Goal: Task Accomplishment & Management: Complete application form

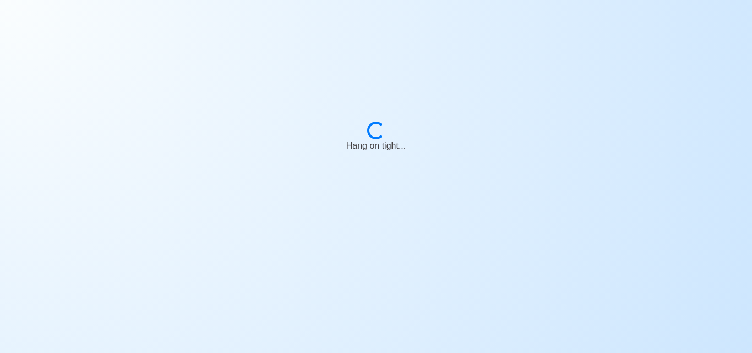
drag, startPoint x: 509, startPoint y: 246, endPoint x: 507, endPoint y: 204, distance: 42.5
click at [507, 204] on body "Loading... Hang on tight..." at bounding box center [376, 176] width 752 height 353
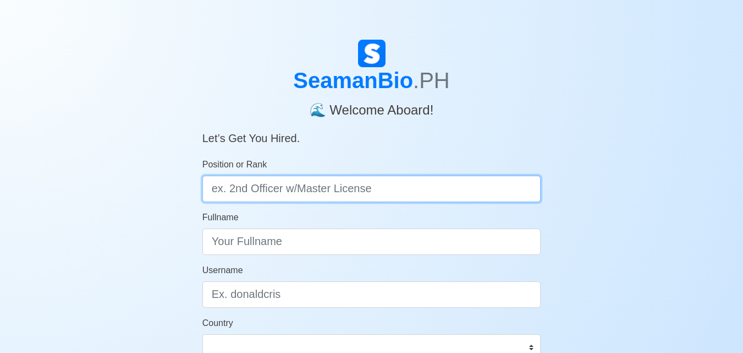
click at [461, 184] on input "Position or Rank" at bounding box center [371, 189] width 339 height 26
type input "C"
type input "D"
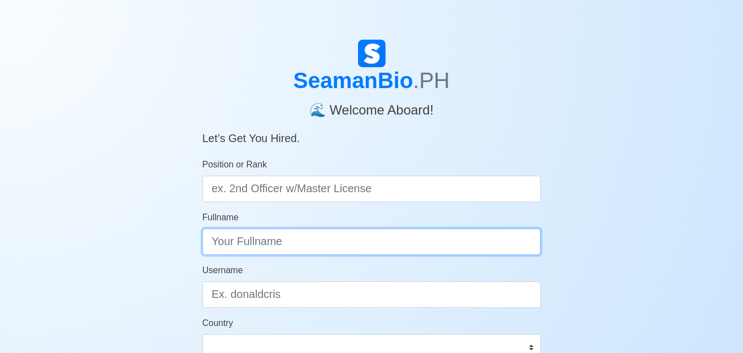
click at [452, 244] on input "Fullname" at bounding box center [371, 241] width 339 height 26
type input "l"
type input "Lloyd Jemo M. Domondon"
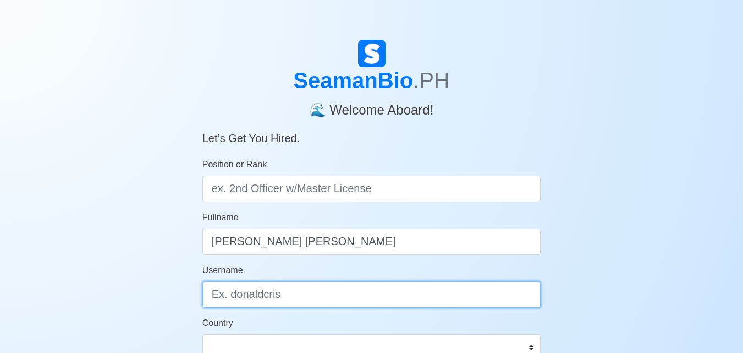
click at [415, 297] on input "Username" at bounding box center [371, 294] width 339 height 26
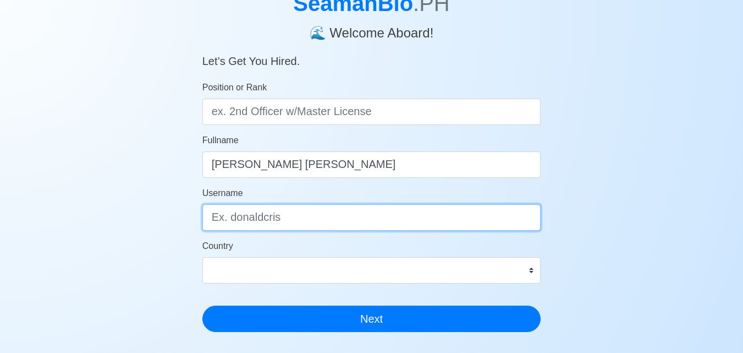
scroll to position [79, 0]
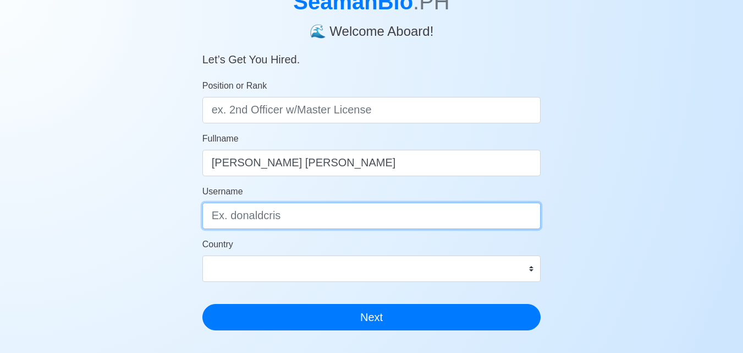
click at [465, 214] on input "Username" at bounding box center [371, 215] width 339 height 26
type input "[EMAIL_ADDRESS][DOMAIN_NAME]"
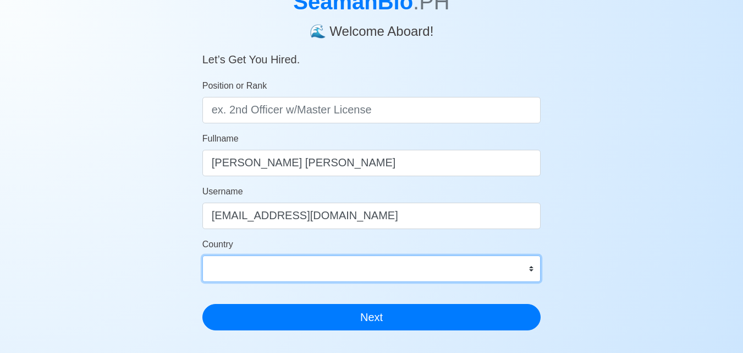
click at [464, 264] on div "Country Afghanistan Åland Islands Albania Algeria American Samoa Andorra Angola…" at bounding box center [371, 260] width 339 height 44
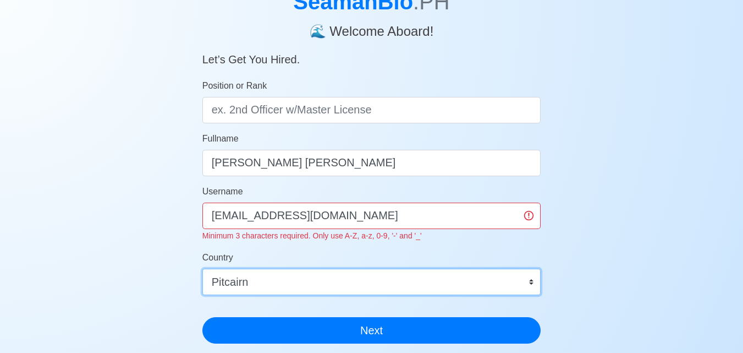
click at [202, 269] on select "Afghanistan Åland Islands Albania Algeria American Samoa Andorra Angola Anguill…" at bounding box center [371, 282] width 339 height 26
click at [400, 278] on select "Afghanistan Åland Islands Albania Algeria American Samoa Andorra Angola Anguill…" at bounding box center [371, 282] width 339 height 26
select select "PH"
click at [202, 269] on select "Afghanistan Åland Islands Albania Algeria American Samoa Andorra Angola Anguill…" at bounding box center [371, 282] width 339 height 26
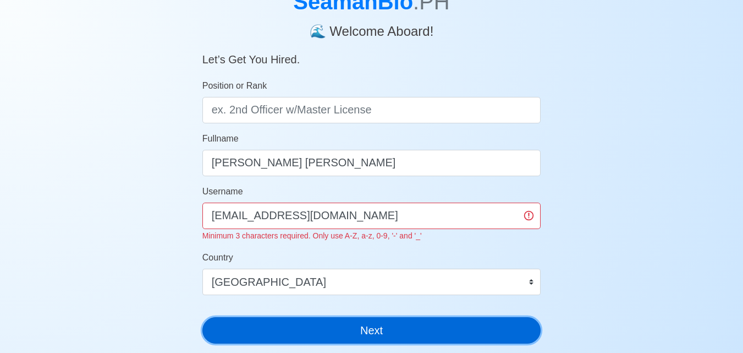
click at [396, 331] on button "Next" at bounding box center [371, 330] width 339 height 26
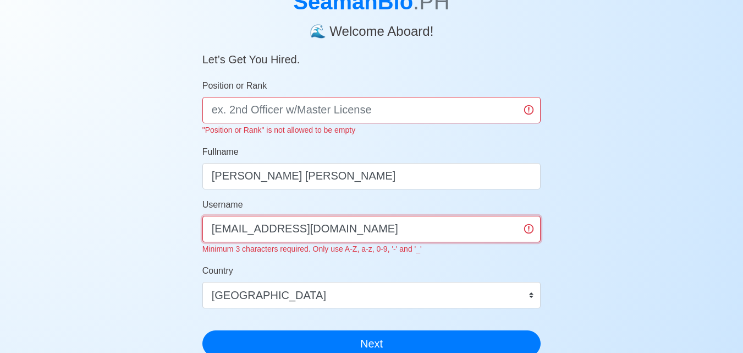
click at [424, 231] on input "[EMAIL_ADDRESS][DOMAIN_NAME]" at bounding box center [371, 229] width 339 height 26
type input "d"
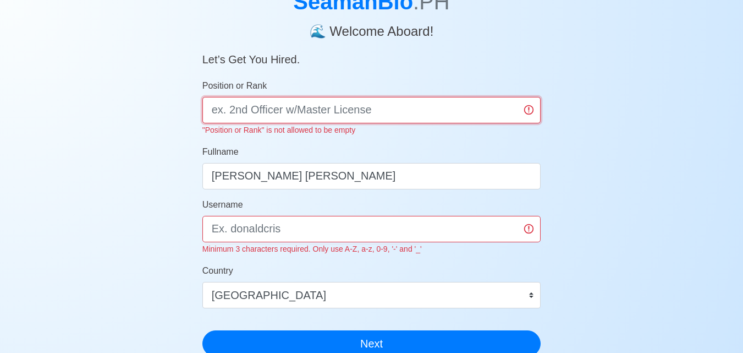
click at [412, 102] on input "Position or Rank" at bounding box center [371, 110] width 339 height 26
type input "Deck Cadet"
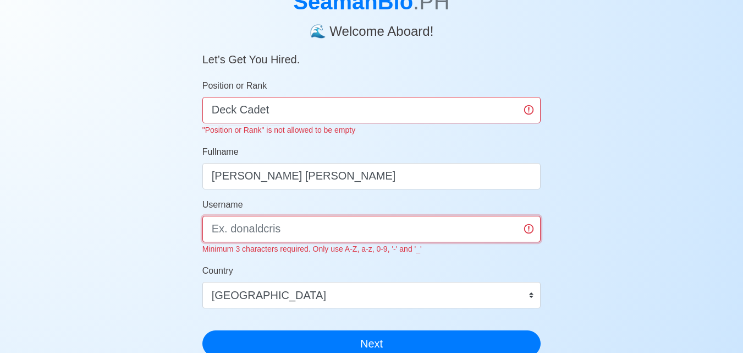
click at [445, 238] on div "Username Minimum 3 characters required. Only use A-Z, a-z, 0-9, '-' and '_'" at bounding box center [371, 226] width 339 height 57
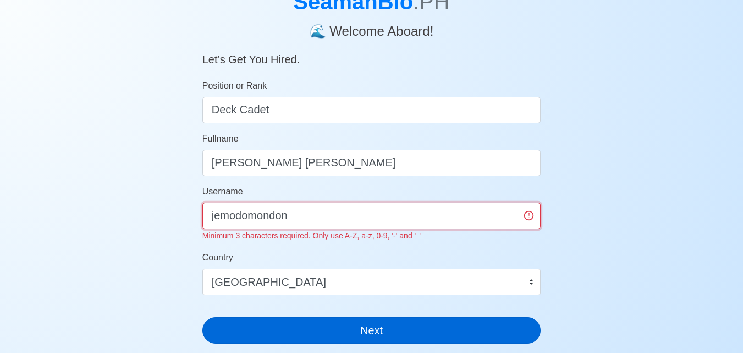
type input "jemodomondon"
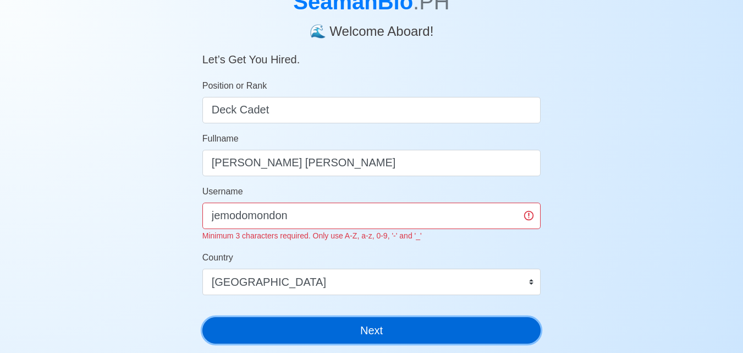
click at [443, 330] on button "Next" at bounding box center [371, 330] width 339 height 26
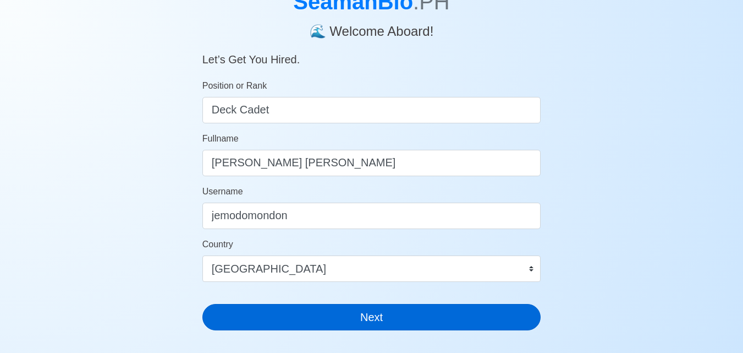
scroll to position [13, 0]
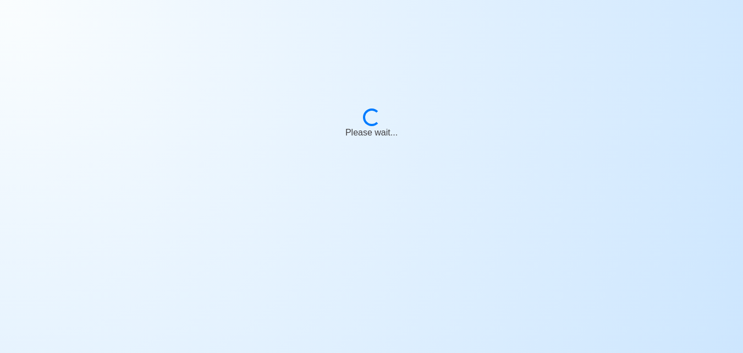
click at [443, 330] on body "Loading... Please wait..." at bounding box center [371, 176] width 743 height 353
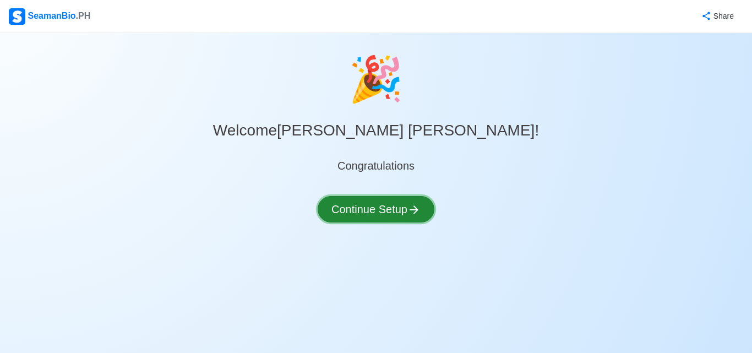
click at [405, 204] on button "Continue Setup" at bounding box center [375, 209] width 117 height 26
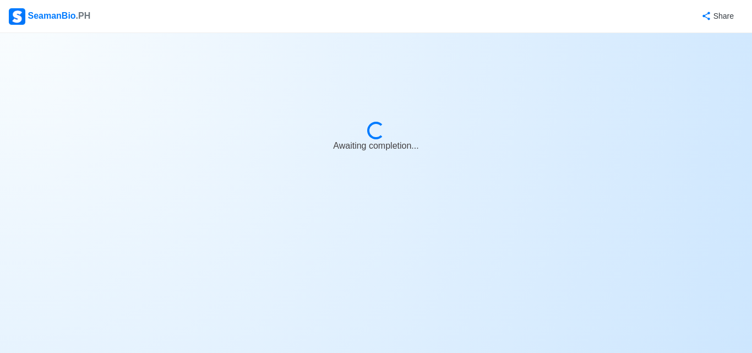
select select "Visible for Hiring"
select select "PH"
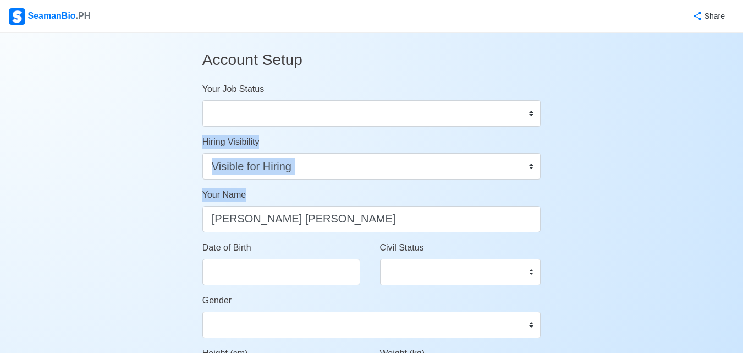
drag, startPoint x: 405, startPoint y: 204, endPoint x: 400, endPoint y: 138, distance: 66.2
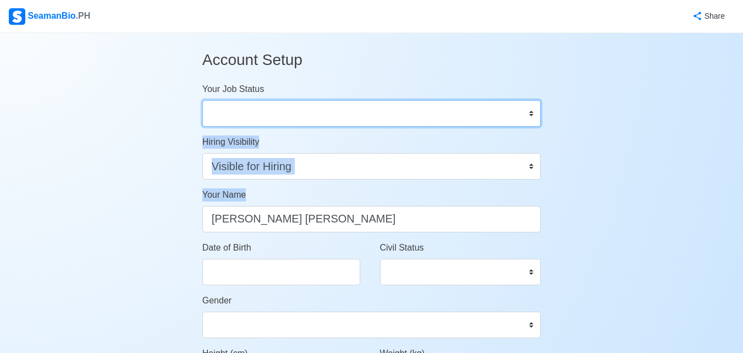
click at [402, 120] on select "Onboard Actively Looking for Job Not Looking for Job" at bounding box center [371, 113] width 339 height 26
select select "Actively Looking for Job"
click at [202, 100] on select "Onboard Actively Looking for Job Not Looking for Job" at bounding box center [371, 113] width 339 height 26
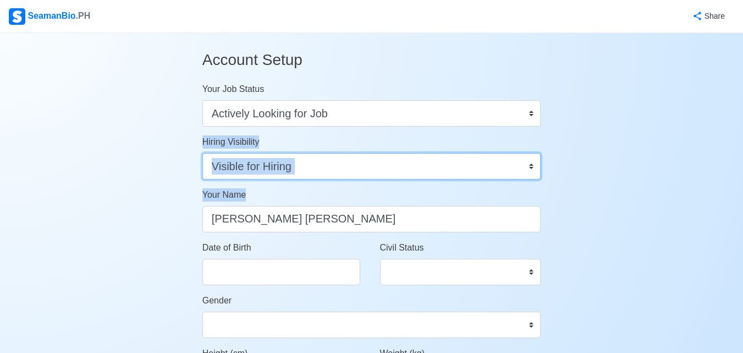
click at [365, 163] on select "Visible for Hiring Not Visible for Hiring" at bounding box center [371, 166] width 339 height 26
click at [202, 153] on select "Visible for Hiring Not Visible for Hiring" at bounding box center [371, 166] width 339 height 26
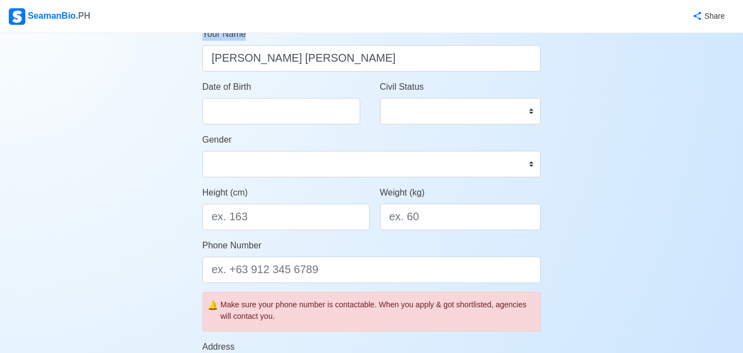
scroll to position [150, 0]
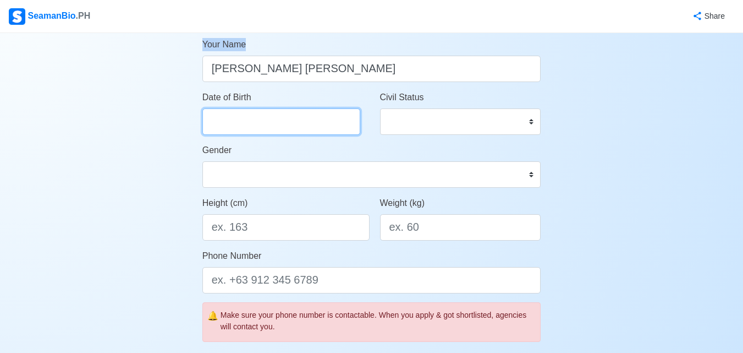
click at [298, 115] on input "Date of Birth" at bounding box center [281, 121] width 158 height 26
select select "****"
select select "*********"
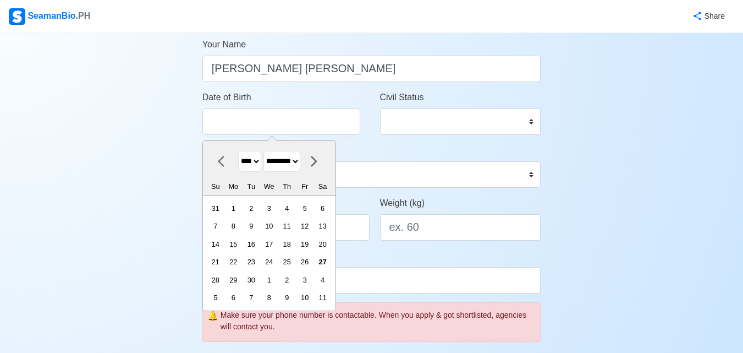
click at [255, 162] on select "**** **** **** **** **** **** **** **** **** **** **** **** **** **** **** ****…" at bounding box center [249, 161] width 23 height 21
select select "****"
click at [238, 151] on select "**** **** **** **** **** **** **** **** **** **** **** **** **** **** **** ****…" at bounding box center [249, 161] width 23 height 21
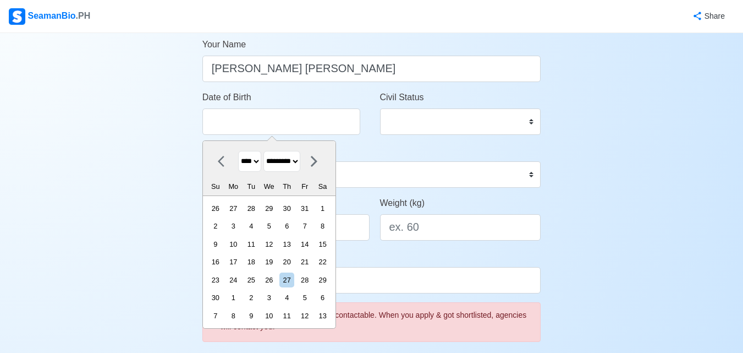
click at [321, 161] on icon at bounding box center [314, 161] width 13 height 13
select select "*******"
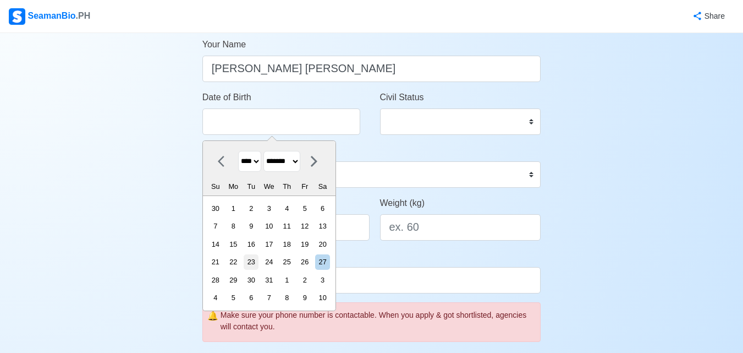
click at [259, 266] on div "23" at bounding box center [251, 261] width 15 height 15
type input "10/23/2001"
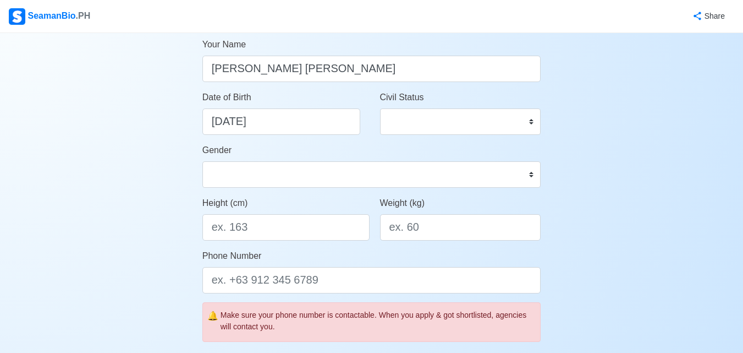
click at [436, 107] on div "Civil Status Single Married Widowed Separated" at bounding box center [460, 113] width 161 height 44
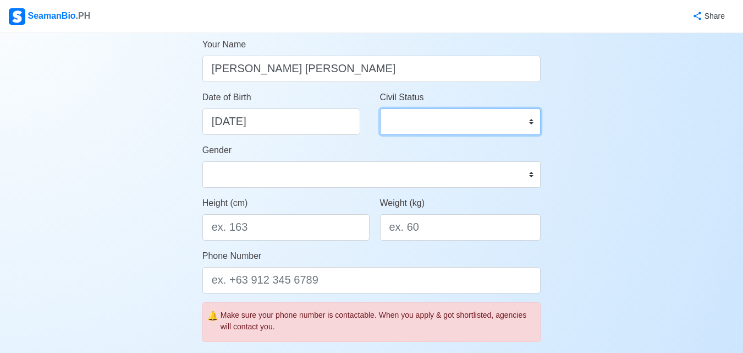
click at [441, 120] on select "Single Married Widowed Separated" at bounding box center [460, 121] width 161 height 26
select select "Single"
click at [380, 108] on select "Single Married Widowed Separated" at bounding box center [460, 121] width 161 height 26
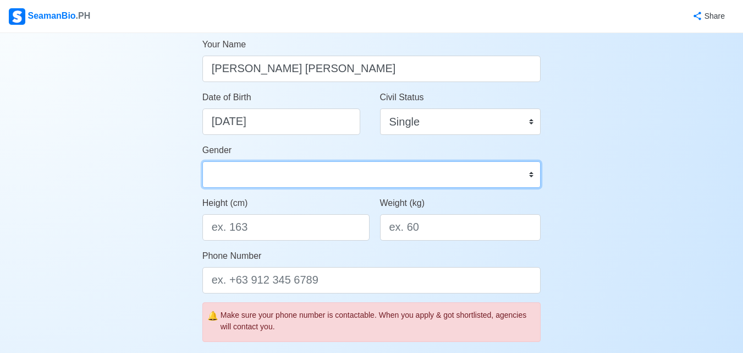
click at [327, 165] on select "Male Female" at bounding box center [371, 174] width 339 height 26
select select "[DEMOGRAPHIC_DATA]"
click at [202, 161] on select "Male Female" at bounding box center [371, 174] width 339 height 26
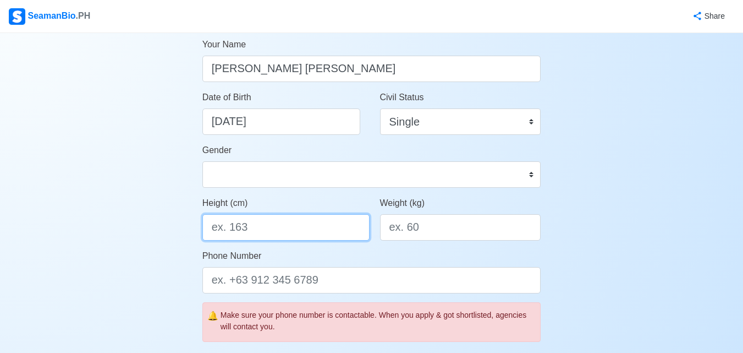
click at [298, 230] on input "Height (cm)" at bounding box center [285, 227] width 167 height 26
type input "168"
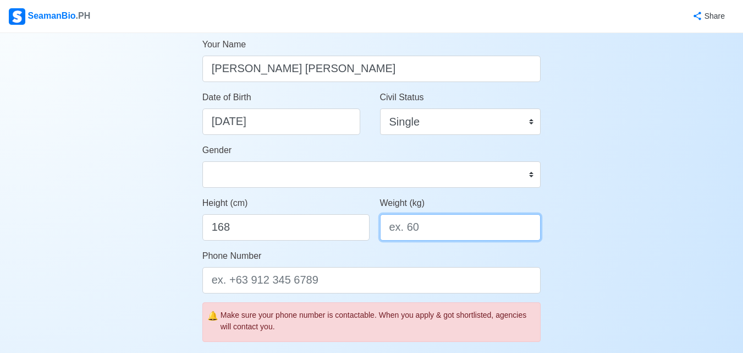
click at [391, 231] on input "Weight (kg)" at bounding box center [460, 227] width 161 height 26
type input "55"
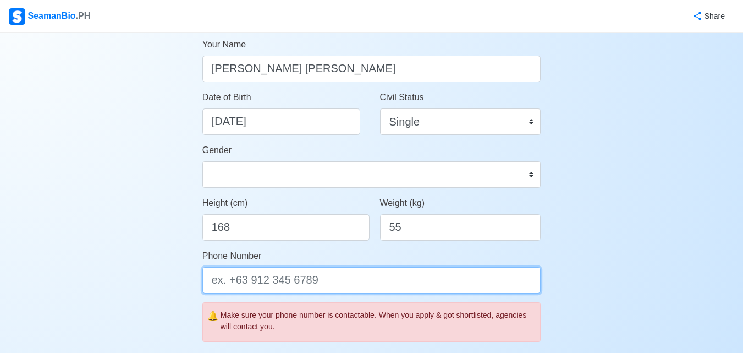
click at [382, 279] on input "Phone Number" at bounding box center [371, 280] width 339 height 26
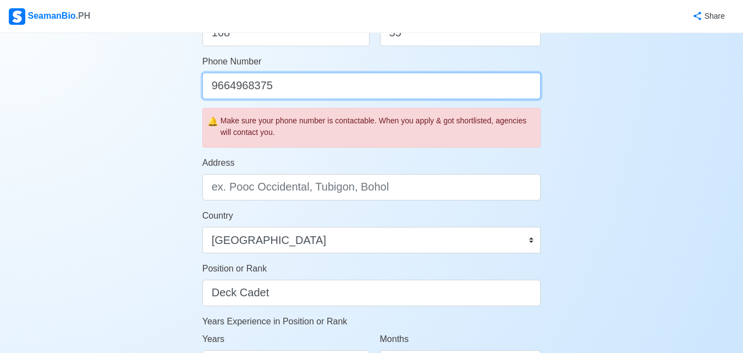
scroll to position [353, 0]
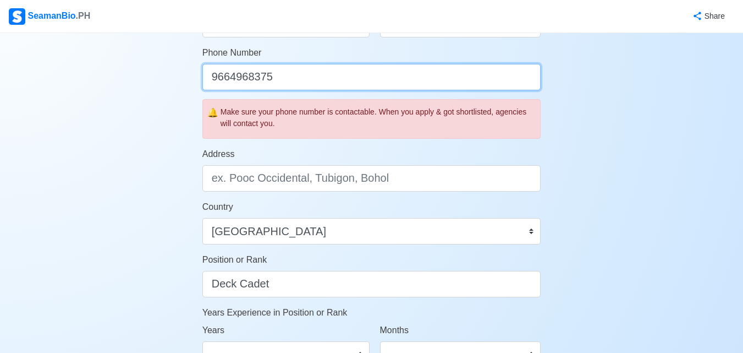
type input "9664968375"
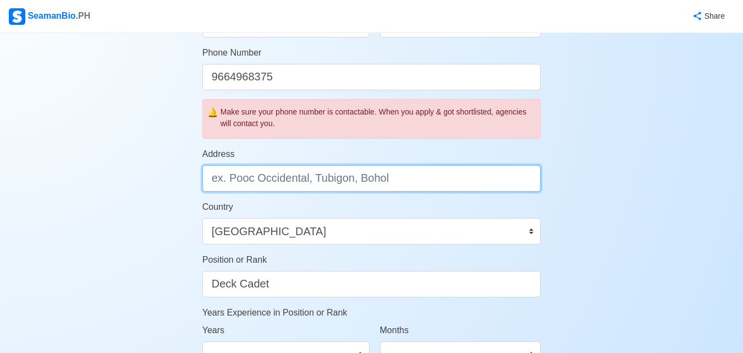
click at [455, 177] on input "Address" at bounding box center [371, 178] width 339 height 26
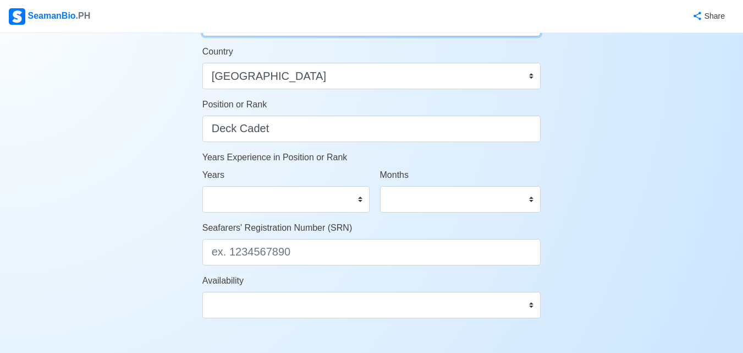
scroll to position [510, 0]
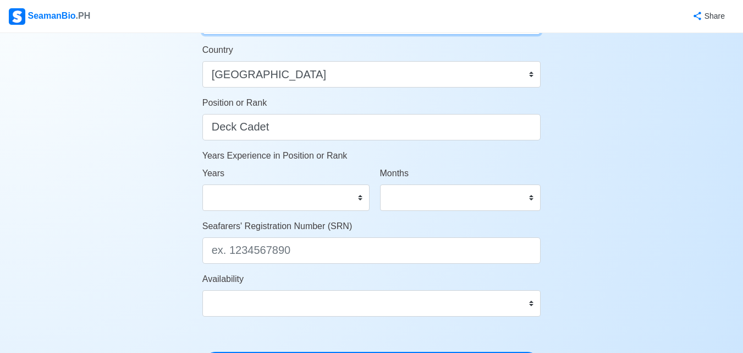
type input "Sector 7 , Brgy, Nagsabaran , Bangar , La Union"
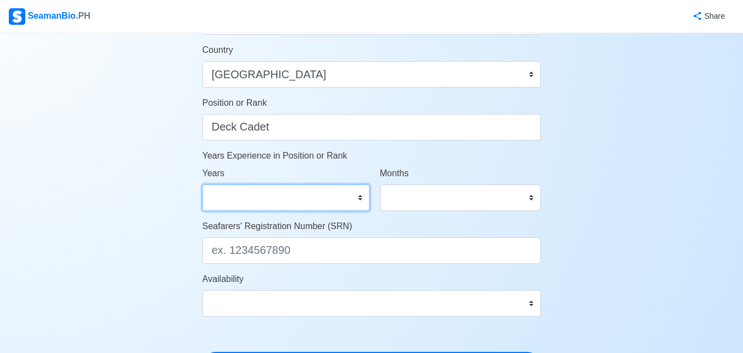
click at [338, 198] on select "0 1 2 3 4 5 6 7 8 9 10 11 12 13 14 15 16 17 18 19 20 21 22 23 24 25 26 27 28 29…" at bounding box center [285, 197] width 167 height 26
click at [450, 168] on div "Months 0 1 2 3 4 5 6 7 8 9 10 11" at bounding box center [460, 189] width 161 height 44
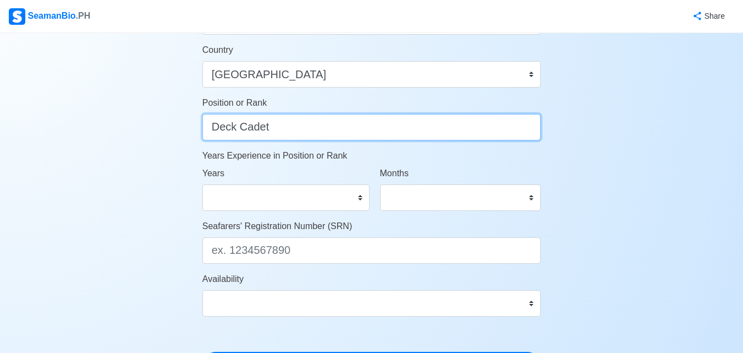
click at [400, 132] on input "Deck Cadet" at bounding box center [371, 127] width 339 height 26
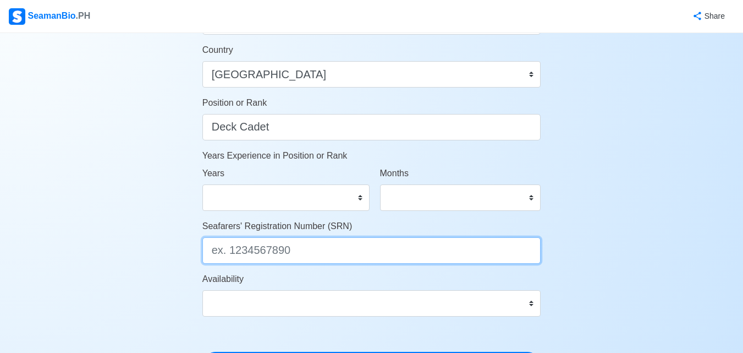
click at [372, 250] on input "Seafarers' Registration Number (SRN)" at bounding box center [371, 250] width 339 height 26
click at [359, 245] on input "23" at bounding box center [371, 250] width 339 height 26
type input "230028574"
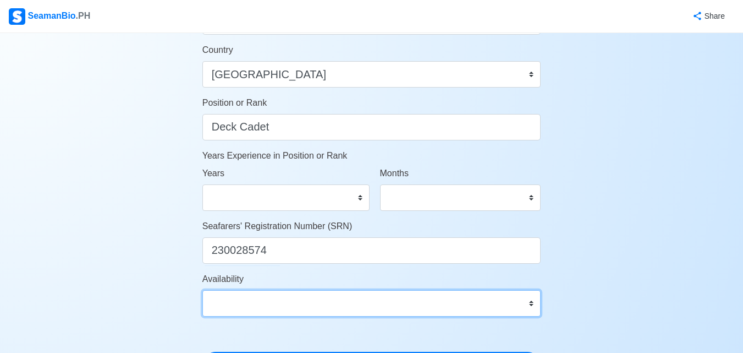
click at [389, 308] on select "Immediate Oct 2025 Nov 2025 Dec 2025 Jan 2026 Feb 2026 Mar 2026 Apr 2026 May 20…" at bounding box center [371, 303] width 339 height 26
select select "4102473600000"
click at [202, 290] on select "Immediate Oct 2025 Nov 2025 Dec 2025 Jan 2026 Feb 2026 Mar 2026 Apr 2026 May 20…" at bounding box center [371, 303] width 339 height 26
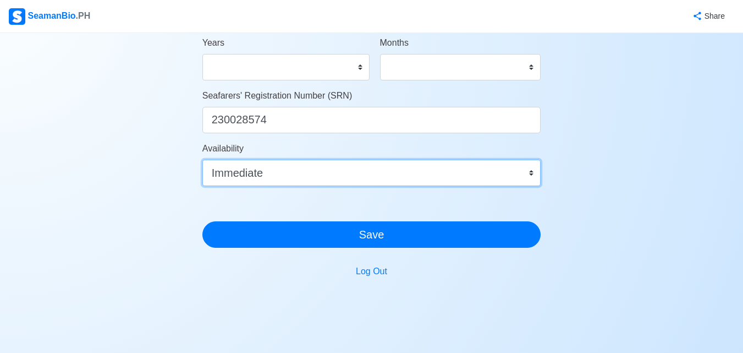
scroll to position [644, 0]
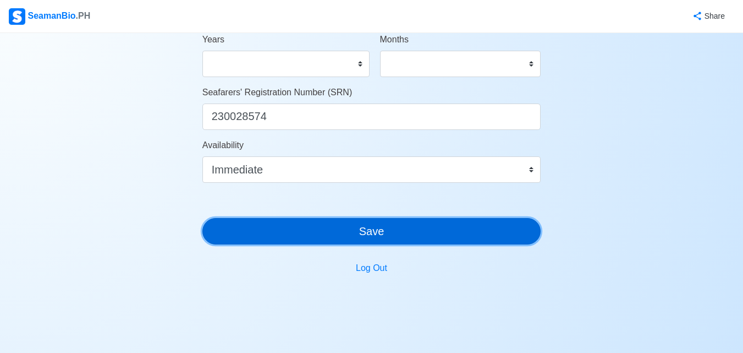
click at [386, 240] on button "Save" at bounding box center [371, 231] width 339 height 26
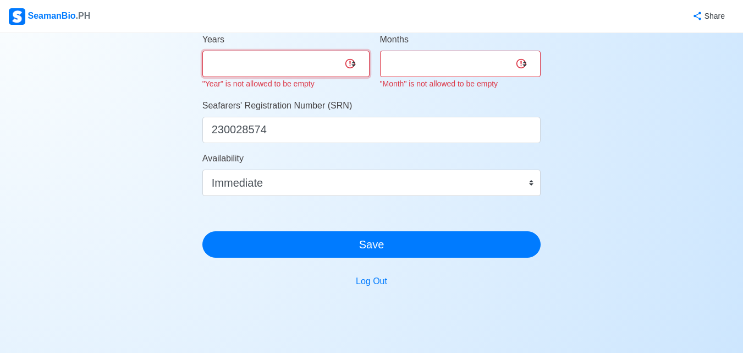
click at [299, 70] on select "0 1 2 3 4 5 6 7 8 9 10 11 12 13 14 15 16 17 18 19 20 21 22 23 24 25 26 27 28 29…" at bounding box center [285, 64] width 167 height 26
select select "0"
click at [202, 51] on select "0 1 2 3 4 5 6 7 8 9 10 11 12 13 14 15 16 17 18 19 20 21 22 23 24 25 26 27 28 29…" at bounding box center [285, 64] width 167 height 26
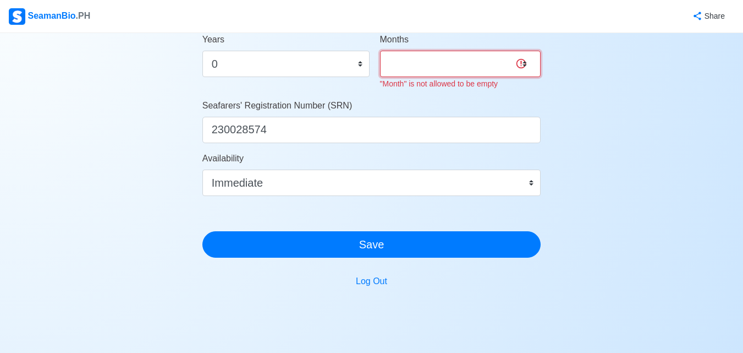
click at [439, 64] on select "0 1 2 3 4 5 6 7 8 9 10 11" at bounding box center [460, 64] width 161 height 26
select select "11"
click at [380, 51] on select "0 1 2 3 4 5 6 7 8 9 10 11" at bounding box center [460, 64] width 161 height 26
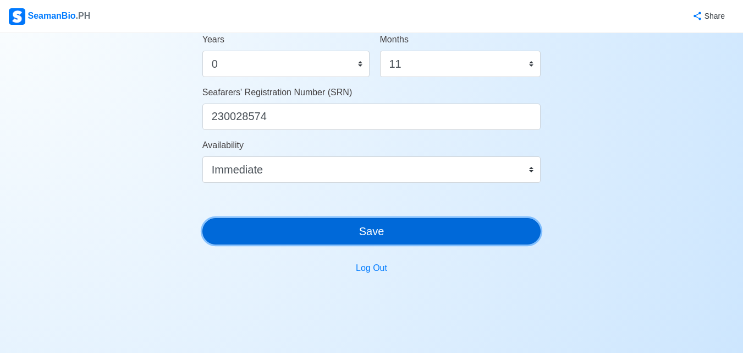
click at [383, 229] on button "Save" at bounding box center [371, 231] width 339 height 26
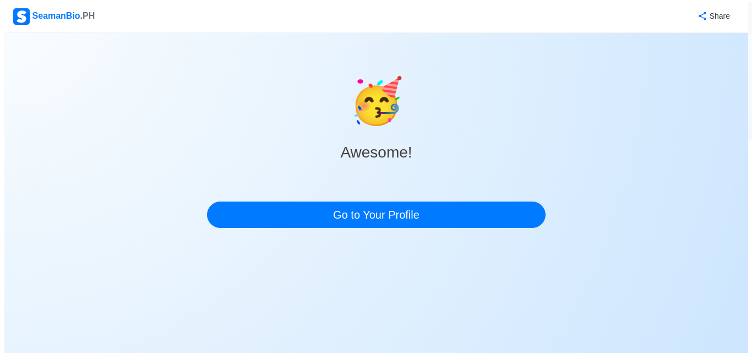
scroll to position [0, 0]
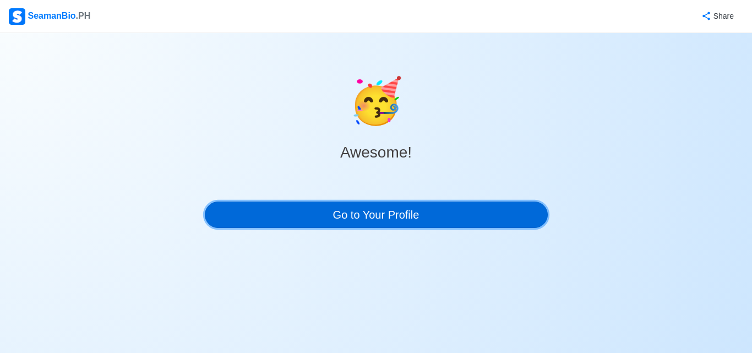
click at [381, 213] on link "Go to Your Profile" at bounding box center [376, 214] width 343 height 26
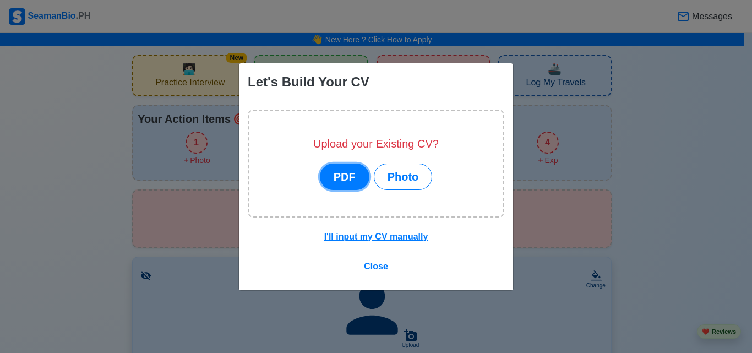
click at [347, 177] on button "PDF" at bounding box center [345, 176] width 50 height 26
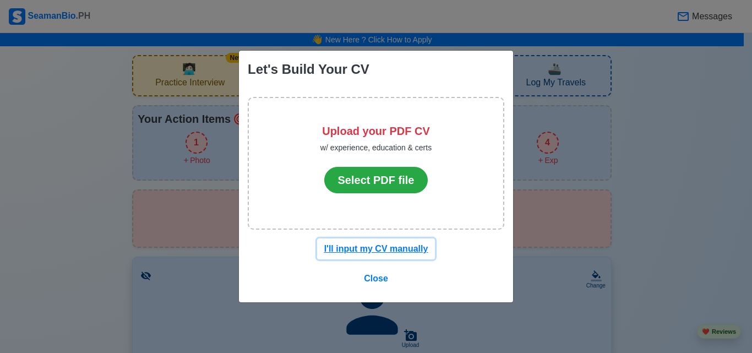
click at [381, 246] on u "I'll input my CV manually" at bounding box center [376, 248] width 104 height 9
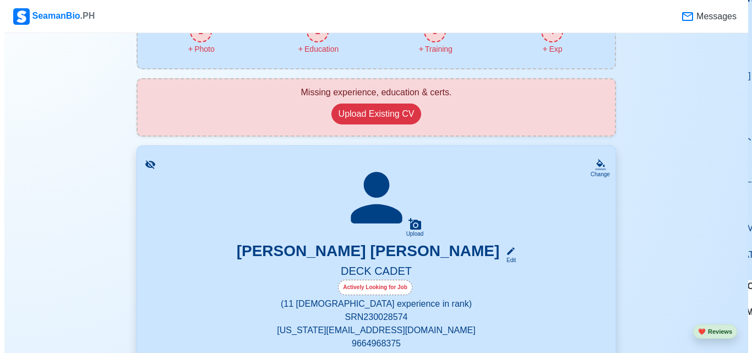
scroll to position [103, 0]
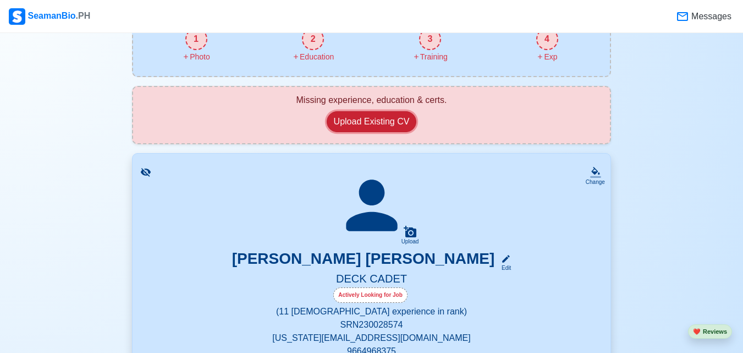
click at [383, 120] on button "Upload Existing CV" at bounding box center [372, 121] width 90 height 21
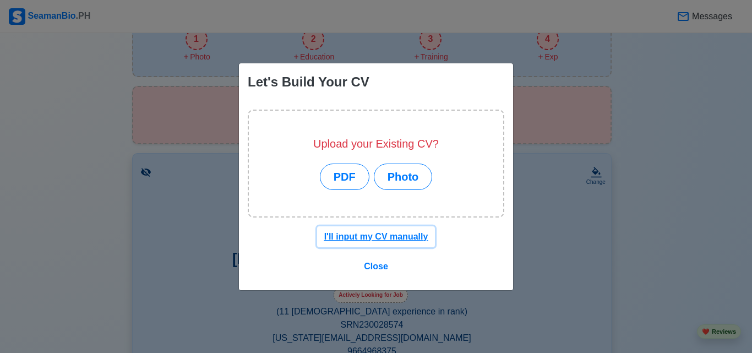
click at [363, 233] on u "I'll input my CV manually" at bounding box center [376, 236] width 104 height 9
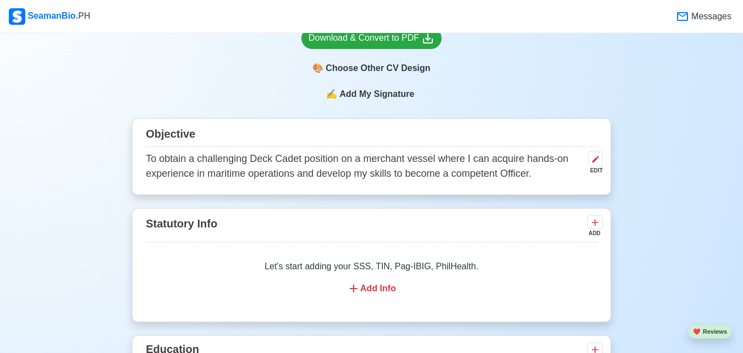
scroll to position [527, 0]
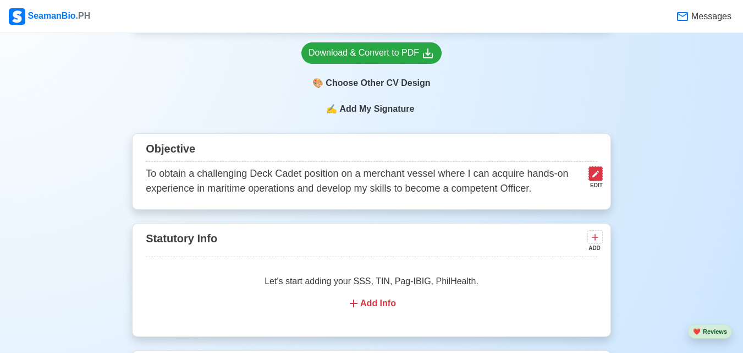
click at [591, 178] on icon at bounding box center [595, 173] width 9 height 9
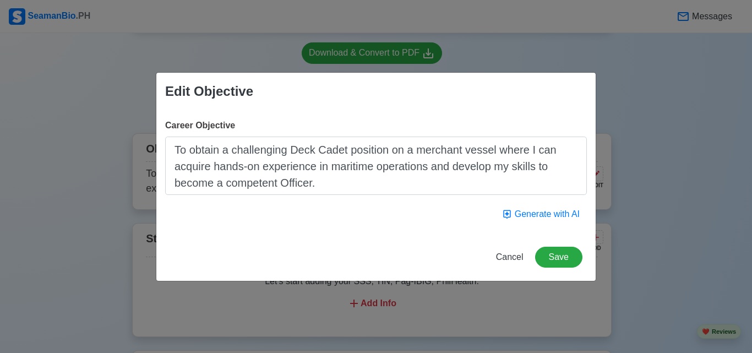
drag, startPoint x: 591, startPoint y: 178, endPoint x: 472, endPoint y: 209, distance: 123.4
click at [472, 209] on div "Career Objective To obtain a challenging Deck Cadet position on a merchant vess…" at bounding box center [375, 171] width 439 height 123
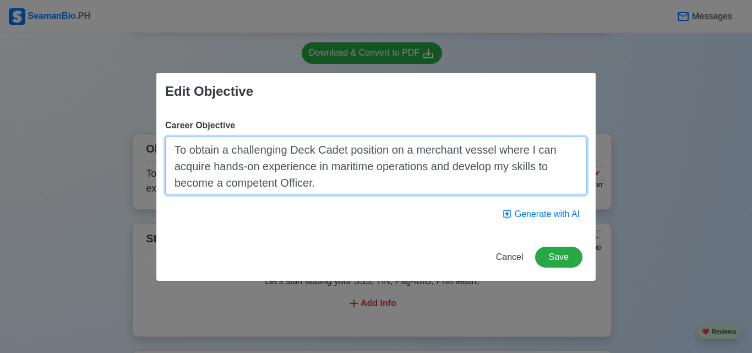
drag, startPoint x: 385, startPoint y: 191, endPoint x: 179, endPoint y: 143, distance: 211.0
click at [179, 143] on textarea "To obtain a challenging Deck Cadet position on a merchant vessel where I can ac…" at bounding box center [375, 165] width 421 height 58
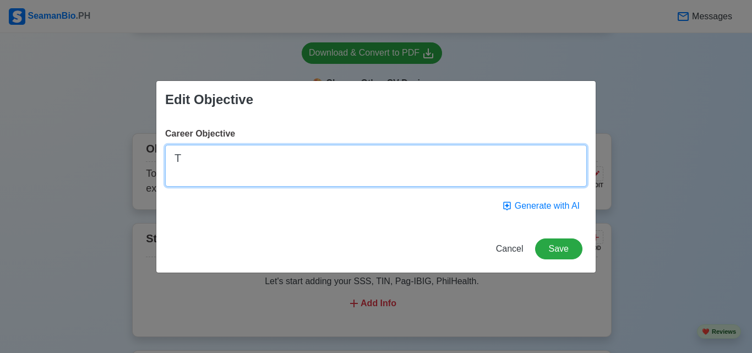
type textarea "T"
paste textarea " Motivated and disciplined fresh graduate in Bachelor of Science in Marine Tra…"
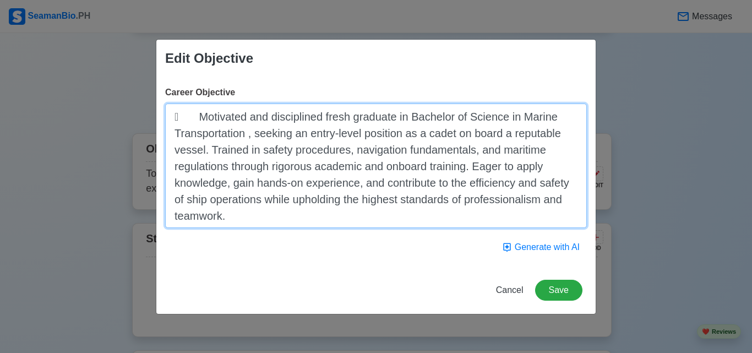
click at [197, 124] on textarea " Motivated and disciplined fresh graduate in Bachelor of Science in Marine Tra…" at bounding box center [375, 165] width 421 height 124
type textarea "Motivated and disciplined fresh graduate in Bachelor of Science in Marine Trans…"
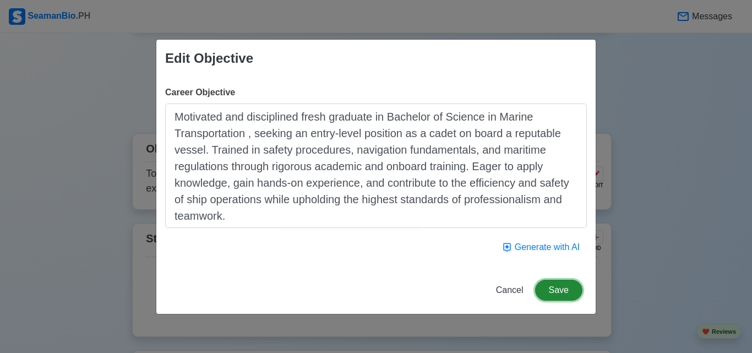
click at [553, 293] on button "Save" at bounding box center [558, 290] width 47 height 21
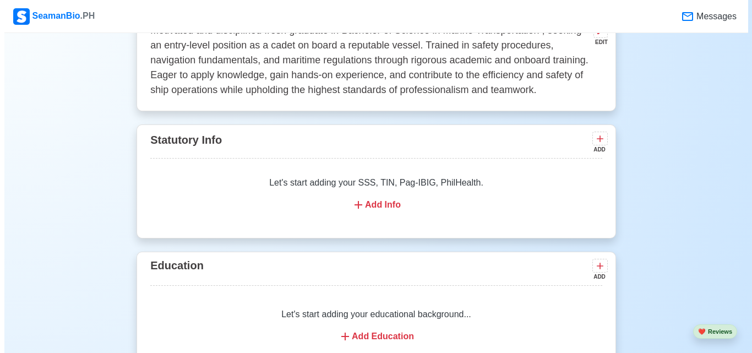
scroll to position [678, 0]
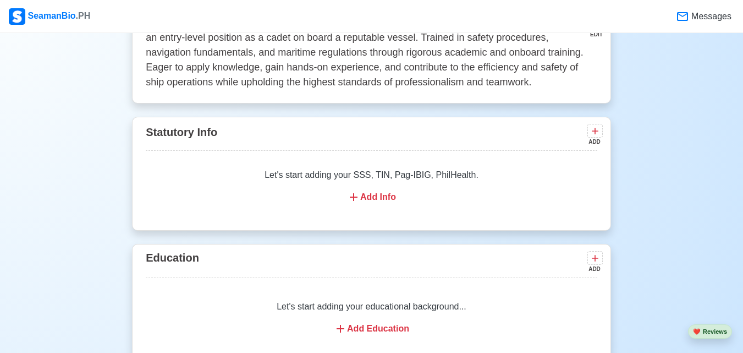
click at [385, 198] on div "Add Info" at bounding box center [371, 196] width 425 height 13
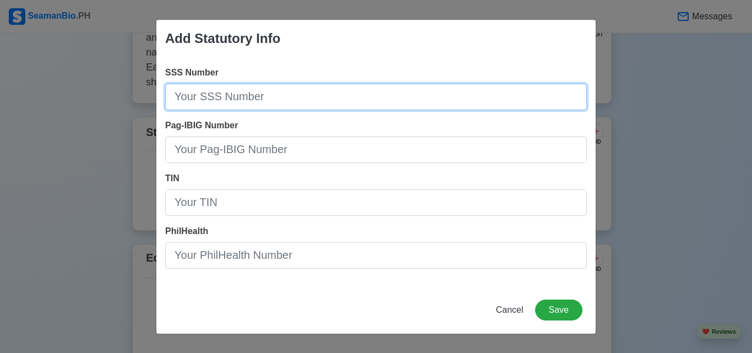
click at [326, 103] on input "SSS Number" at bounding box center [375, 97] width 421 height 26
type input "[PHONE_NUMBER]"
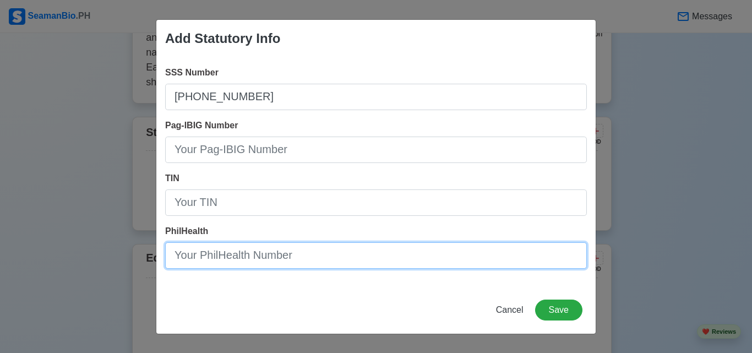
click at [310, 254] on input "PhilHealth" at bounding box center [375, 255] width 421 height 26
type input "05-250614207-5"
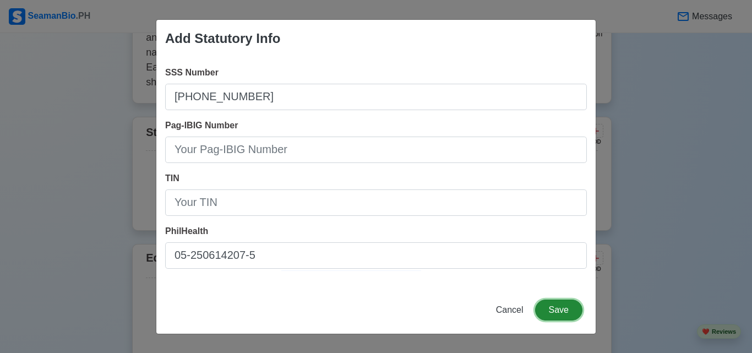
click at [565, 316] on button "Save" at bounding box center [558, 309] width 47 height 21
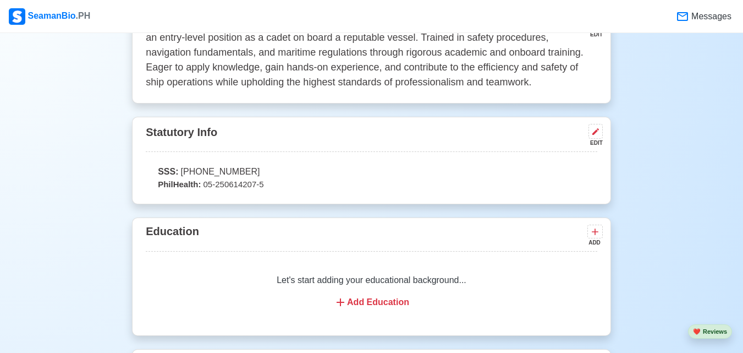
click at [403, 301] on div "Add Education" at bounding box center [371, 301] width 425 height 13
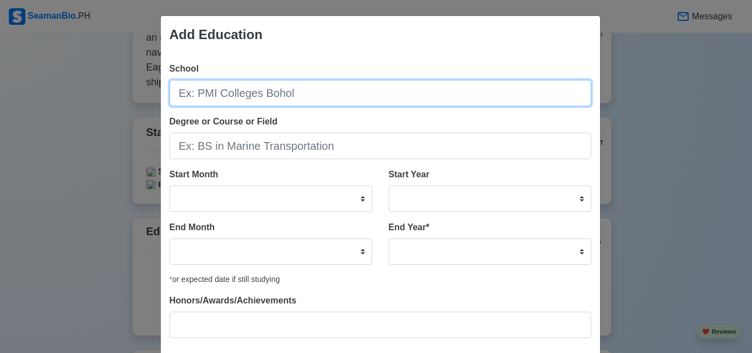
click at [316, 100] on input "School" at bounding box center [379, 93] width 421 height 26
type input "n"
click at [318, 102] on input "Northern P" at bounding box center [379, 93] width 421 height 26
type input "[GEOGRAPHIC_DATA] for Maritime Science Technology"
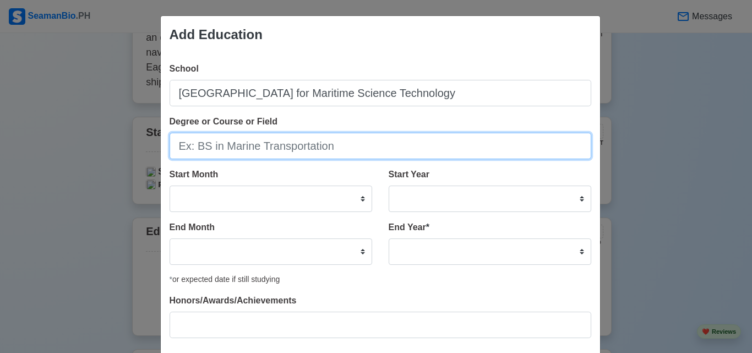
click at [481, 150] on input "Degree or Course or Field" at bounding box center [379, 146] width 421 height 26
type input "BS in Marine Transportation"
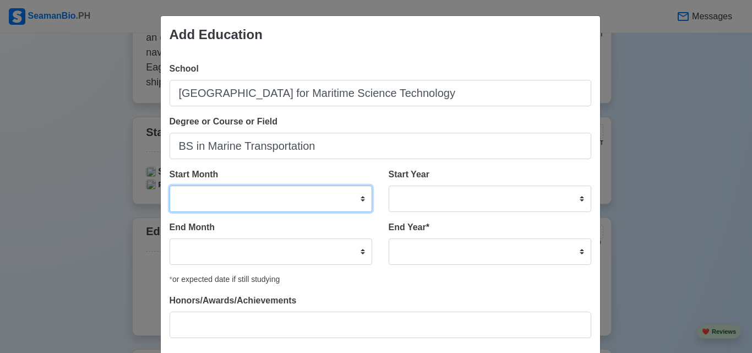
click at [358, 199] on select "January February March April May June July August September October November De…" at bounding box center [270, 198] width 202 height 26
select select "August"
click at [169, 185] on select "January February March April May June July August September October November De…" at bounding box center [270, 198] width 202 height 26
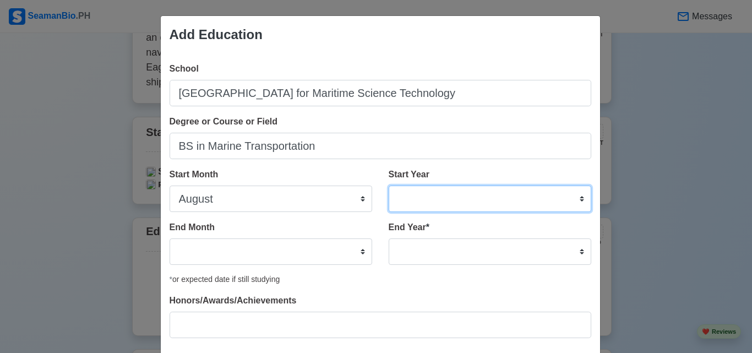
click at [577, 199] on select "2025 2024 2023 2022 2021 2020 2019 2018 2017 2016 2015 2014 2013 2012 2011 2010…" at bounding box center [489, 198] width 202 height 26
select select "2021"
click at [388, 185] on select "2025 2024 2023 2022 2021 2020 2019 2018 2017 2016 2015 2014 2013 2012 2011 2010…" at bounding box center [489, 198] width 202 height 26
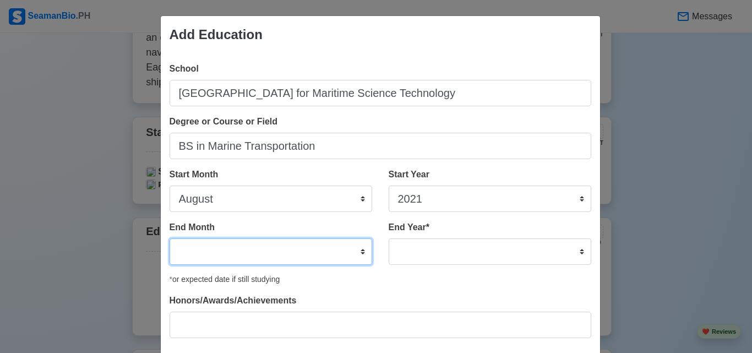
click at [358, 244] on select "January February March April May June July August September October November De…" at bounding box center [270, 251] width 202 height 26
select select "July"
click at [169, 238] on select "January February March April May June July August September October November De…" at bounding box center [270, 251] width 202 height 26
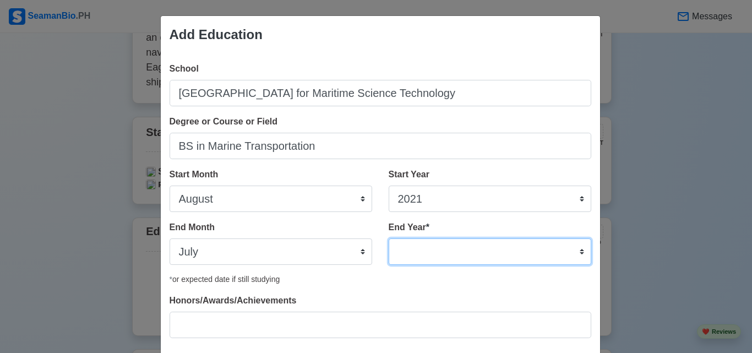
click at [574, 254] on select "2035 2034 2033 2032 2031 2030 2029 2028 2027 2026 2025 2024 2023 2022 2021 2020…" at bounding box center [489, 251] width 202 height 26
select select "2025"
click at [388, 238] on select "2035 2034 2033 2032 2031 2030 2029 2028 2027 2026 2025 2024 2023 2022 2021 2020…" at bounding box center [489, 251] width 202 height 26
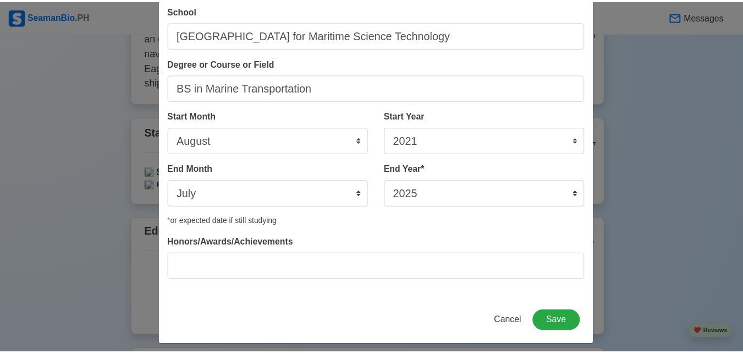
scroll to position [59, 0]
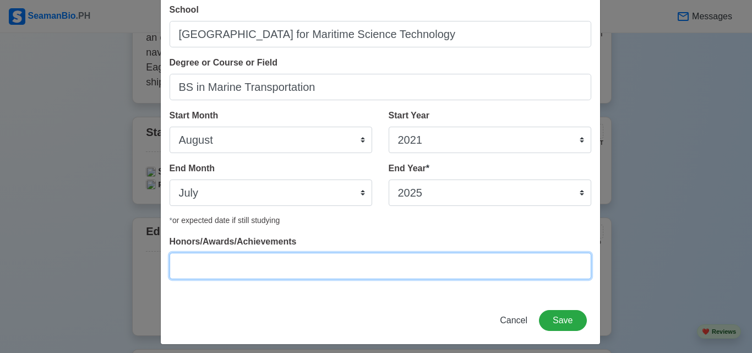
click at [535, 261] on input "Honors/Awards/Achievements" at bounding box center [379, 266] width 421 height 26
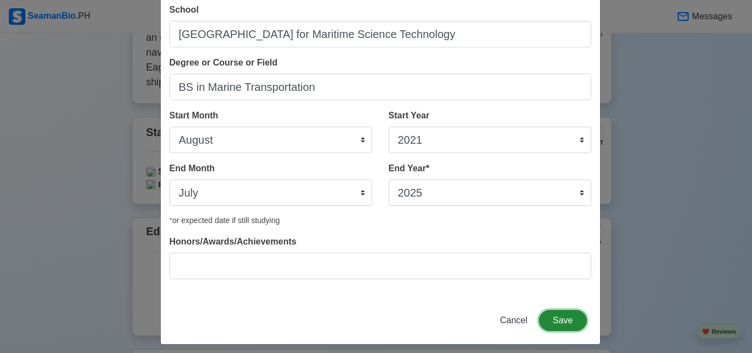
click at [562, 321] on button "Save" at bounding box center [562, 320] width 47 height 21
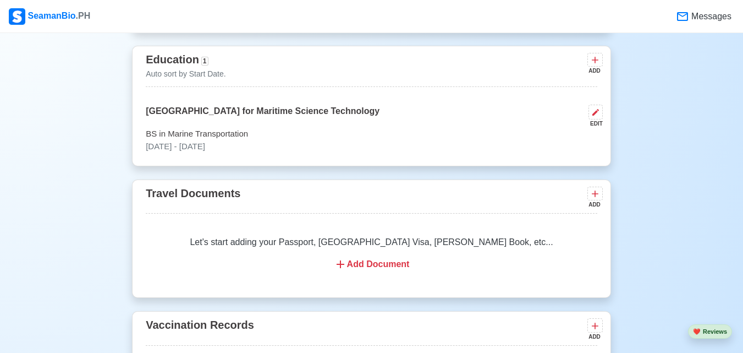
scroll to position [853, 0]
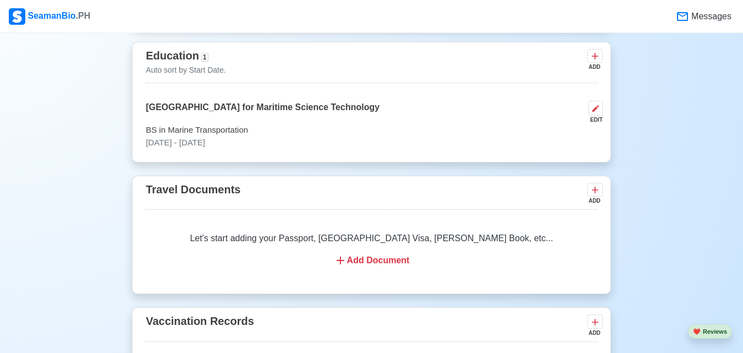
click at [395, 260] on div "Add Document" at bounding box center [371, 260] width 425 height 13
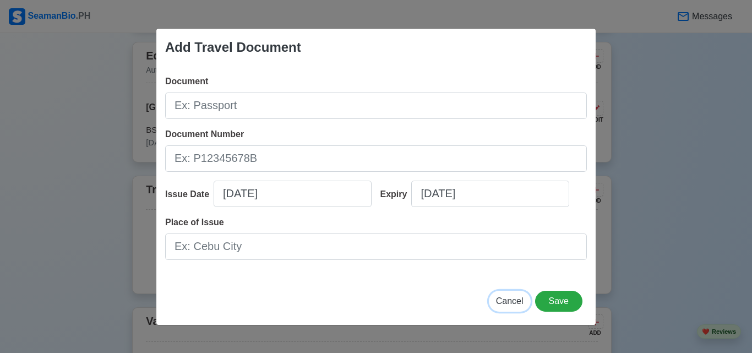
click at [513, 296] on span "Cancel" at bounding box center [510, 300] width 28 height 9
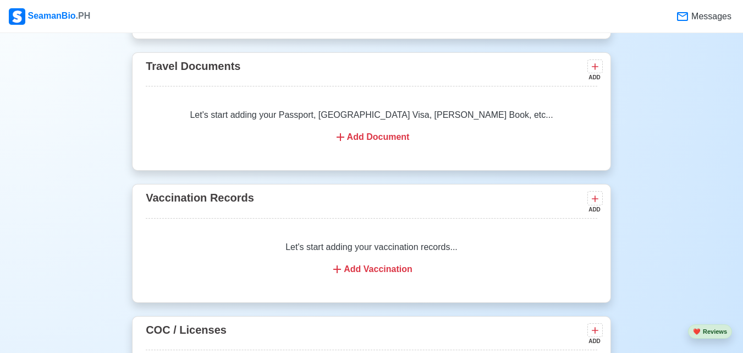
scroll to position [980, 0]
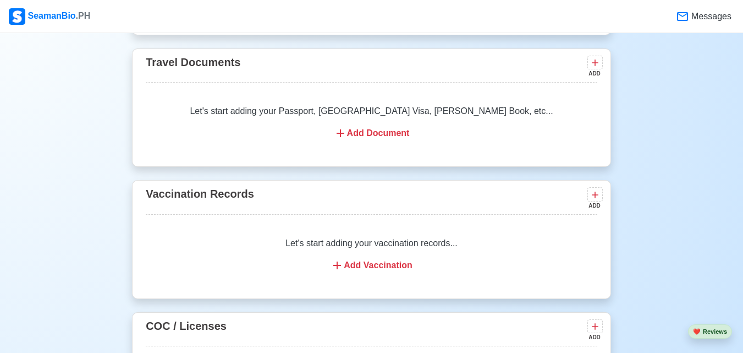
click at [398, 264] on div "Add Vaccination" at bounding box center [371, 265] width 425 height 13
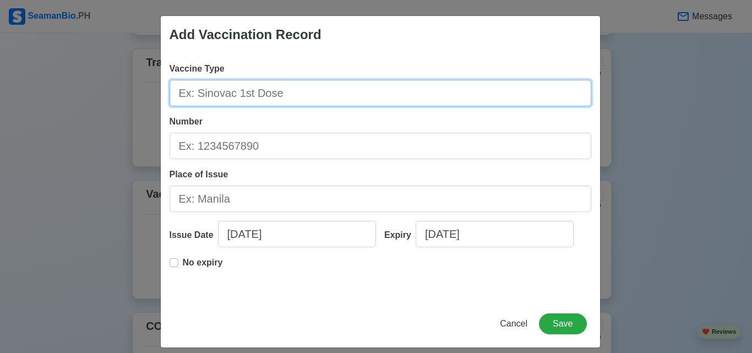
click at [354, 91] on input "Vaccine Type" at bounding box center [379, 93] width 421 height 26
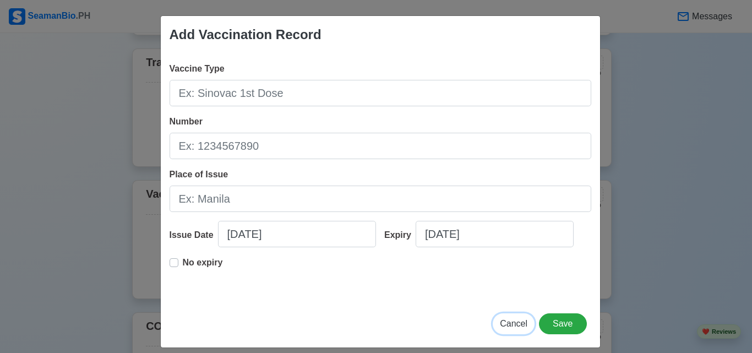
click at [509, 320] on span "Cancel" at bounding box center [514, 323] width 28 height 9
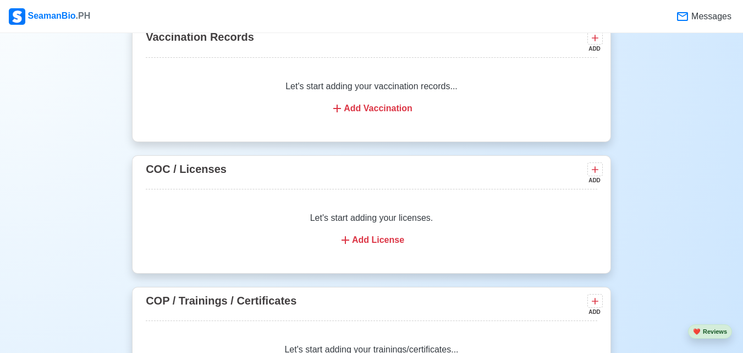
scroll to position [1152, 0]
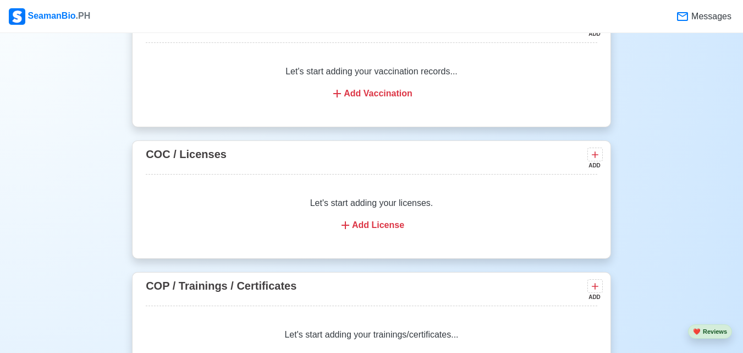
click at [358, 222] on div "Let's start adding your licenses. Add License" at bounding box center [372, 214] width 452 height 62
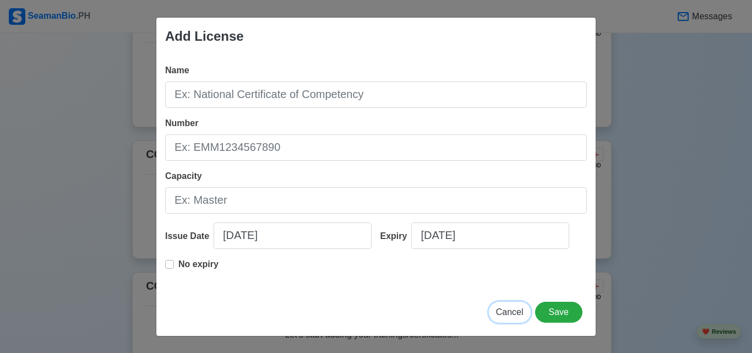
click at [521, 311] on span "Cancel" at bounding box center [510, 311] width 28 height 9
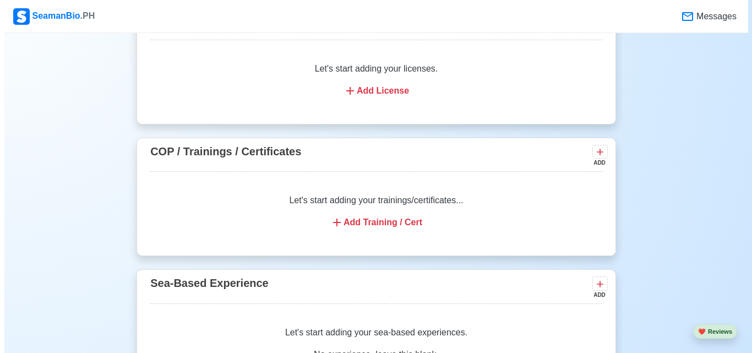
scroll to position [1298, 0]
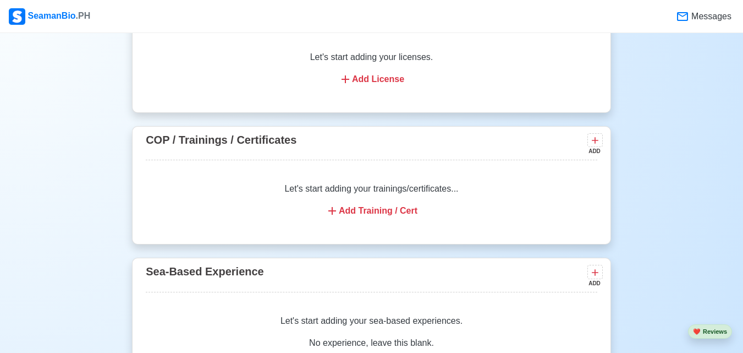
click at [364, 212] on div "Add Training / Cert" at bounding box center [371, 210] width 425 height 13
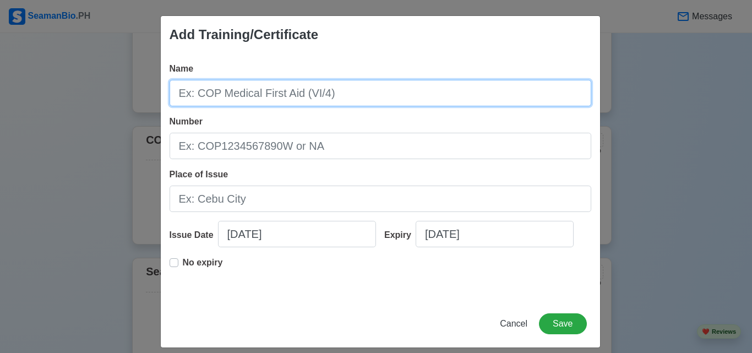
click at [299, 98] on input "Name" at bounding box center [379, 93] width 421 height 26
type input "Certificate of Completion"
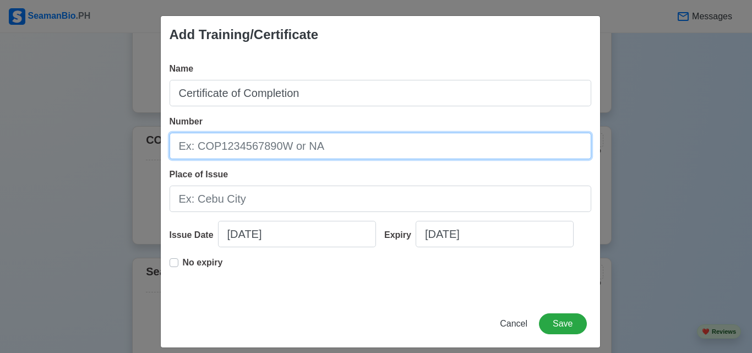
click at [407, 145] on input "Number" at bounding box center [379, 146] width 421 height 26
type input "RFPNW022A-004483"
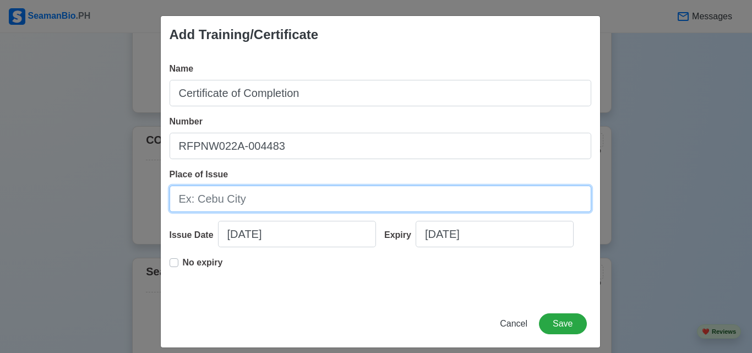
click at [435, 200] on input "Place of Issue" at bounding box center [379, 198] width 421 height 26
type input "m"
type input "[GEOGRAPHIC_DATA]"
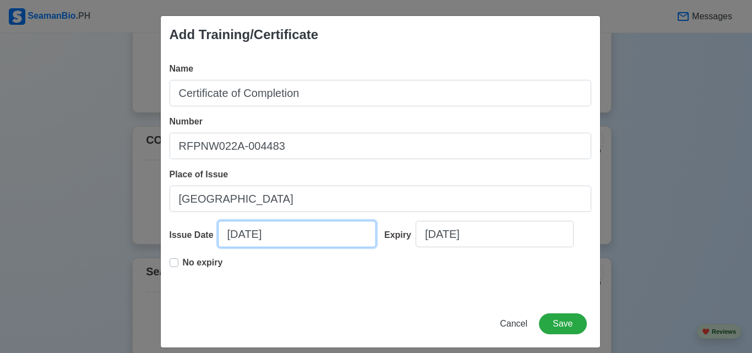
click at [339, 231] on input "[DATE]" at bounding box center [297, 234] width 158 height 26
select select "****"
select select "*********"
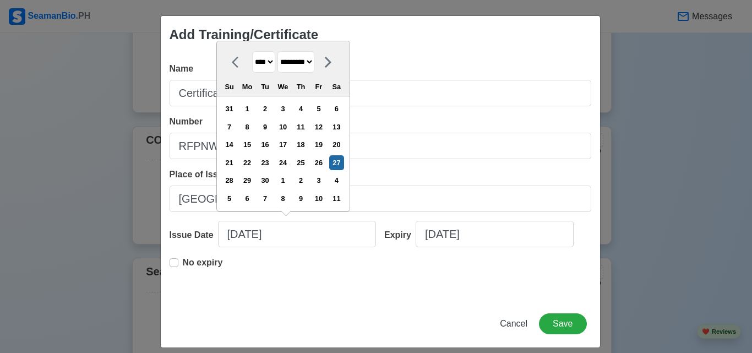
click at [195, 264] on p "No expiry" at bounding box center [203, 262] width 40 height 13
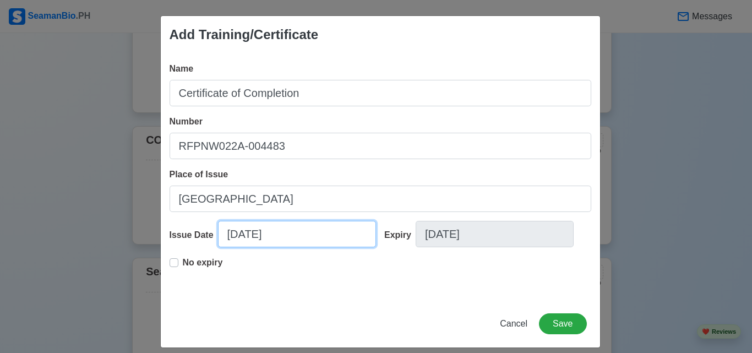
click at [275, 242] on input "[DATE]" at bounding box center [297, 234] width 158 height 26
select select "****"
select select "*********"
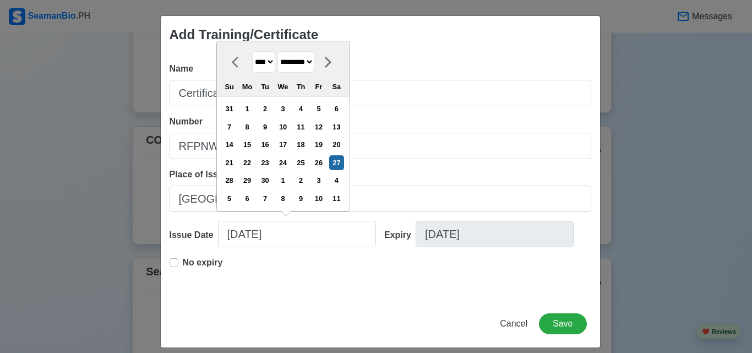
click at [269, 56] on select "**** **** **** **** **** **** **** **** **** **** **** **** **** **** **** ****…" at bounding box center [263, 61] width 23 height 21
select select "****"
click at [252, 51] on select "**** **** **** **** **** **** **** **** **** **** **** **** **** **** **** ****…" at bounding box center [263, 61] width 23 height 21
click at [314, 65] on select "******* ******** ***** ***** *** **** **** ****** ********* ******* ******** **…" at bounding box center [295, 61] width 37 height 21
select select "*****"
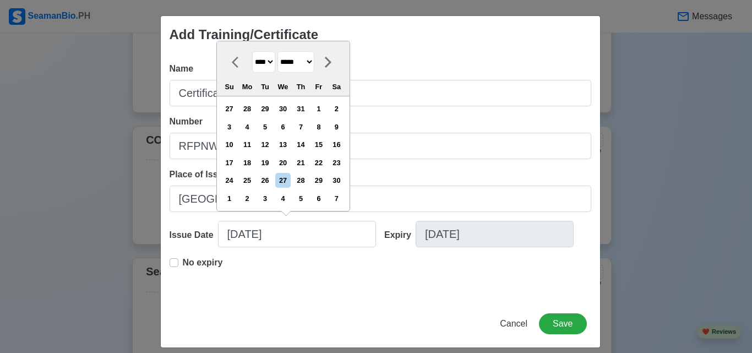
click at [278, 51] on select "******* ******** ***** ***** *** **** **** ****** ********* ******* ******** **…" at bounding box center [295, 61] width 37 height 21
click at [250, 163] on div "20" at bounding box center [246, 162] width 15 height 15
type input "[DATE]"
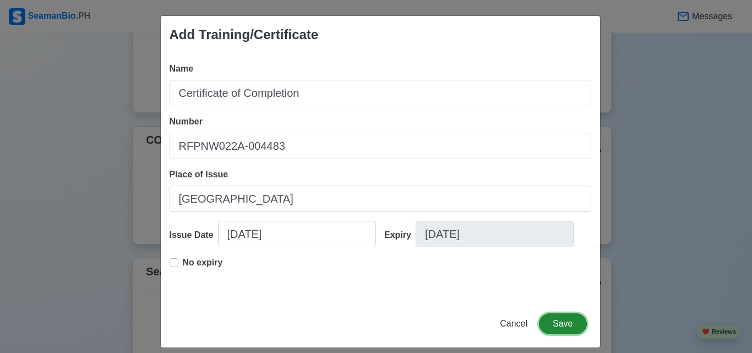
click at [560, 329] on button "Save" at bounding box center [562, 323] width 47 height 21
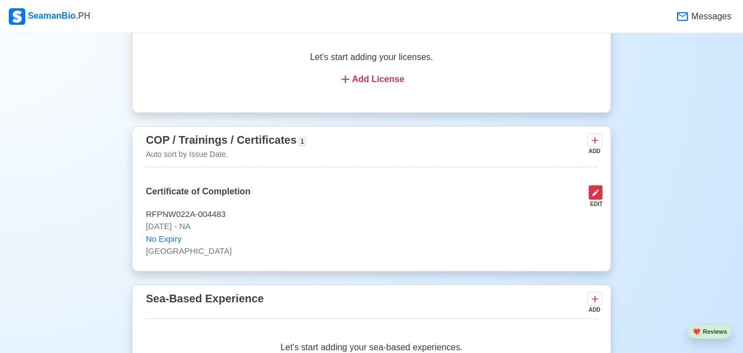
click at [600, 193] on button at bounding box center [596, 192] width 14 height 15
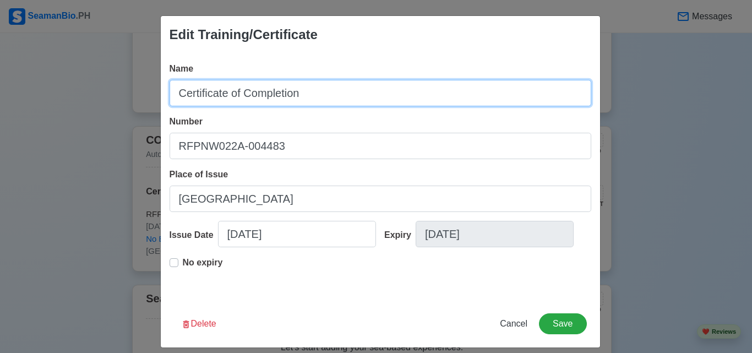
click at [354, 99] on input "Certificate of Completion" at bounding box center [379, 93] width 421 height 26
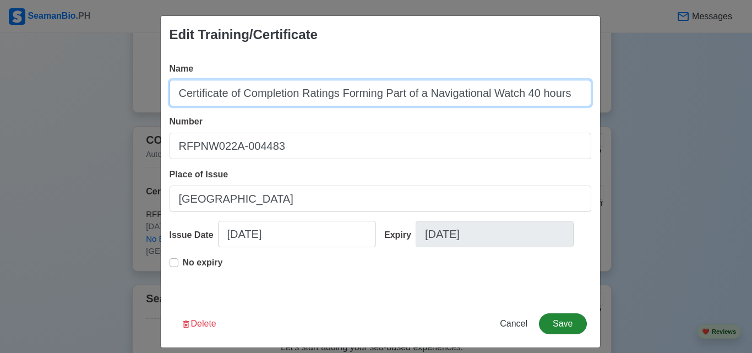
type input "Certificate of Completion Ratings Forming Part of a Navigational Watch 40 hours"
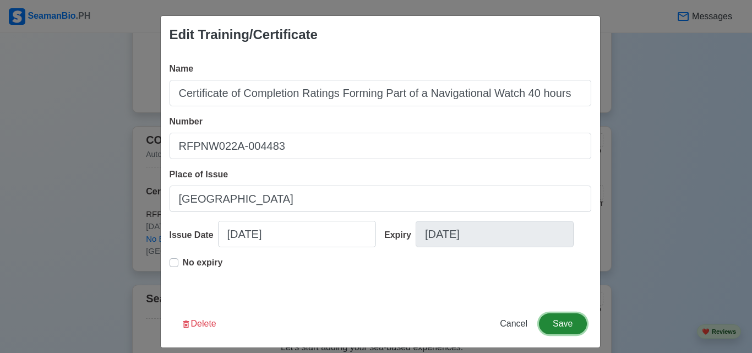
click at [563, 332] on button "Save" at bounding box center [562, 323] width 47 height 21
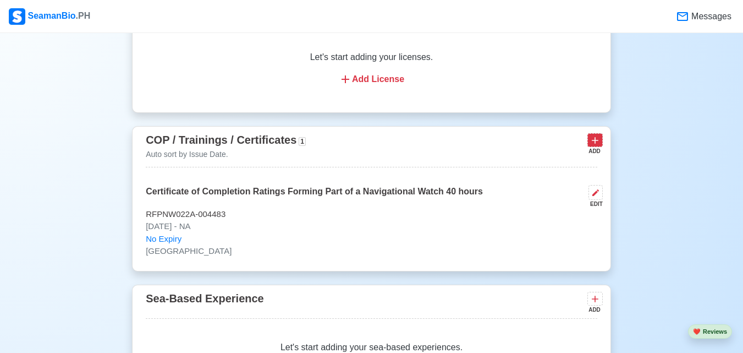
click at [596, 144] on icon at bounding box center [595, 140] width 7 height 7
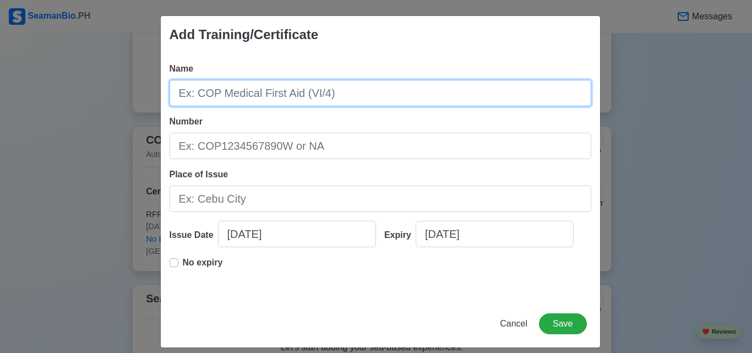
click at [359, 87] on input "Name" at bounding box center [379, 93] width 421 height 26
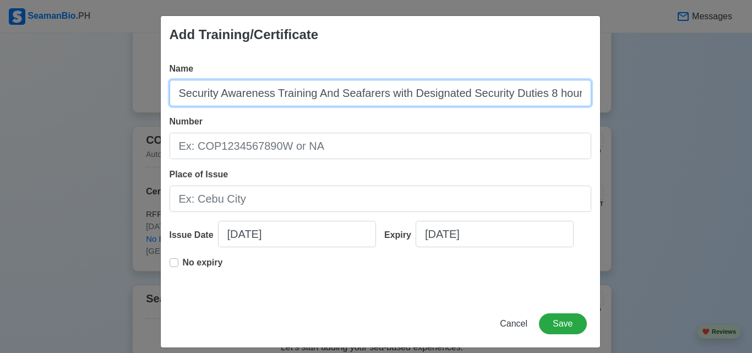
scroll to position [0, 1]
type input "Security Awareness Training And Seafarers with Designated Security Duties 8 hou…"
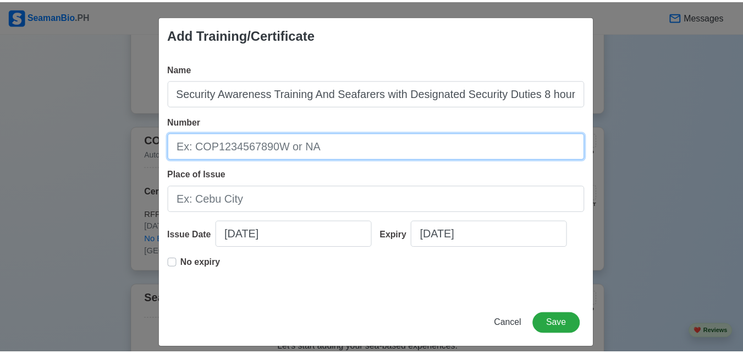
scroll to position [0, 0]
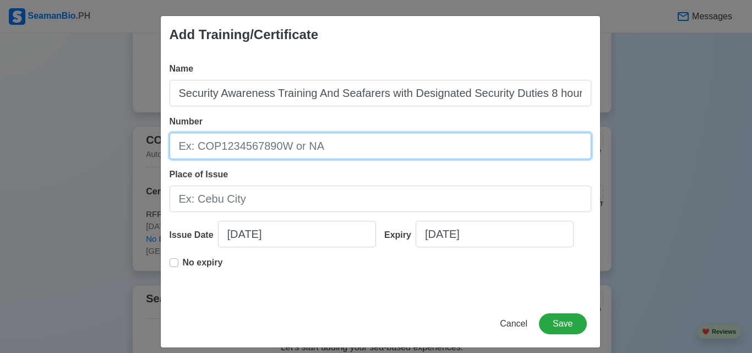
click at [359, 142] on input "Number" at bounding box center [379, 146] width 421 height 26
drag, startPoint x: 359, startPoint y: 142, endPoint x: 321, endPoint y: 142, distance: 37.4
click at [321, 142] on input "Number" at bounding box center [379, 146] width 421 height 26
type input "SATSDSD-02-02230027"
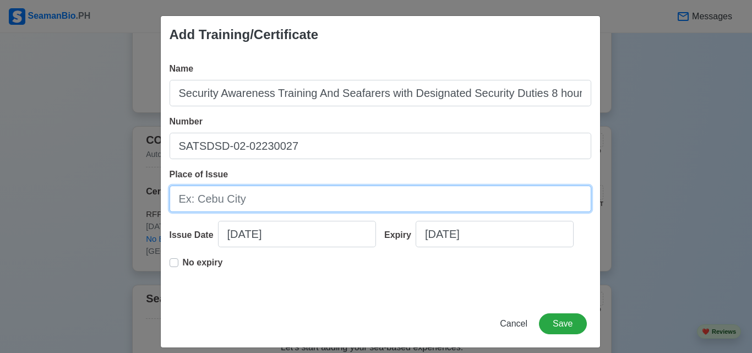
click at [458, 203] on input "Place of Issue" at bounding box center [379, 198] width 421 height 26
type input "San Fabian , [GEOGRAPHIC_DATA]"
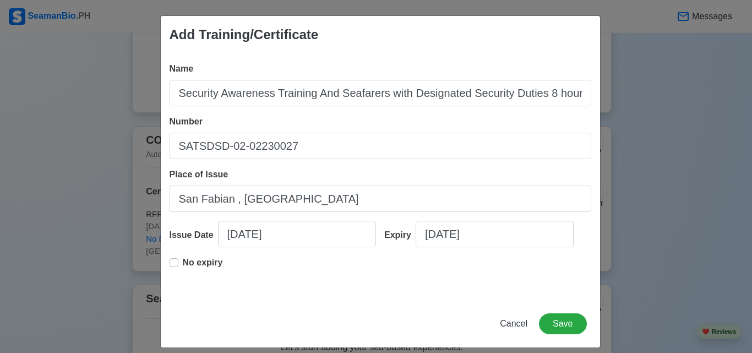
click at [212, 267] on p "No expiry" at bounding box center [203, 262] width 40 height 13
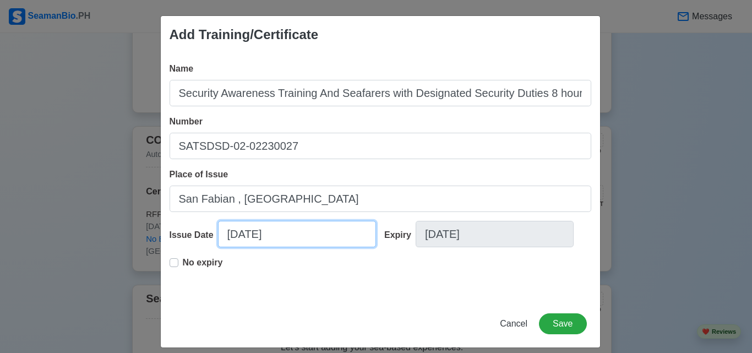
select select "****"
select select "*********"
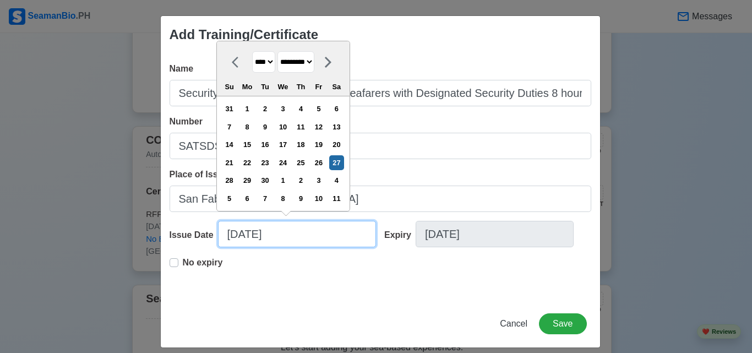
click at [283, 242] on input "[DATE]" at bounding box center [297, 234] width 158 height 26
click at [268, 58] on select "**** **** **** **** **** **** **** **** **** **** **** **** **** **** **** ****…" at bounding box center [263, 61] width 23 height 21
select select "****"
click at [252, 51] on select "**** **** **** **** **** **** **** **** **** **** **** **** **** **** **** ****…" at bounding box center [263, 61] width 23 height 21
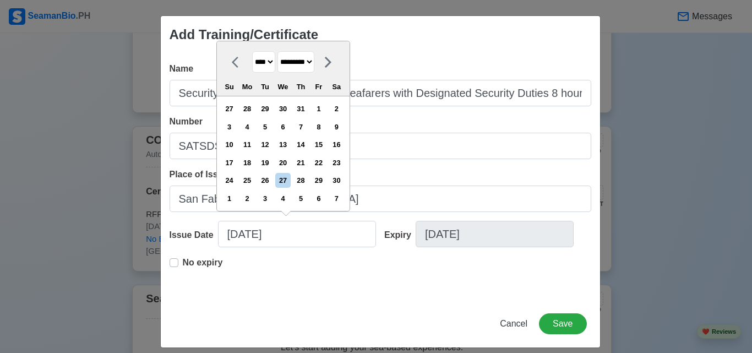
click at [314, 58] on select "******* ******** ***** ***** *** **** **** ****** ********* ******* ******** **…" at bounding box center [295, 61] width 37 height 21
select select "********"
click at [278, 51] on select "******* ******** ***** ***** *** **** **** ****** ********* ******* ******** **…" at bounding box center [295, 61] width 37 height 21
click at [339, 147] on div "18" at bounding box center [336, 144] width 15 height 15
type input "[DATE]"
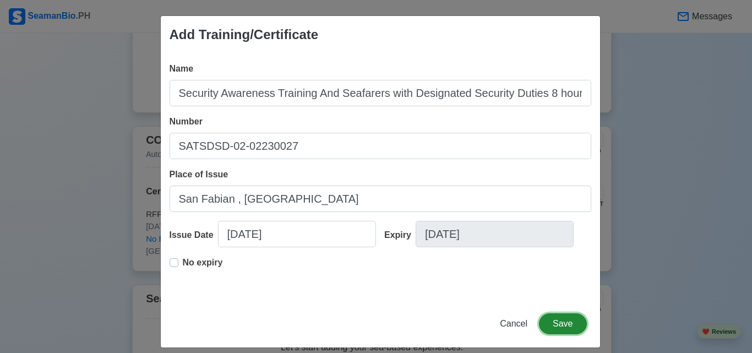
click at [555, 324] on button "Save" at bounding box center [562, 323] width 47 height 21
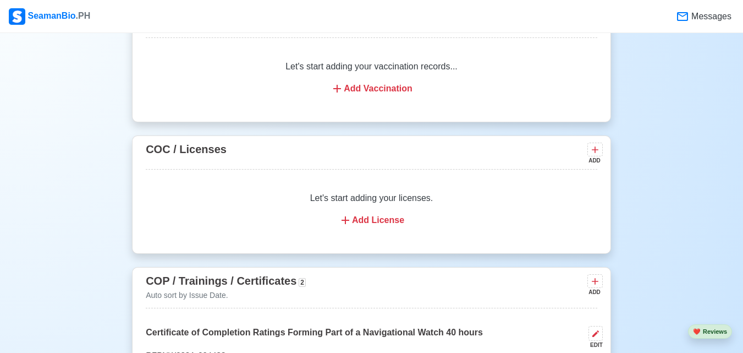
scroll to position [1110, 0]
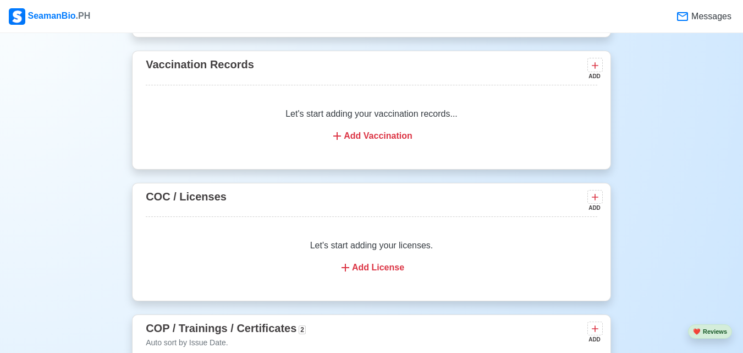
click at [404, 139] on div "Add Vaccination" at bounding box center [371, 135] width 425 height 13
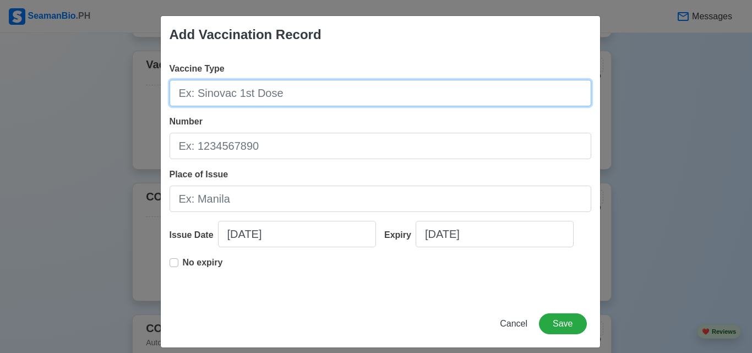
click at [256, 105] on input "Vaccine Type" at bounding box center [379, 93] width 421 height 26
type input "Pfizer 1st Dose"
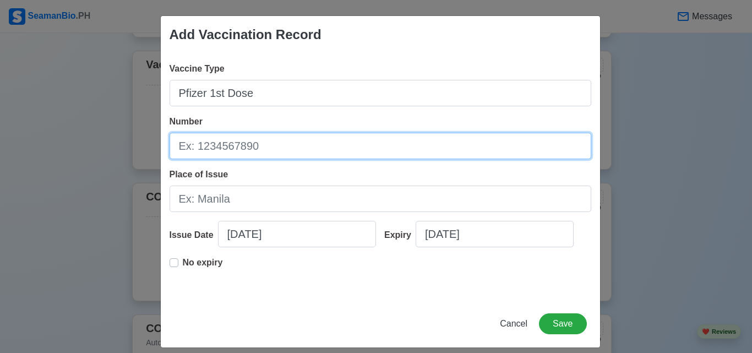
click at [391, 147] on input "Number" at bounding box center [379, 146] width 421 height 26
drag, startPoint x: 254, startPoint y: 155, endPoint x: 232, endPoint y: 195, distance: 45.8
click at [232, 195] on div "Vaccine Type Pfizer 1st Dose Number 310608D Place of Issue Issue Date [DATE] Ex…" at bounding box center [380, 176] width 439 height 246
type input "310608D"
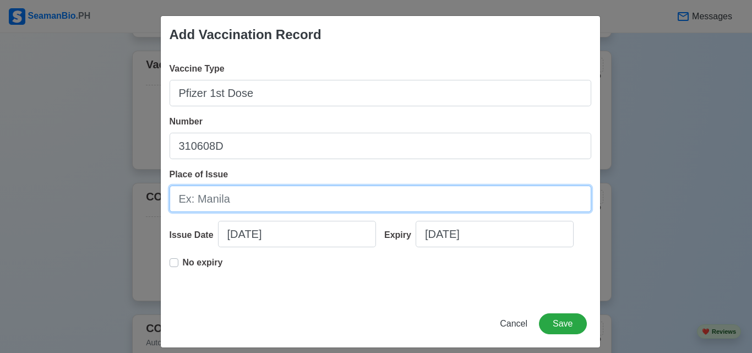
click at [232, 195] on input "Place of Issue" at bounding box center [379, 198] width 421 height 26
type input "[PERSON_NAME] La Union"
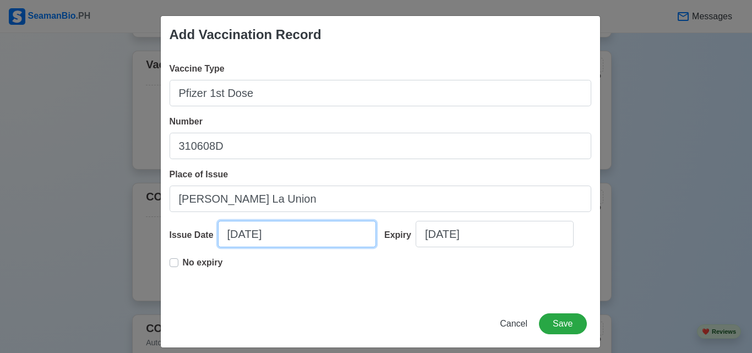
click at [276, 231] on input "[DATE]" at bounding box center [297, 234] width 158 height 26
select select "****"
select select "*********"
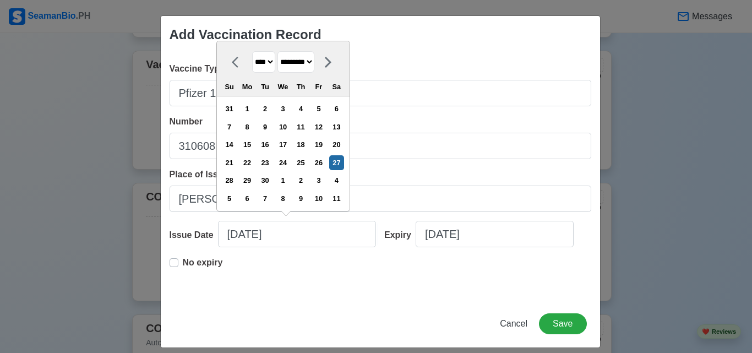
click at [266, 58] on select "**** **** **** **** **** **** **** **** **** **** **** **** **** **** **** ****…" at bounding box center [263, 61] width 23 height 21
select select "****"
click at [252, 51] on select "**** **** **** **** **** **** **** **** **** **** **** **** **** **** **** ****…" at bounding box center [263, 61] width 23 height 21
click at [308, 64] on select "******* ******** ***** ***** *** **** **** ****** ********* ******* ******** **…" at bounding box center [295, 61] width 37 height 21
select select "********"
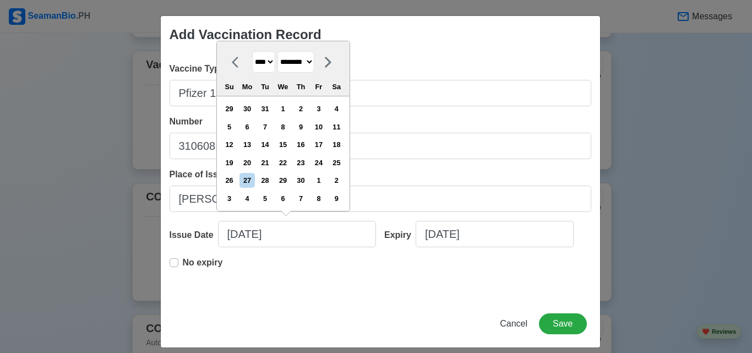
click at [278, 51] on select "******* ******** ***** ***** *** **** **** ****** ********* ******* ******** **…" at bounding box center [295, 61] width 37 height 21
click at [324, 140] on div "19" at bounding box center [318, 144] width 15 height 15
type input "[DATE]"
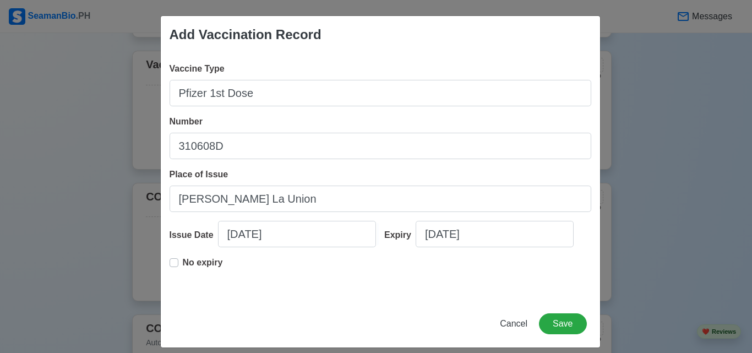
click at [211, 263] on p "No expiry" at bounding box center [203, 262] width 40 height 13
type input "[DATE]"
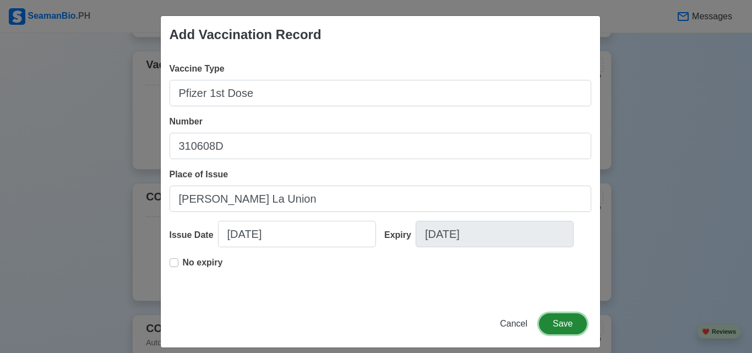
click at [546, 325] on button "Save" at bounding box center [562, 323] width 47 height 21
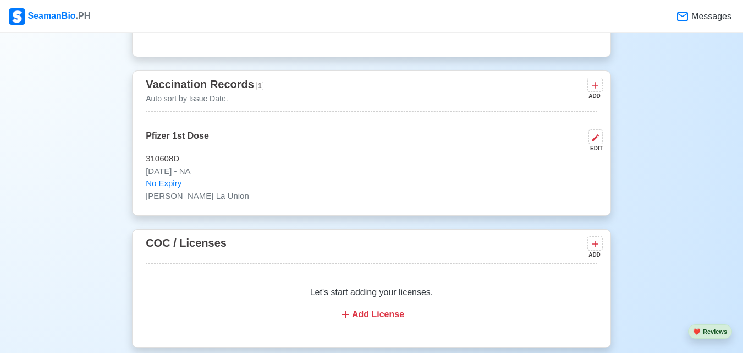
scroll to position [1074, 0]
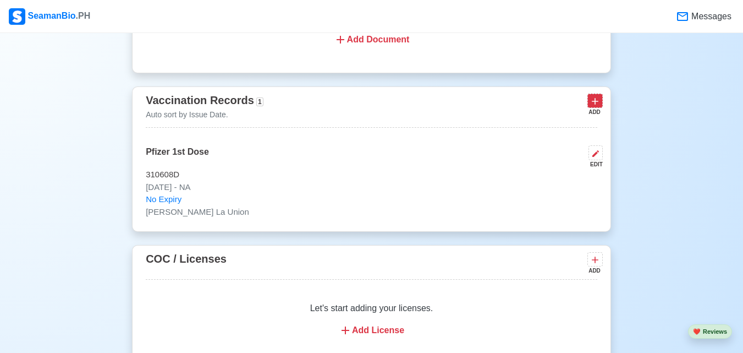
click at [596, 106] on icon at bounding box center [595, 101] width 11 height 11
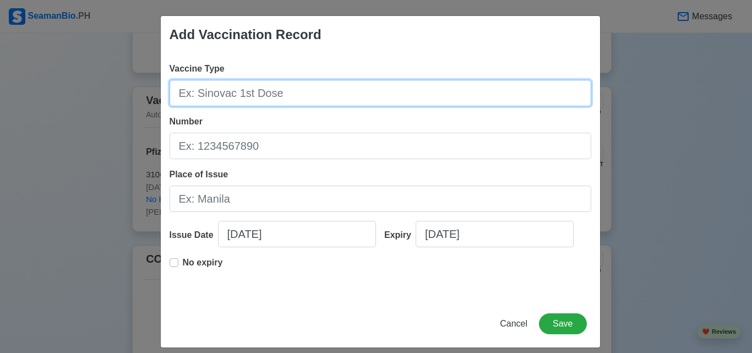
click at [271, 88] on input "Vaccine Type" at bounding box center [379, 93] width 421 height 26
type input "Pfizer 2nd Dose"
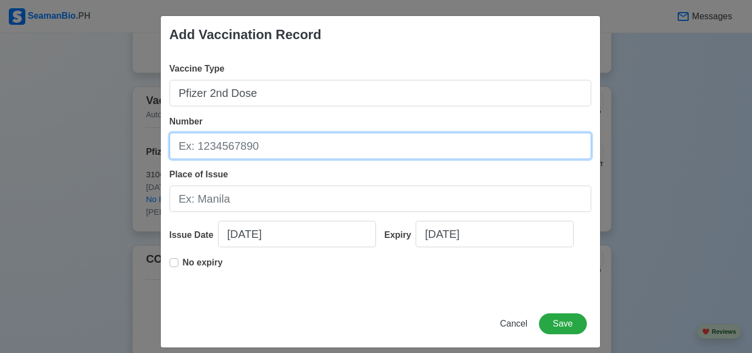
click at [400, 147] on input "Number" at bounding box center [379, 146] width 421 height 26
type input "PCA0034"
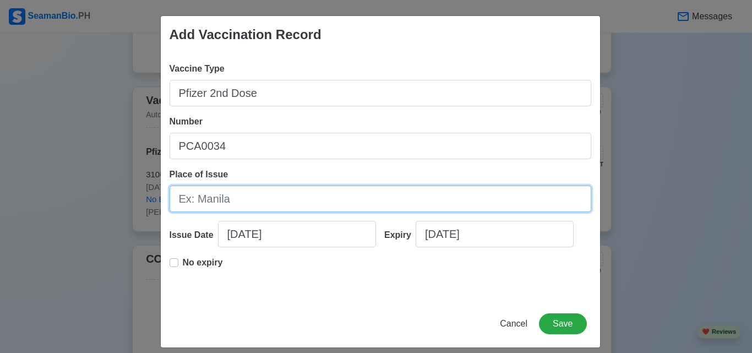
click at [434, 203] on input "Place of Issue" at bounding box center [379, 198] width 421 height 26
click at [283, 202] on input "Place of Issue" at bounding box center [379, 198] width 421 height 26
type input "[PERSON_NAME] , [GEOGRAPHIC_DATA]"
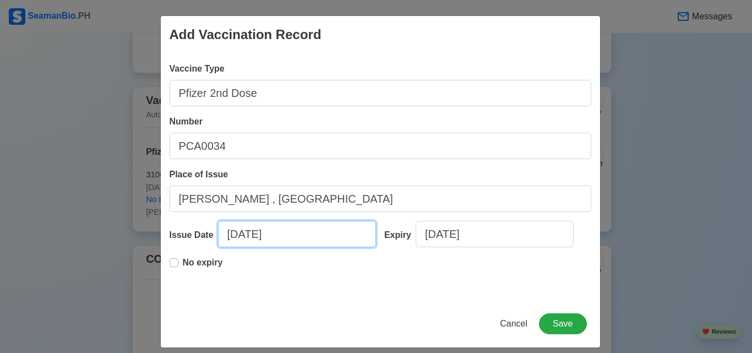
click at [315, 233] on input "[DATE]" at bounding box center [297, 234] width 158 height 26
select select "****"
select select "*********"
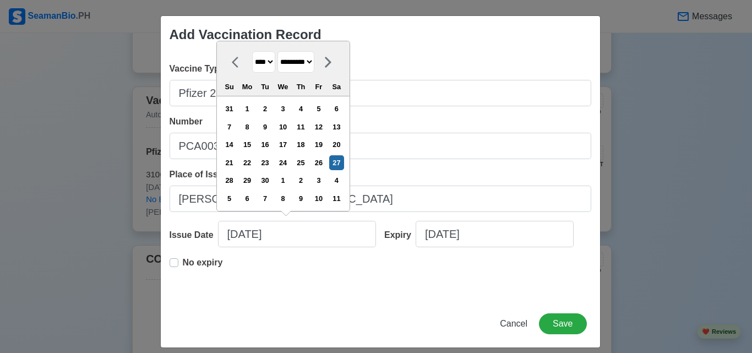
click at [269, 67] on select "**** **** **** **** **** **** **** **** **** **** **** **** **** **** **** ****…" at bounding box center [263, 61] width 23 height 21
select select "****"
click at [252, 51] on select "**** **** **** **** **** **** **** **** **** **** **** **** **** **** **** ****…" at bounding box center [263, 61] width 23 height 21
click at [304, 64] on select "******* ******** ***** ***** *** **** **** ****** ********* ******* ******** **…" at bounding box center [295, 61] width 37 height 21
select select "********"
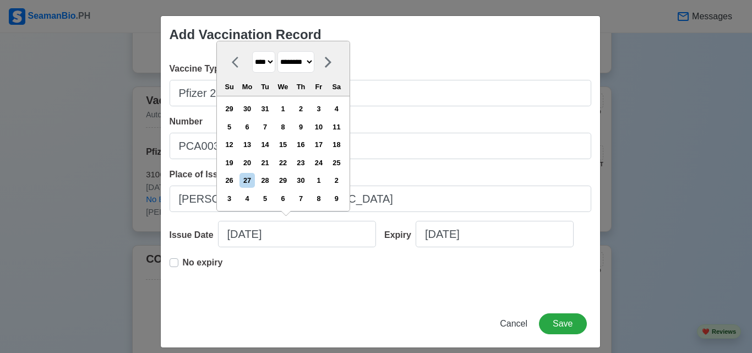
click at [278, 51] on select "******* ******** ***** ***** *** **** **** ****** ********* ******* ******** **…" at bounding box center [295, 61] width 37 height 21
drag, startPoint x: 313, startPoint y: 221, endPoint x: 319, endPoint y: 146, distance: 75.7
click at [319, 221] on div "Issue Date [DATE] [DATE] **** **** **** **** **** **** **** **** **** **** ****…" at bounding box center [272, 238] width 207 height 35
click at [319, 146] on div "17" at bounding box center [318, 144] width 15 height 15
type input "[DATE]"
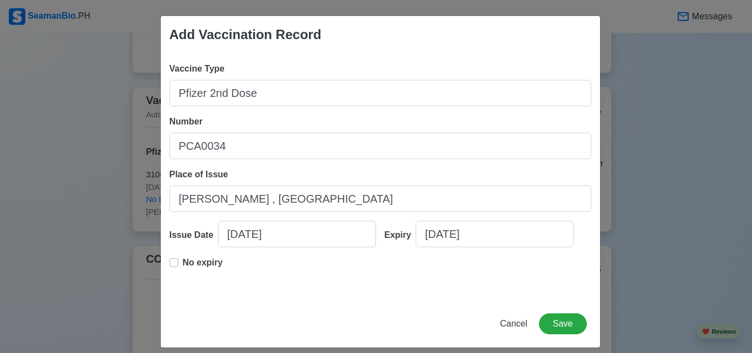
click at [224, 266] on div "No expiry" at bounding box center [379, 273] width 421 height 35
click at [218, 262] on p "No expiry" at bounding box center [203, 262] width 40 height 13
type input "[DATE]"
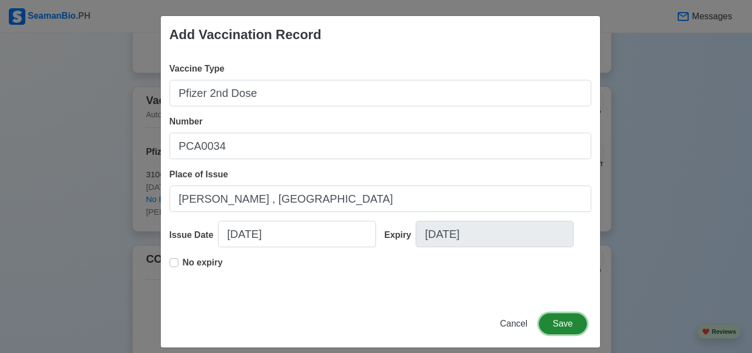
click at [568, 317] on button "Save" at bounding box center [562, 323] width 47 height 21
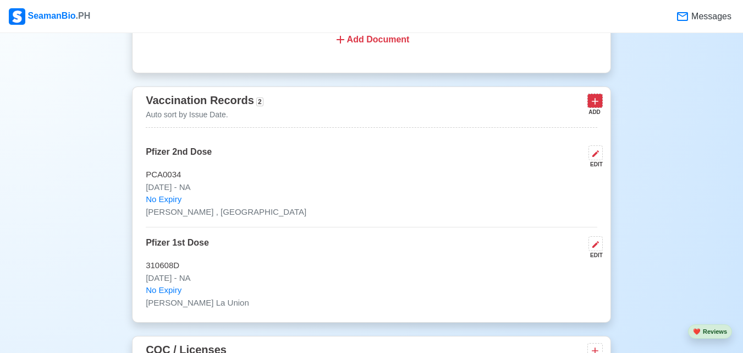
click at [601, 105] on button at bounding box center [595, 101] width 15 height 14
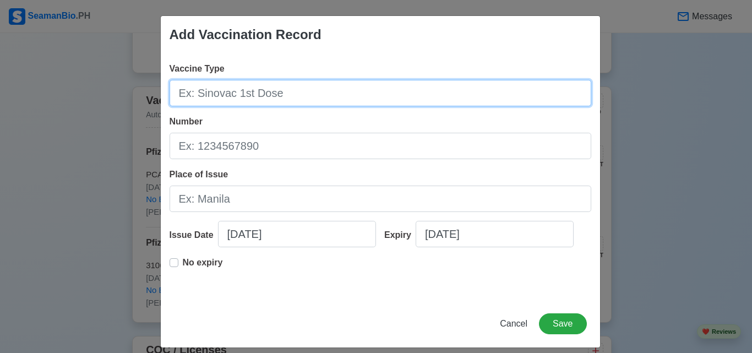
click at [289, 90] on input "Vaccine Type" at bounding box center [379, 93] width 421 height 26
type input "BEVAC 1ST DOSE"
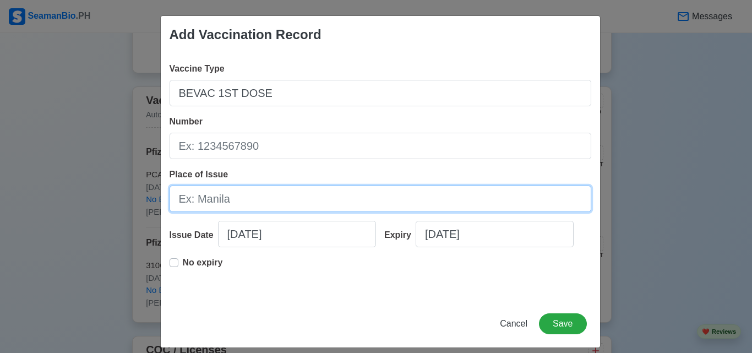
click at [232, 195] on input "Place of Issue" at bounding box center [379, 198] width 421 height 26
type input "[GEOGRAPHIC_DATA] [GEOGRAPHIC_DATA]"
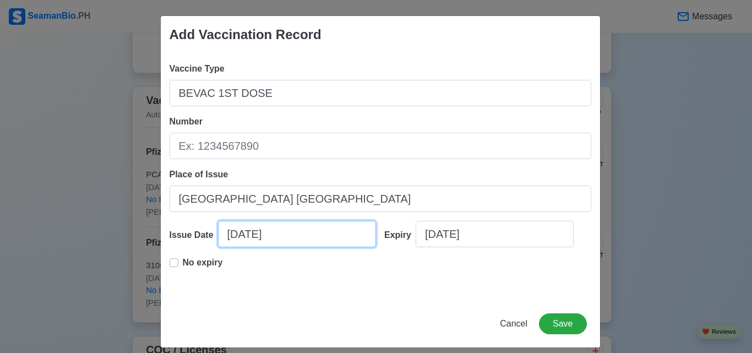
select select "****"
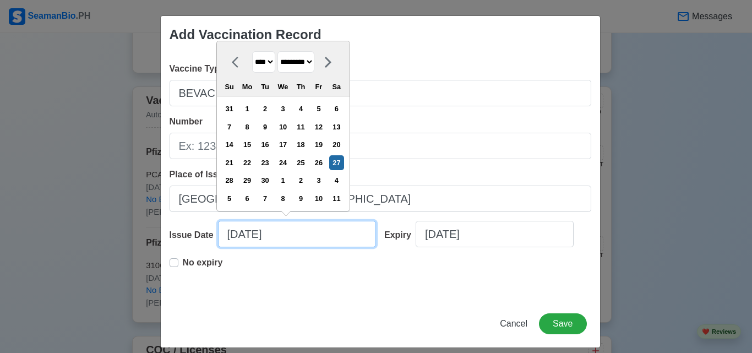
click at [258, 229] on input "[DATE]" at bounding box center [297, 234] width 158 height 26
click at [309, 64] on select "******* ******** ***** ***** *** **** **** ****** ********* ******* ******** **…" at bounding box center [295, 61] width 37 height 21
select select "***"
click at [278, 51] on select "******* ******** ***** ***** *** **** **** ****** ********* ******* ******** **…" at bounding box center [295, 61] width 37 height 21
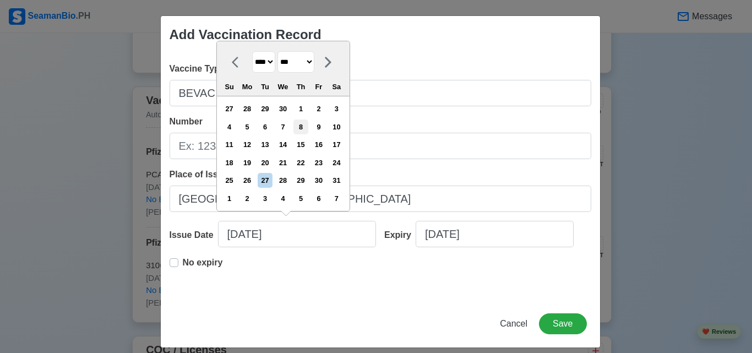
click at [305, 123] on div "8" at bounding box center [300, 126] width 15 height 15
type input "[DATE]"
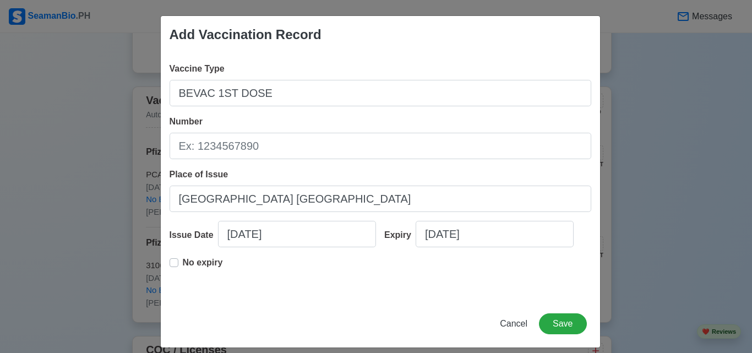
click at [210, 266] on p "No expiry" at bounding box center [203, 262] width 40 height 13
type input "[DATE]"
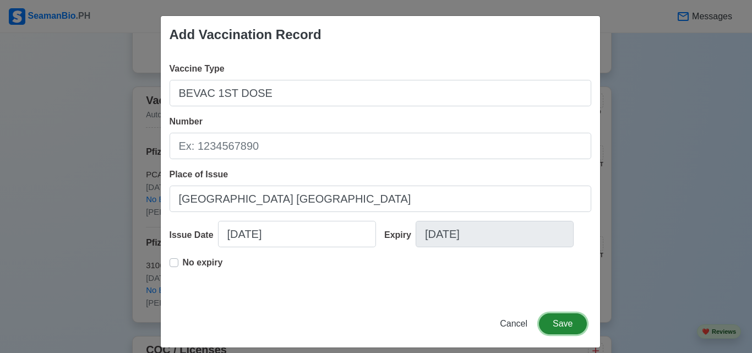
click at [555, 316] on button "Save" at bounding box center [562, 323] width 47 height 21
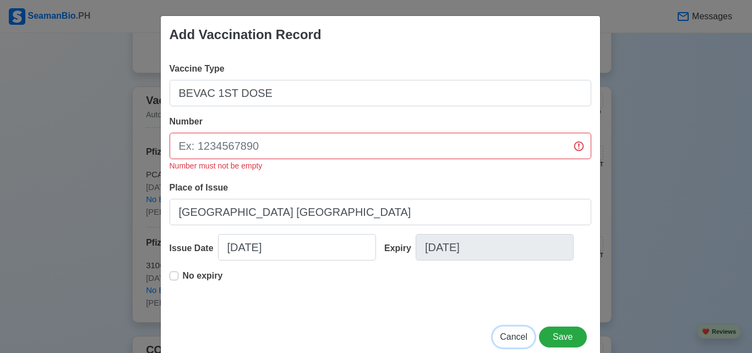
click at [511, 329] on button "Cancel" at bounding box center [513, 336] width 42 height 21
type input "[DATE]"
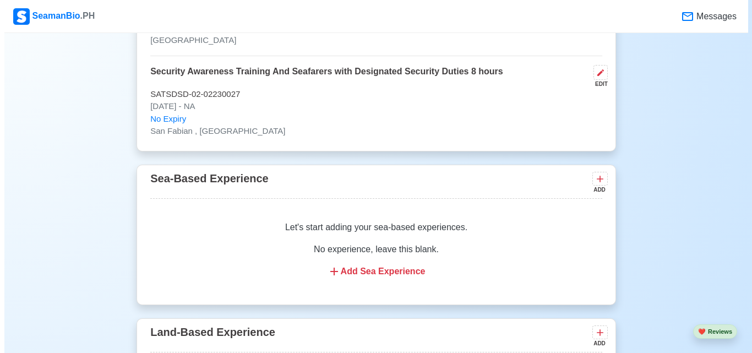
scroll to position [1647, 0]
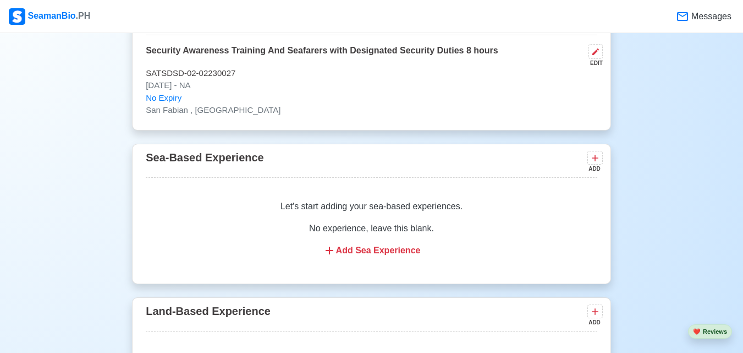
click at [394, 249] on div "Add Sea Experience" at bounding box center [371, 250] width 425 height 13
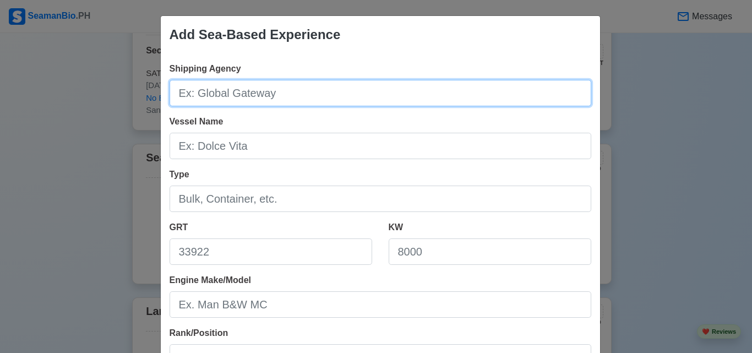
click at [292, 90] on input "Shipping Agency" at bounding box center [379, 93] width 421 height 26
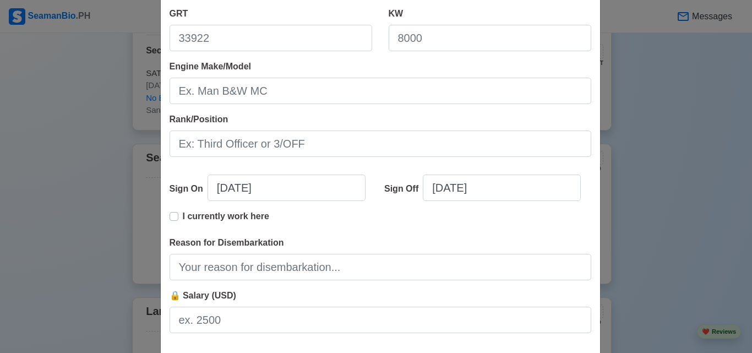
scroll to position [223, 0]
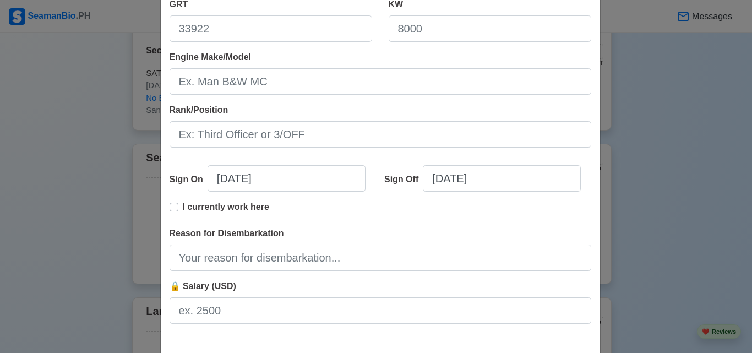
click at [687, 308] on div "Add Sea-Based Experience Shipping Agency Vessel Name Type GRT KW Engine Make/Mo…" at bounding box center [376, 176] width 752 height 353
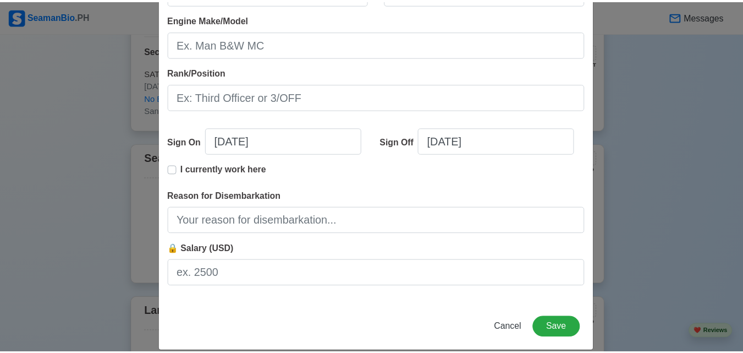
scroll to position [275, 0]
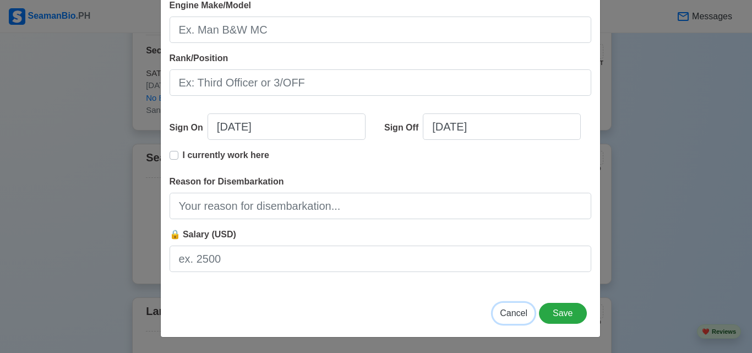
click at [526, 315] on button "Cancel" at bounding box center [513, 313] width 42 height 21
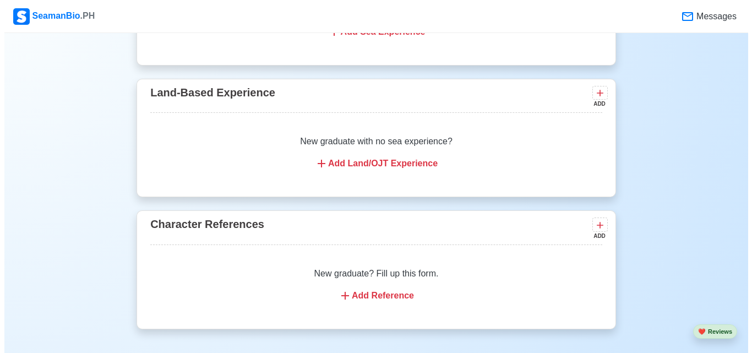
scroll to position [1870, 0]
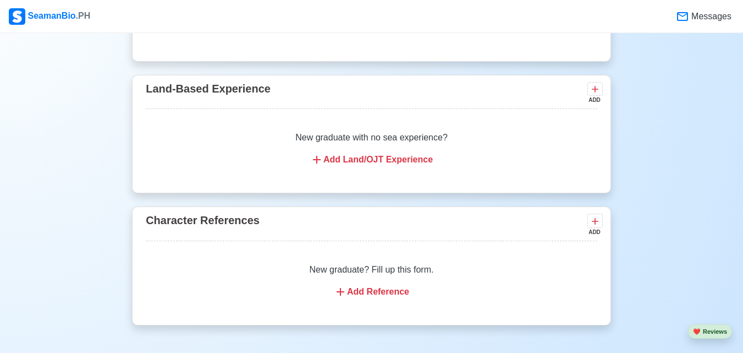
click at [381, 160] on div "Add Land/OJT Experience" at bounding box center [371, 159] width 425 height 13
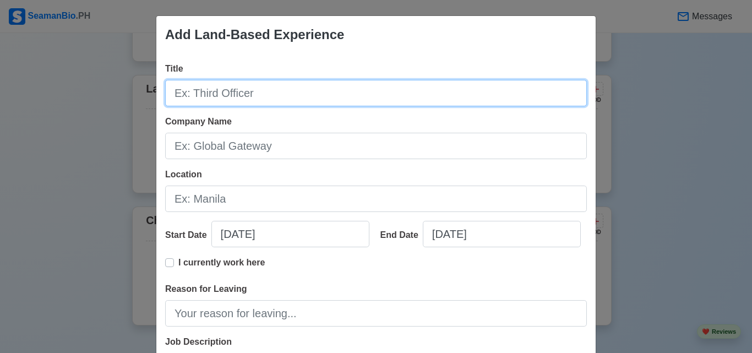
click at [332, 97] on input "Title" at bounding box center [375, 93] width 421 height 26
type input "Deck Cadet"
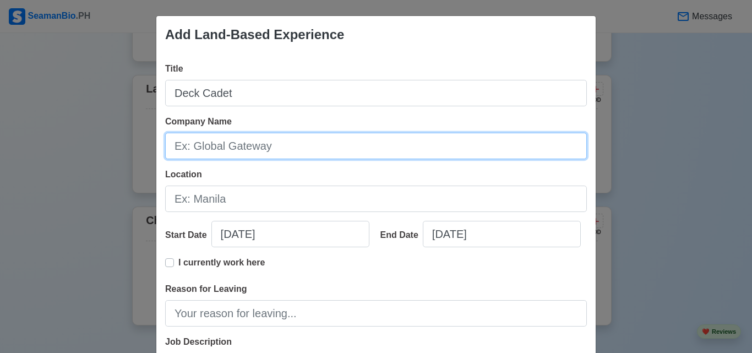
click at [326, 136] on input "Company Name" at bounding box center [375, 146] width 421 height 26
type input "F"
click at [273, 150] on input "Archielago" at bounding box center [375, 146] width 421 height 26
type input "A"
paste input "Archipelago Philippine Seafarers Training Institute, Inc. Industry Maritime Tra…"
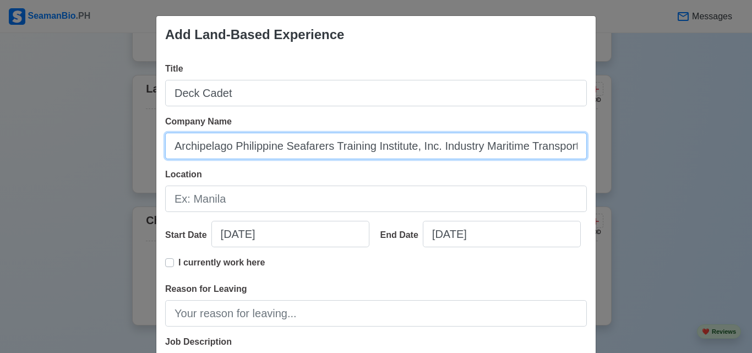
scroll to position [0, 25]
type input "Archipelago Philippine Seafarers Training Institute, Inc. Industry Maritime Tra…"
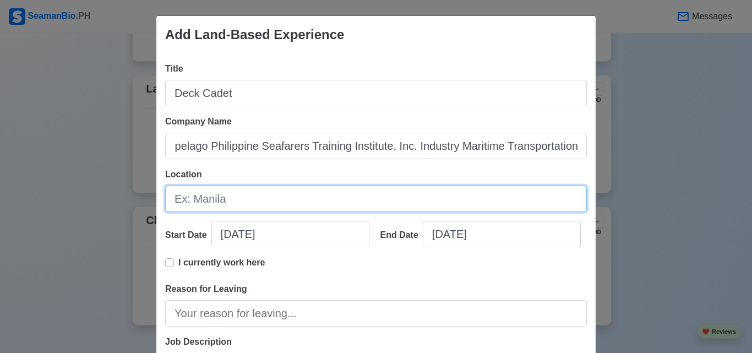
scroll to position [0, 0]
click at [273, 199] on input "Location" at bounding box center [375, 198] width 421 height 26
type input "[GEOGRAPHIC_DATA]"
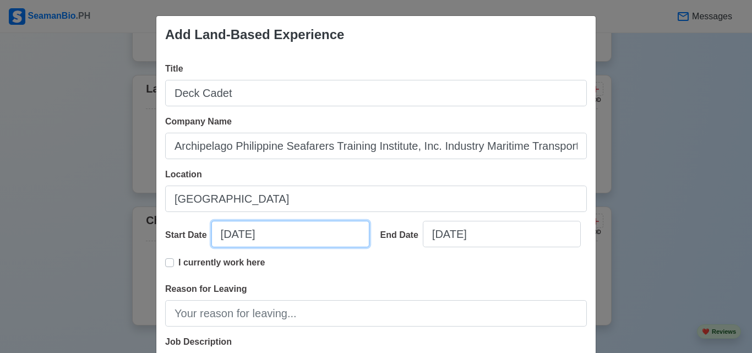
click at [298, 238] on input "[DATE]" at bounding box center [290, 234] width 158 height 26
select select "****"
select select "*********"
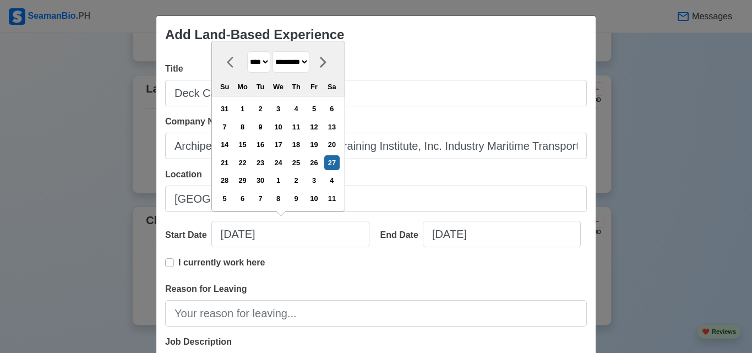
click at [265, 57] on select "**** **** **** **** **** **** **** **** **** **** **** **** **** **** **** ****…" at bounding box center [258, 61] width 23 height 21
select select "****"
click at [247, 51] on select "**** **** **** **** **** **** **** **** **** **** **** **** **** **** **** ****…" at bounding box center [258, 61] width 23 height 21
click at [299, 58] on select "******* ******** ***** ***** *** **** **** ****** ********* ******* ******** **…" at bounding box center [290, 61] width 37 height 21
select select "****"
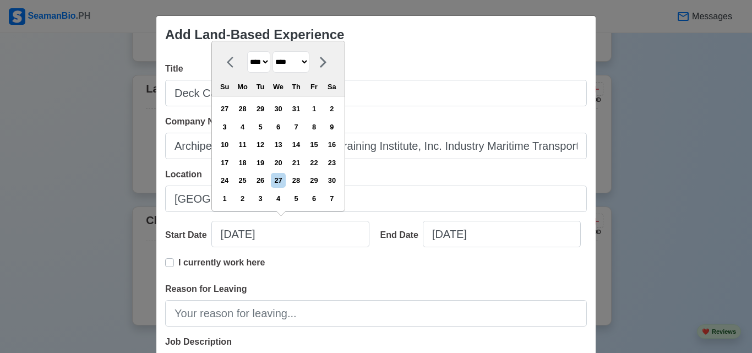
click at [273, 51] on select "******* ******** ***** ***** *** **** **** ****** ********* ******* ******** **…" at bounding box center [290, 61] width 37 height 21
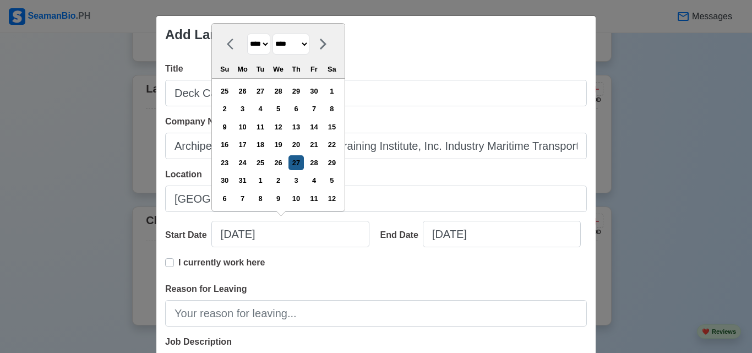
click at [303, 163] on div "27" at bounding box center [295, 162] width 15 height 15
type input "[DATE]"
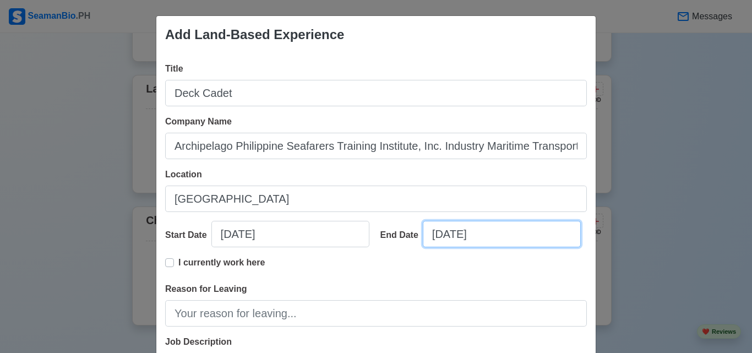
select select "****"
select select "*********"
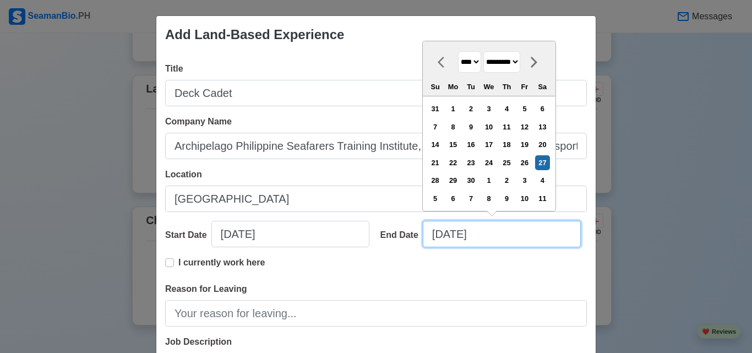
click at [457, 241] on input "[DATE]" at bounding box center [502, 234] width 158 height 26
click at [479, 61] on select "**** **** **** **** **** **** **** **** **** **** **** **** **** **** **** ****…" at bounding box center [469, 61] width 23 height 21
click at [494, 59] on select "******* ******** ***** ***** *** **** **** ****** ********* ******* ******** **…" at bounding box center [501, 61] width 37 height 21
click at [474, 62] on select "**** **** **** **** **** **** **** **** **** **** **** **** **** **** **** ****…" at bounding box center [469, 61] width 23 height 21
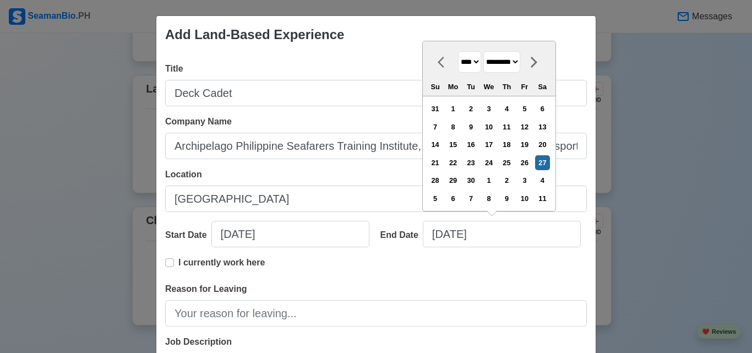
click at [475, 65] on select "**** **** **** **** **** **** **** **** **** **** **** **** **** **** **** ****…" at bounding box center [469, 61] width 23 height 21
click at [473, 64] on select "**** **** **** **** **** **** **** **** **** **** **** **** **** **** **** ****…" at bounding box center [469, 61] width 23 height 21
click at [469, 69] on select "**** **** **** **** **** **** **** **** **** **** **** **** **** **** **** ****…" at bounding box center [469, 61] width 23 height 21
select select "****"
click at [458, 51] on select "**** **** **** **** **** **** **** **** **** **** **** **** **** **** **** ****…" at bounding box center [469, 61] width 23 height 21
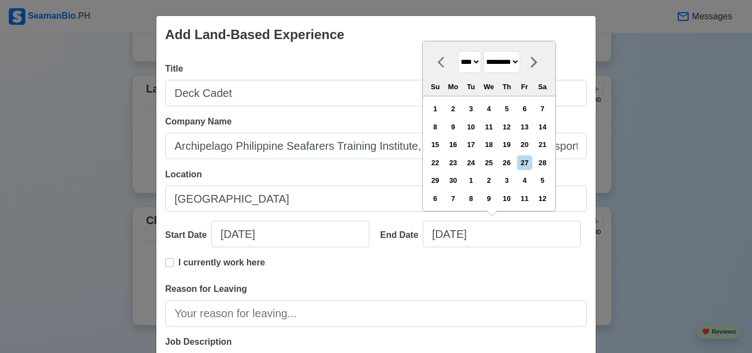
click at [507, 60] on select "******* ******** ***** ***** *** **** **** ****** ********* ******* ******** **…" at bounding box center [501, 61] width 37 height 21
select select "****"
click at [484, 51] on select "******* ******** ***** ***** *** **** **** ****** ********* ******* ******** **…" at bounding box center [501, 61] width 37 height 21
click at [513, 143] on div "18" at bounding box center [506, 144] width 15 height 15
type input "[DATE]"
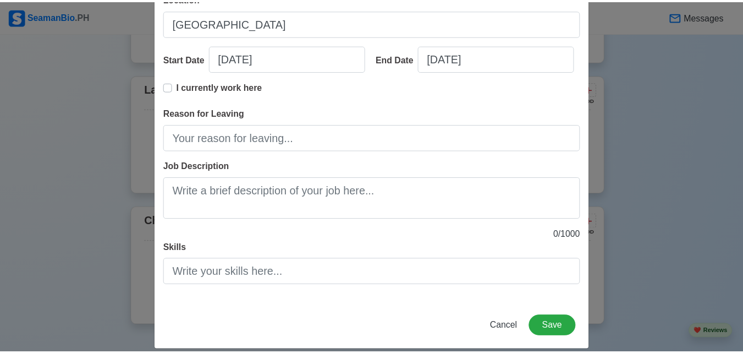
scroll to position [189, 0]
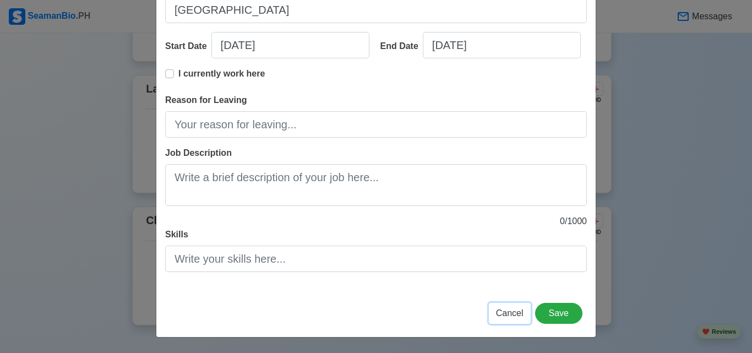
click at [520, 316] on span "Cancel" at bounding box center [510, 312] width 28 height 9
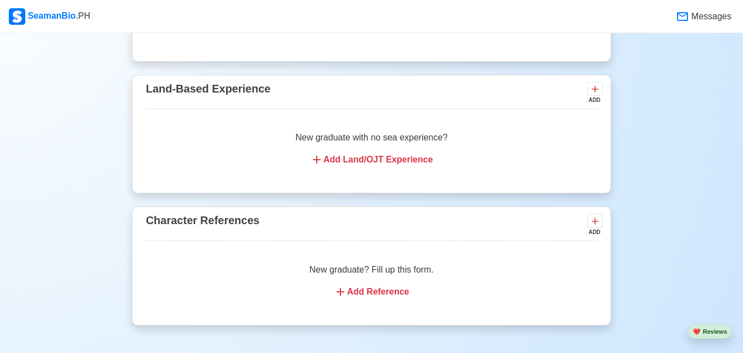
click at [357, 293] on div "Add Reference" at bounding box center [371, 291] width 425 height 13
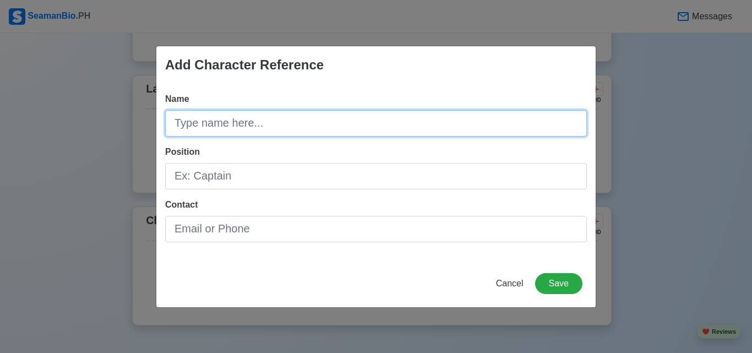
click at [261, 123] on input "Name" at bounding box center [375, 123] width 421 height 26
type input "[PERSON_NAME]"
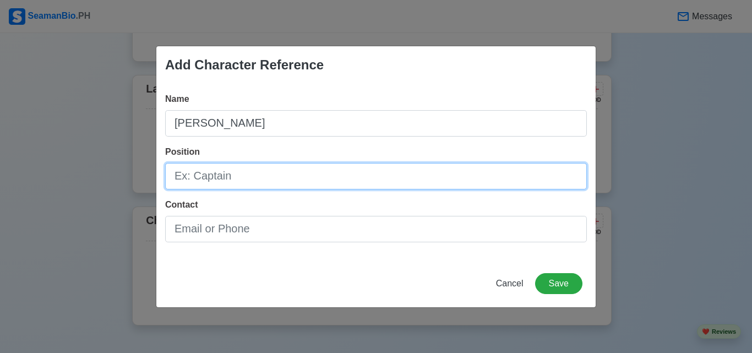
click at [271, 168] on input "Position" at bounding box center [375, 176] width 421 height 26
type input "Deck Cadet"
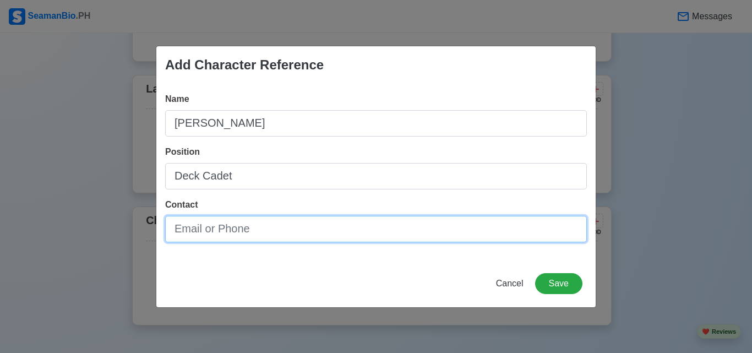
click at [291, 219] on input "Contact" at bounding box center [375, 229] width 421 height 26
type input "[EMAIL_ADDRESS][DOMAIN_NAME]"
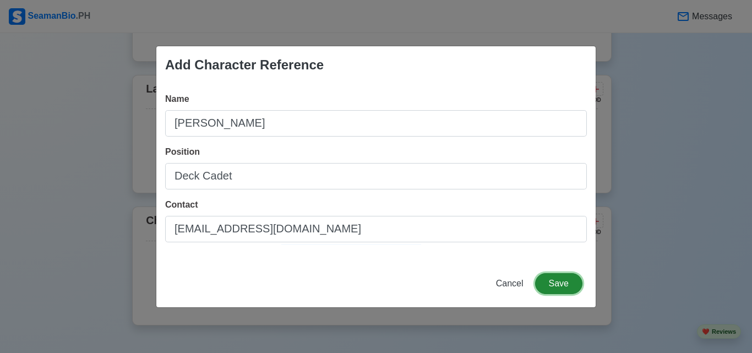
click at [566, 282] on button "Save" at bounding box center [558, 283] width 47 height 21
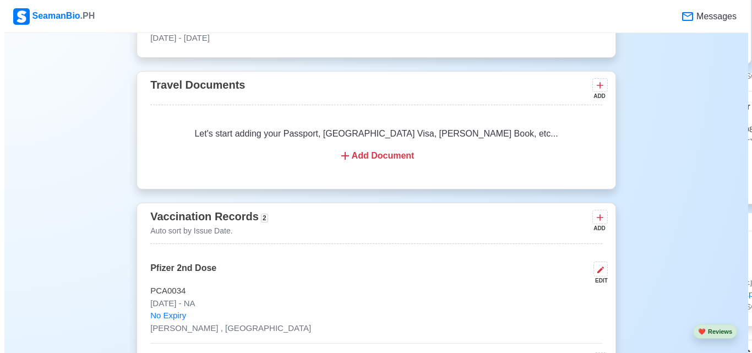
scroll to position [650, 0]
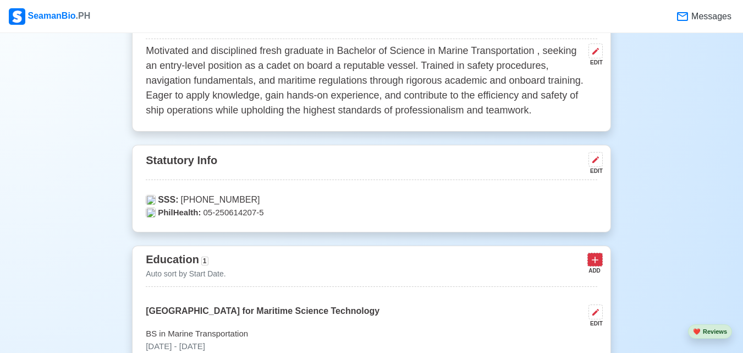
drag, startPoint x: 534, startPoint y: 287, endPoint x: 601, endPoint y: 263, distance: 71.7
click at [598, 263] on div "Education 1 Auto sort by Start Date. ADD" at bounding box center [372, 268] width 452 height 36
click at [601, 263] on button at bounding box center [595, 260] width 15 height 14
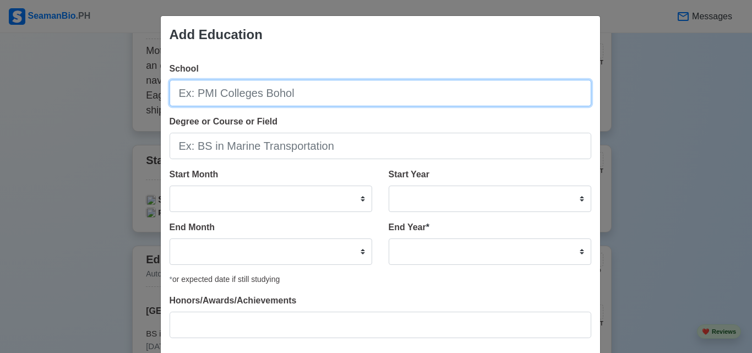
click at [354, 87] on input "School" at bounding box center [379, 93] width 421 height 26
paste input "[PERSON_NAME] [PERSON_NAME][GEOGRAPHIC_DATA]"
type input "[PERSON_NAME] [PERSON_NAME][GEOGRAPHIC_DATA]"
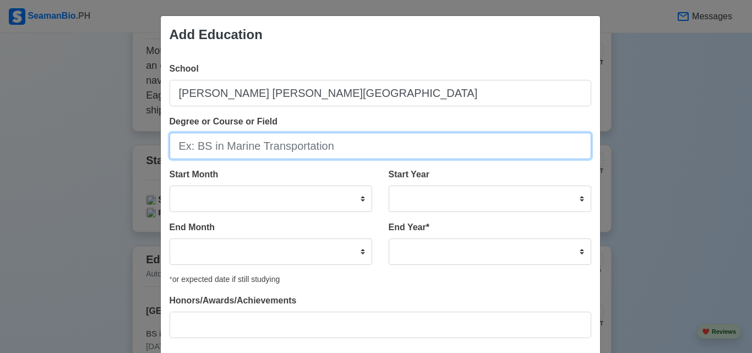
click at [288, 152] on input "Degree or Course or Field" at bounding box center [379, 146] width 421 height 26
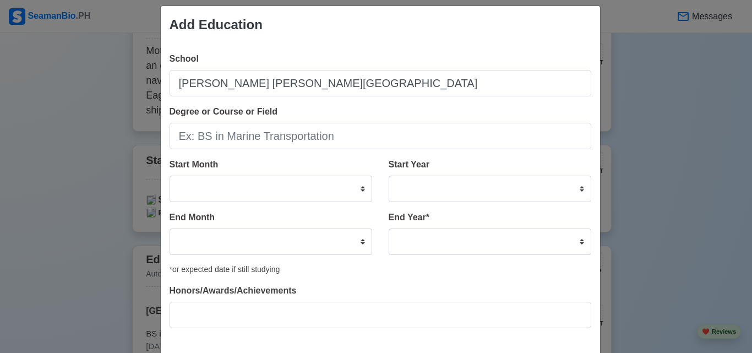
scroll to position [0, 0]
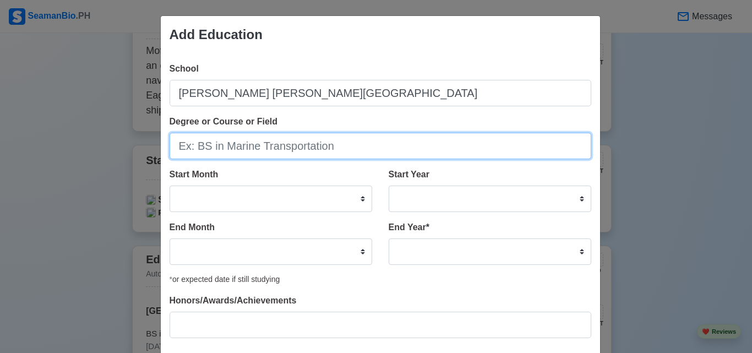
click at [415, 140] on input "Degree or Course or Field" at bounding box center [379, 146] width 421 height 26
type input "Junior High School - Senior High School"
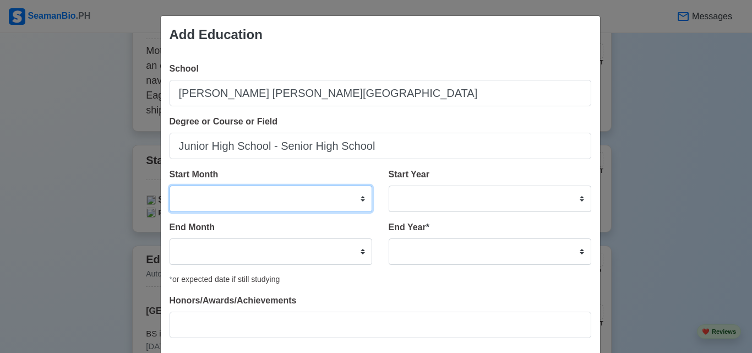
click at [359, 201] on select "January February March April May June July August September October November De…" at bounding box center [270, 198] width 202 height 26
select select "June"
click at [169, 185] on select "January February March April May June July August September October November De…" at bounding box center [270, 198] width 202 height 26
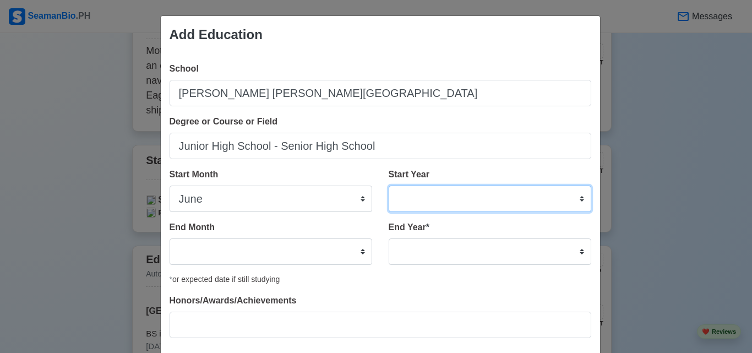
click at [579, 200] on select "2025 2024 2023 2022 2021 2020 2019 2018 2017 2016 2015 2014 2013 2012 2011 2010…" at bounding box center [489, 198] width 202 height 26
select select "2013"
click at [388, 185] on select "2025 2024 2023 2022 2021 2020 2019 2018 2017 2016 2015 2014 2013 2012 2011 2010…" at bounding box center [489, 198] width 202 height 26
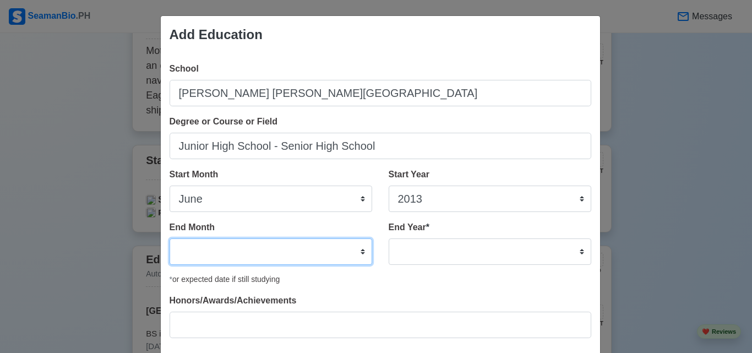
click at [360, 254] on select "January February March April May June July August September October November De…" at bounding box center [270, 251] width 202 height 26
select select "March"
click at [169, 238] on select "January February March April May June July August September October November De…" at bounding box center [270, 251] width 202 height 26
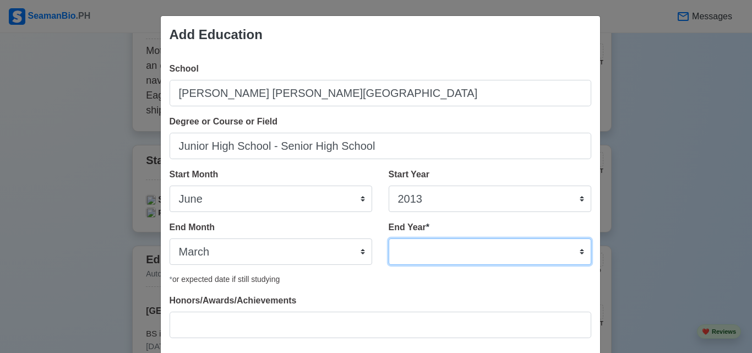
click at [576, 251] on select "2035 2034 2033 2032 2031 2030 2029 2028 2027 2026 2025 2024 2023 2022 2021 2020…" at bounding box center [489, 251] width 202 height 26
select select "2020"
click at [388, 238] on select "2035 2034 2033 2032 2031 2030 2029 2028 2027 2026 2025 2024 2023 2022 2021 2020…" at bounding box center [489, 251] width 202 height 26
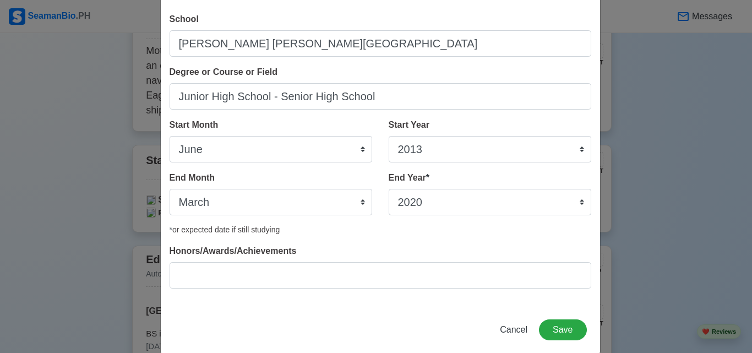
scroll to position [50, 0]
click at [575, 320] on button "Save" at bounding box center [562, 329] width 47 height 21
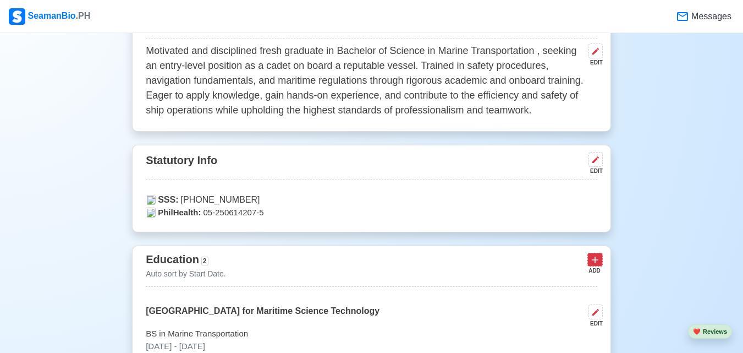
click at [595, 258] on icon at bounding box center [595, 259] width 11 height 11
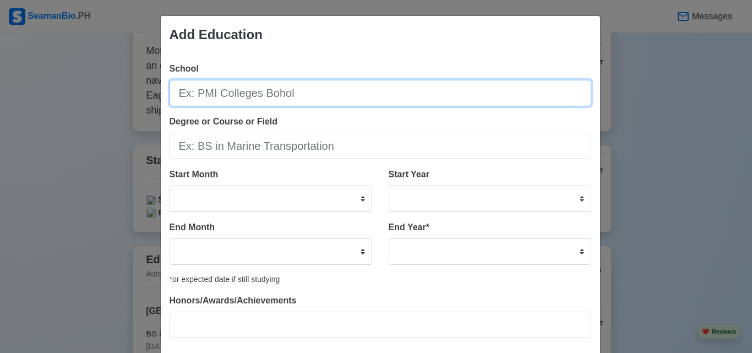
click at [243, 85] on input "School" at bounding box center [379, 93] width 421 height 26
type input "[GEOGRAPHIC_DATA]"
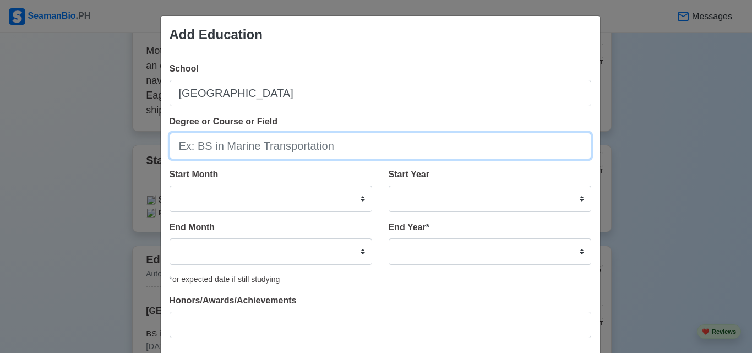
click at [447, 148] on input "Degree or Course or Field" at bounding box center [379, 146] width 421 height 26
type input "Elementary"
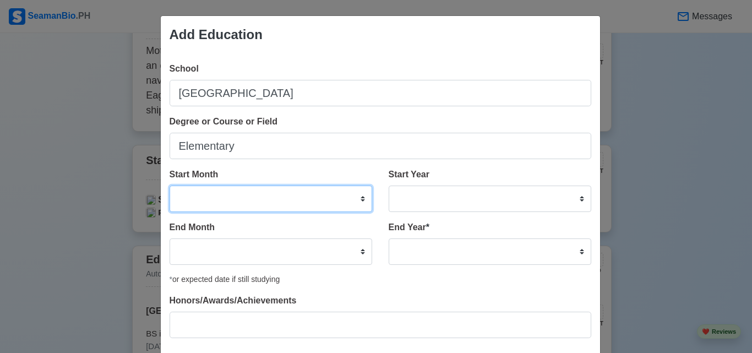
click at [359, 198] on select "January February March April May June July August September October November De…" at bounding box center [270, 198] width 202 height 26
select select "June"
click at [169, 185] on select "January February March April May June July August September October November De…" at bounding box center [270, 198] width 202 height 26
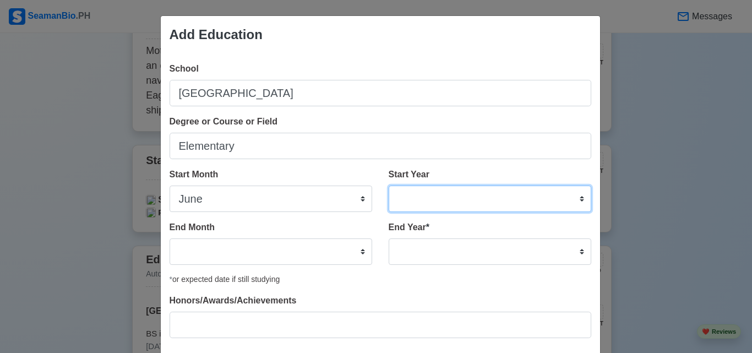
click at [577, 196] on select "2025 2024 2023 2022 2021 2020 2019 2018 2017 2016 2015 2014 2013 2012 2011 2010…" at bounding box center [489, 198] width 202 height 26
select select "2008"
click at [388, 185] on select "2025 2024 2023 2022 2021 2020 2019 2018 2017 2016 2015 2014 2013 2012 2011 2010…" at bounding box center [489, 198] width 202 height 26
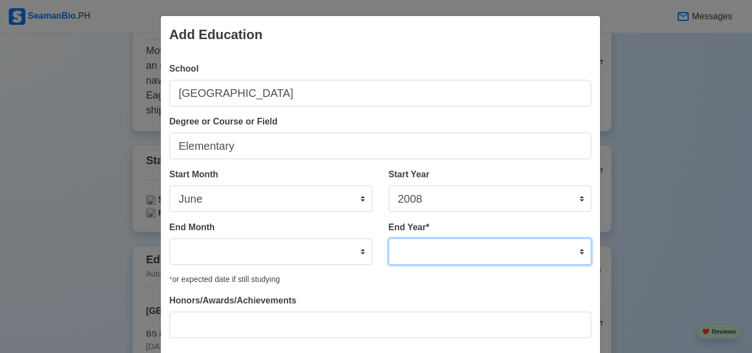
click at [578, 247] on select "2035 2034 2033 2032 2031 2030 2029 2028 2027 2026 2025 2024 2023 2022 2021 2020…" at bounding box center [489, 251] width 202 height 26
select select "2013"
click at [388, 238] on select "2035 2034 2033 2032 2031 2030 2029 2028 2027 2026 2025 2024 2023 2022 2021 2020…" at bounding box center [489, 251] width 202 height 26
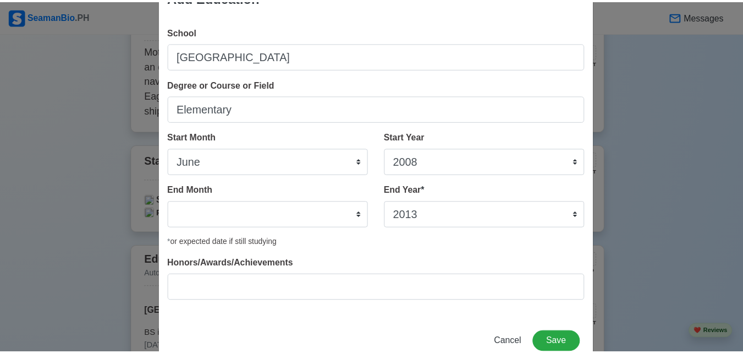
scroll to position [47, 0]
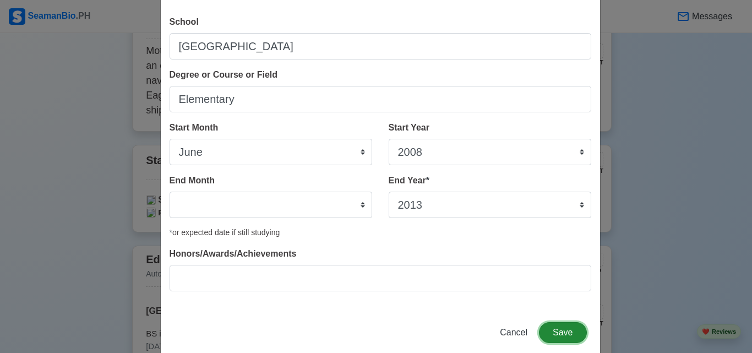
click at [576, 339] on button "Save" at bounding box center [562, 332] width 47 height 21
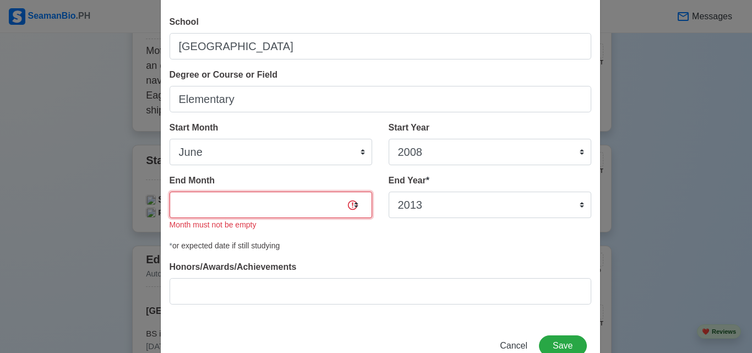
click at [354, 206] on select "January February March April May June July August September October November De…" at bounding box center [270, 204] width 202 height 26
select select "March"
click at [169, 191] on select "January February March April May June July August September October November De…" at bounding box center [270, 204] width 202 height 26
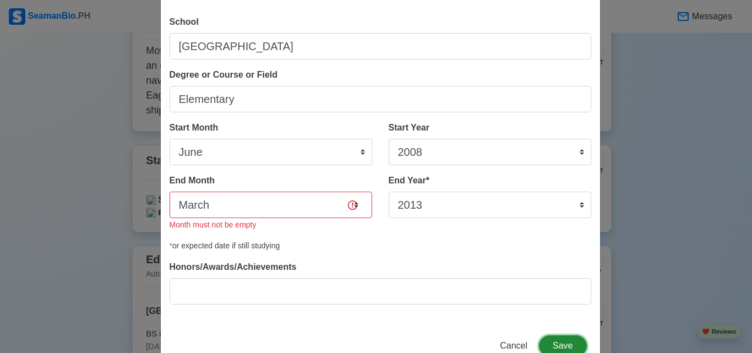
click at [565, 347] on button "Save" at bounding box center [562, 345] width 47 height 21
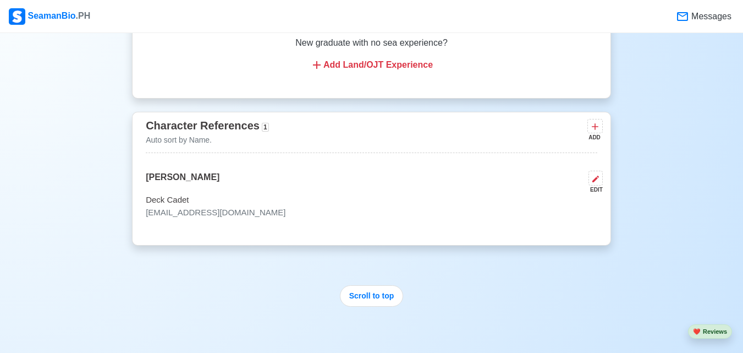
scroll to position [2101, 0]
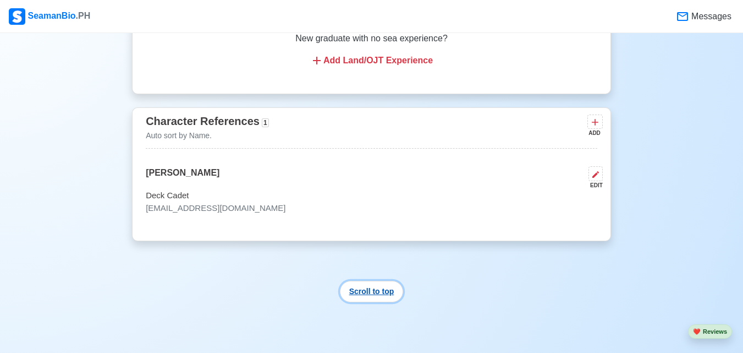
click at [385, 294] on button "Scroll to top" at bounding box center [372, 291] width 64 height 21
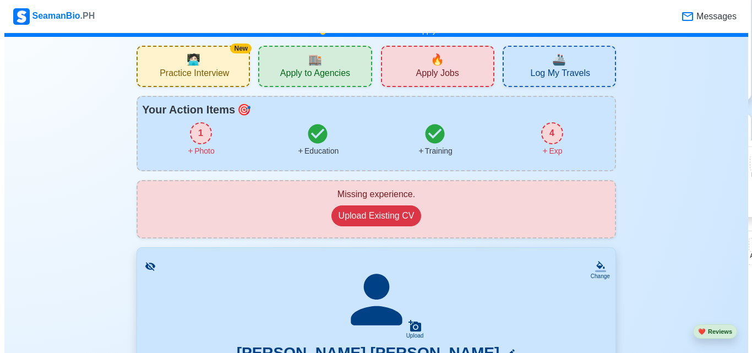
scroll to position [0, 0]
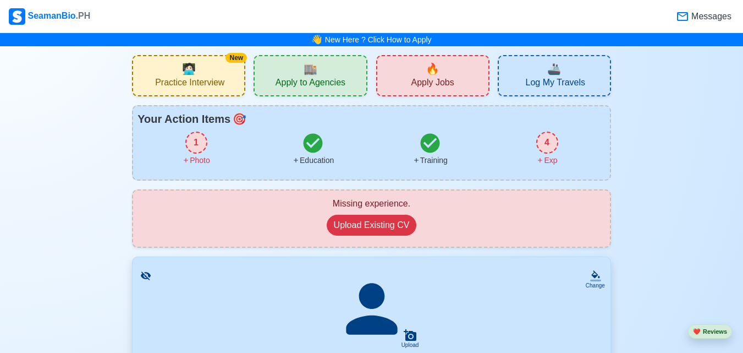
click at [390, 324] on icon at bounding box center [371, 308] width 51 height 51
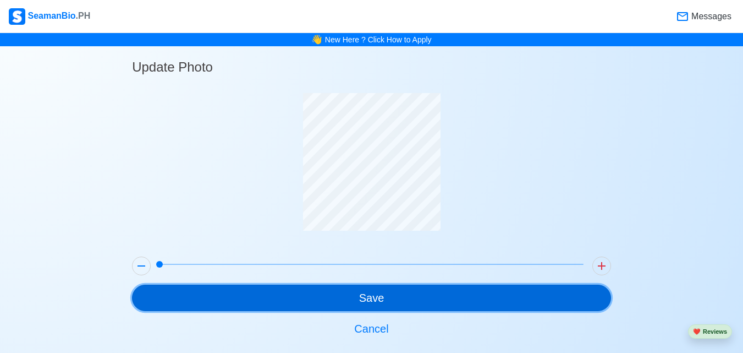
click at [393, 293] on button "Save" at bounding box center [371, 297] width 479 height 26
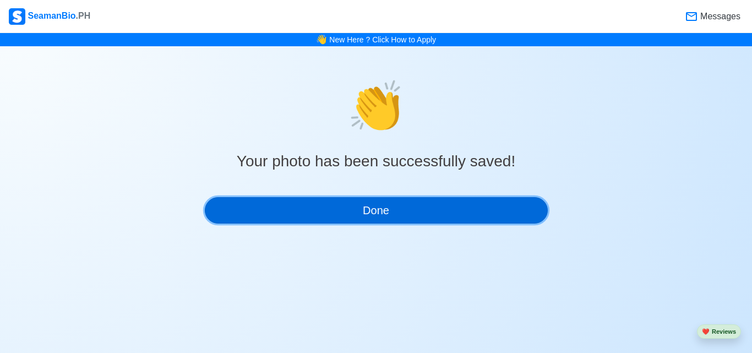
click at [401, 211] on button "Done" at bounding box center [376, 210] width 343 height 26
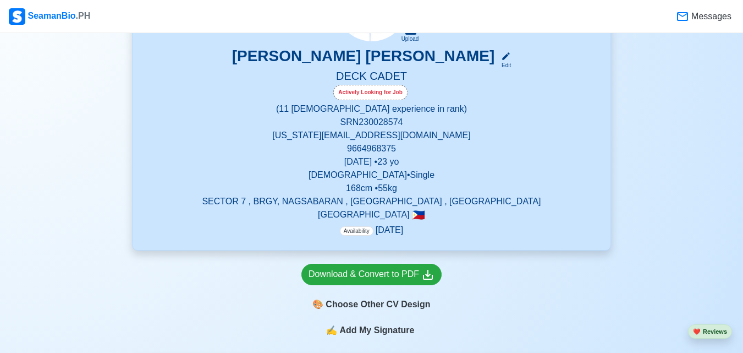
scroll to position [309, 0]
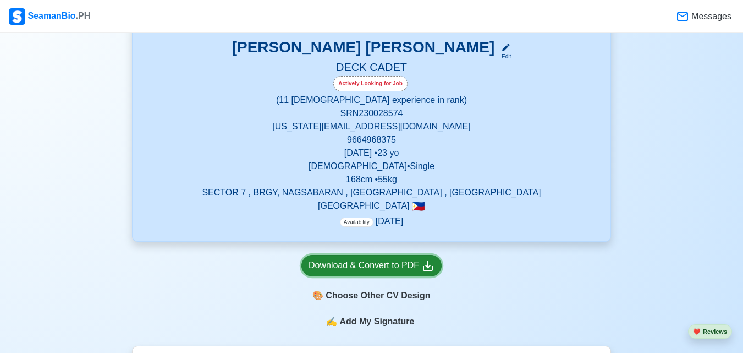
click at [420, 266] on div "Download & Convert to PDF" at bounding box center [372, 266] width 126 height 14
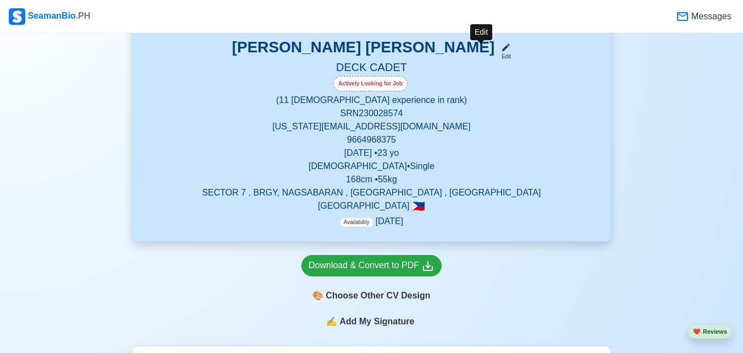
click at [497, 54] on div "Edit" at bounding box center [504, 56] width 14 height 8
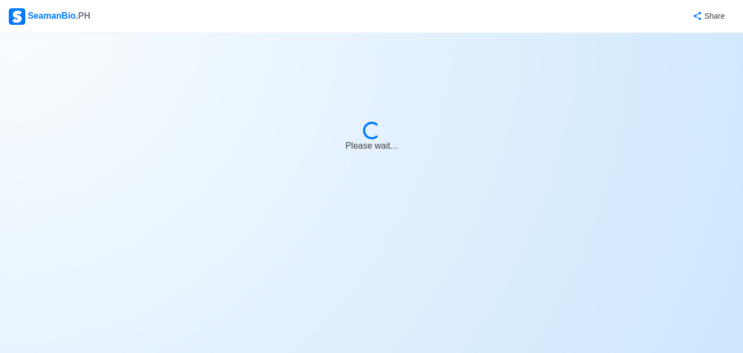
select select "Actively Looking for Job"
select select "Visible for Hiring"
select select "Single"
select select "[DEMOGRAPHIC_DATA]"
select select "PH"
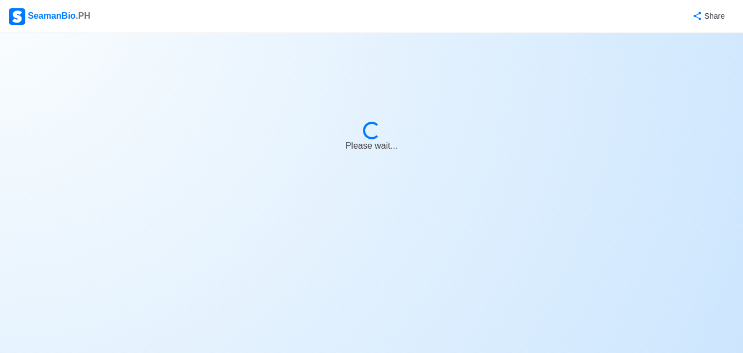
select select "0"
select select "11"
select select "4102473600000"
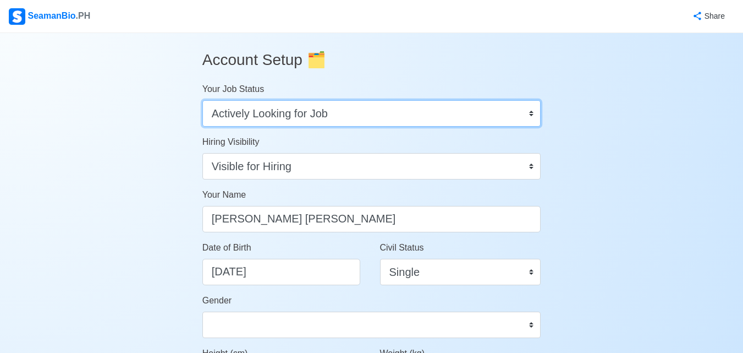
click at [530, 117] on select "Onboard Actively Looking for Job Not Looking for Job" at bounding box center [371, 113] width 339 height 26
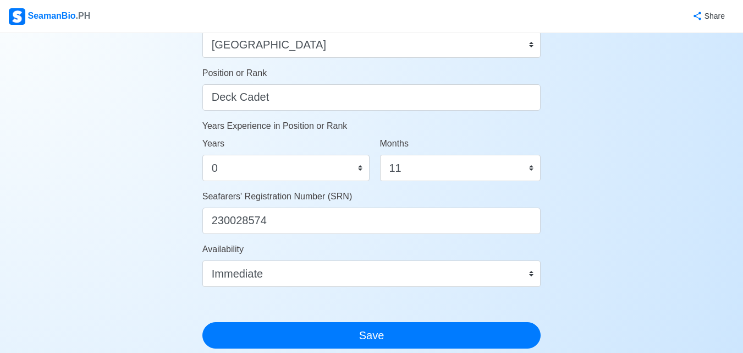
scroll to position [545, 0]
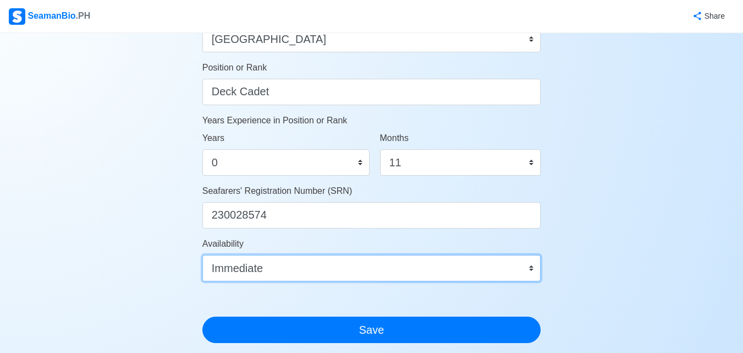
click at [527, 268] on select "Immediate Oct 2025 Nov 2025 Dec 2025 Jan 2026 Feb 2026 Mar 2026 Apr 2026 May 20…" at bounding box center [371, 268] width 339 height 26
click at [533, 267] on select "Immediate Oct 2025 Nov 2025 Dec 2025 Jan 2026 Feb 2026 Mar 2026 Apr 2026 May 20…" at bounding box center [371, 268] width 339 height 26
click at [529, 267] on select "Immediate Oct 2025 Nov 2025 Dec 2025 Jan 2026 Feb 2026 Mar 2026 Apr 2026 May 20…" at bounding box center [371, 268] width 339 height 26
click at [531, 271] on select "Immediate Oct 2025 Nov 2025 Dec 2025 Jan 2026 Feb 2026 Mar 2026 Apr 2026 May 20…" at bounding box center [371, 268] width 339 height 26
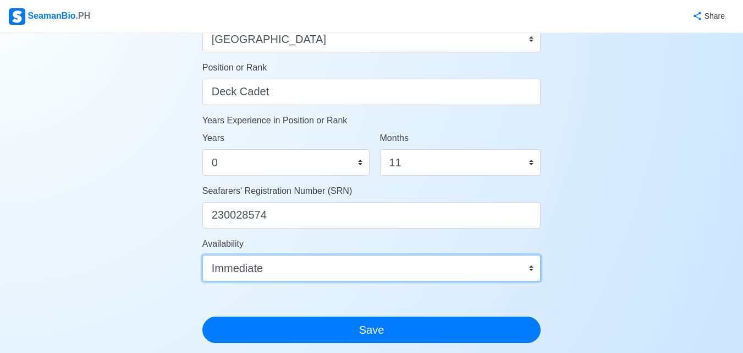
click at [202, 255] on select "Immediate Oct 2025 Nov 2025 Dec 2025 Jan 2026 Feb 2026 Mar 2026 Apr 2026 May 20…" at bounding box center [371, 268] width 339 height 26
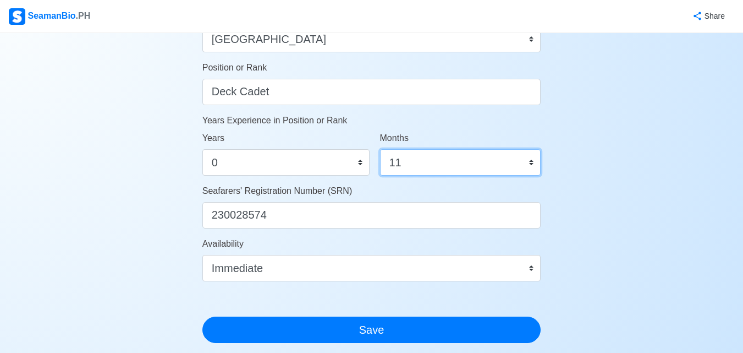
click at [529, 160] on select "0 1 2 3 4 5 6 7 8 9 10 11" at bounding box center [460, 162] width 161 height 26
select select "0"
click at [380, 149] on select "0 1 2 3 4 5 6 7 8 9 10 11" at bounding box center [460, 162] width 161 height 26
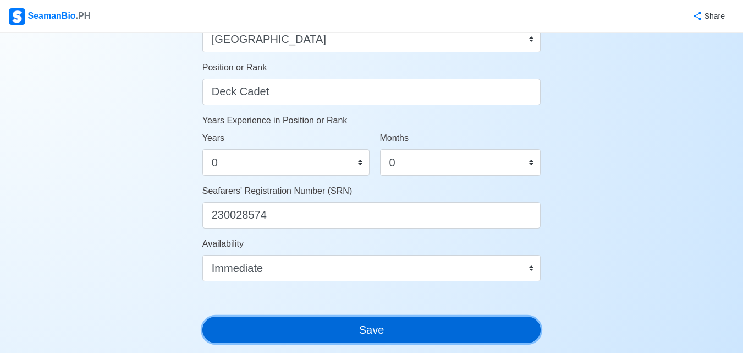
click at [392, 336] on button "Save" at bounding box center [371, 329] width 339 height 26
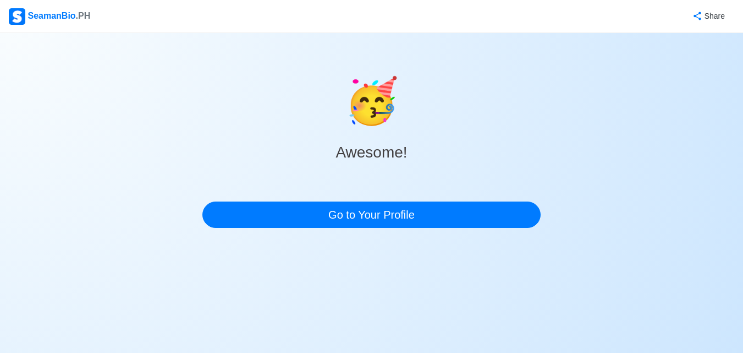
scroll to position [0, 0]
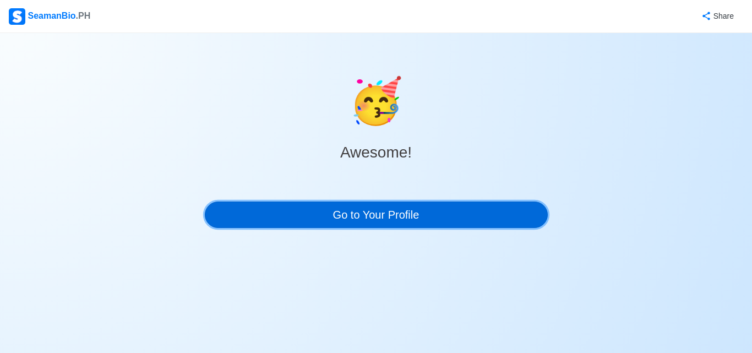
click at [393, 211] on link "Go to Your Profile" at bounding box center [376, 214] width 343 height 26
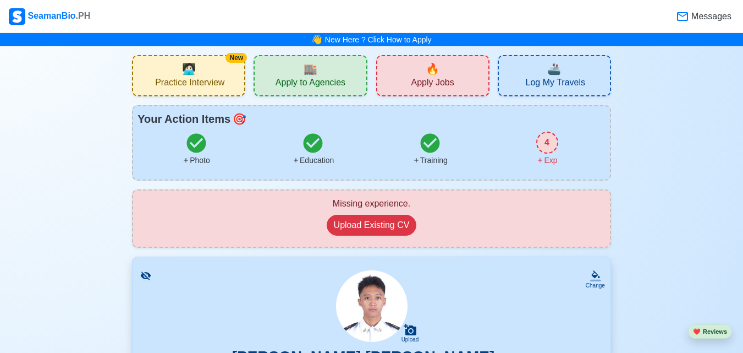
scroll to position [308, 0]
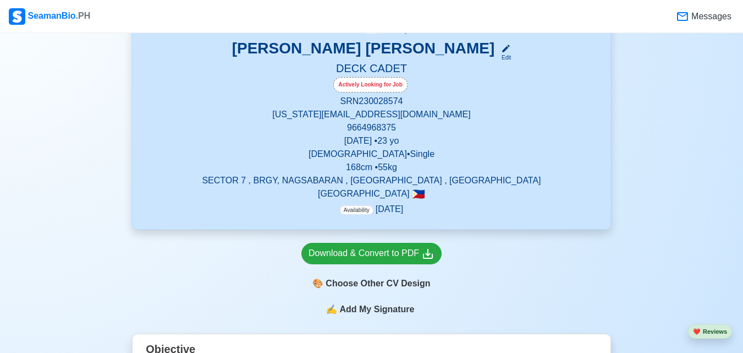
click at [376, 210] on p "Availability Jan 2100" at bounding box center [371, 208] width 63 height 13
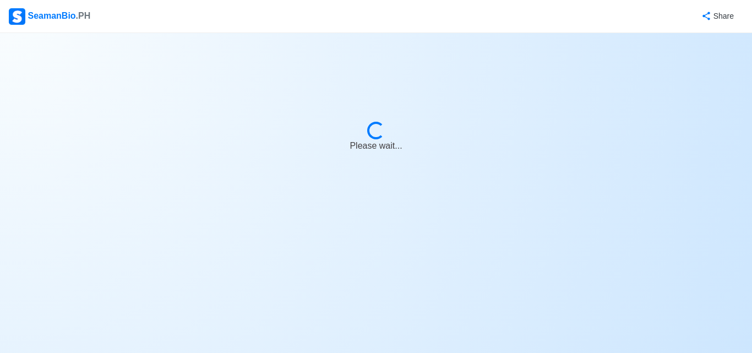
select select "Actively Looking for Job"
select select "Visible for Hiring"
select select "Single"
select select "[DEMOGRAPHIC_DATA]"
select select "PH"
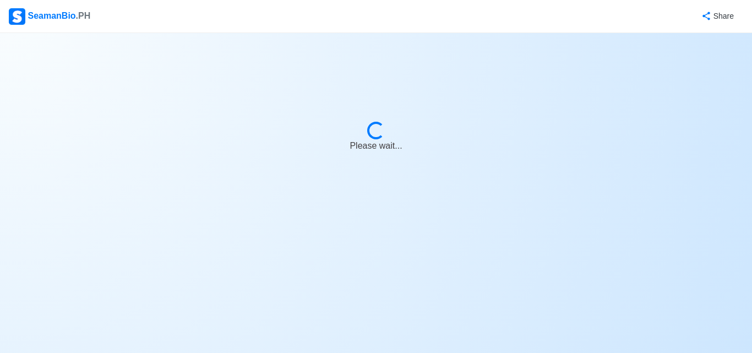
select select "4102473600000"
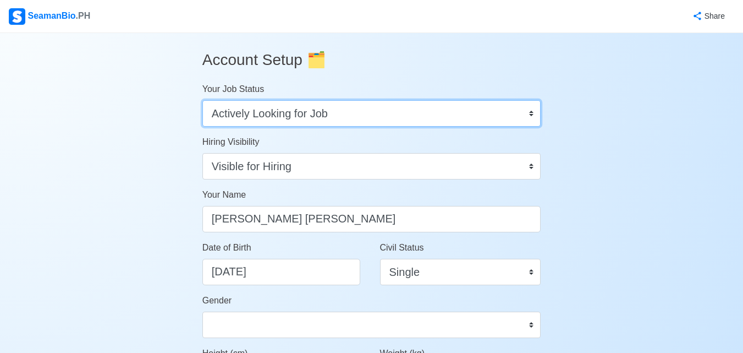
click at [389, 117] on select "Onboard Actively Looking for Job Not Looking for Job" at bounding box center [371, 113] width 339 height 26
select select "Not Looking for Job"
click at [202, 100] on select "Onboard Actively Looking for Job Not Looking for Job" at bounding box center [371, 113] width 339 height 26
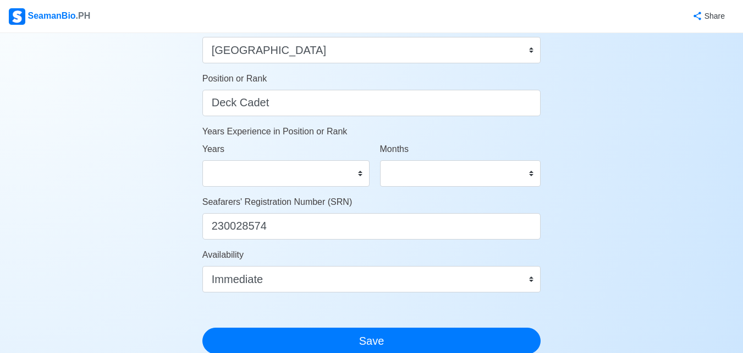
scroll to position [536, 0]
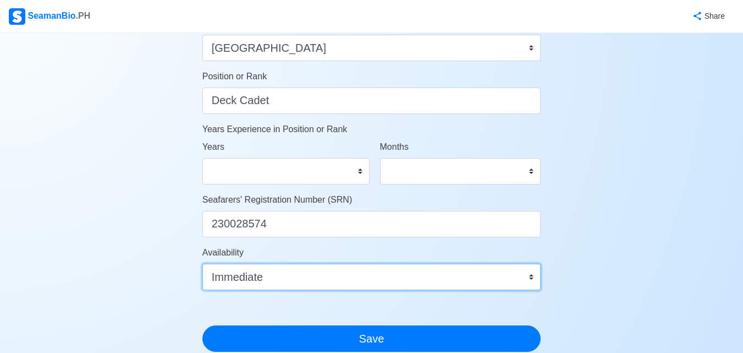
click at [536, 275] on select "Immediate Oct 2025 Nov 2025 Dec 2025 Jan 2026 Feb 2026 Mar 2026 Apr 2026 May 20…" at bounding box center [371, 277] width 339 height 26
click at [513, 282] on select "Immediate Oct 2025 Nov 2025 Dec 2025 Jan 2026 Feb 2026 Mar 2026 Apr 2026 May 20…" at bounding box center [371, 277] width 339 height 26
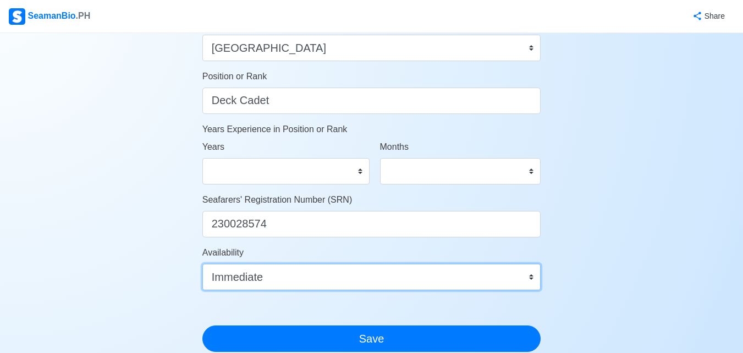
click at [513, 282] on select "Immediate Oct 2025 Nov 2025 Dec 2025 Jan 2026 Feb 2026 Mar 2026 Apr 2026 May 20…" at bounding box center [371, 277] width 339 height 26
drag, startPoint x: 253, startPoint y: 277, endPoint x: 242, endPoint y: 277, distance: 10.5
click at [242, 277] on select "Immediate Oct 2025 Nov 2025 Dec 2025 Jan 2026 Feb 2026 Mar 2026 Apr 2026 May 20…" at bounding box center [371, 277] width 339 height 26
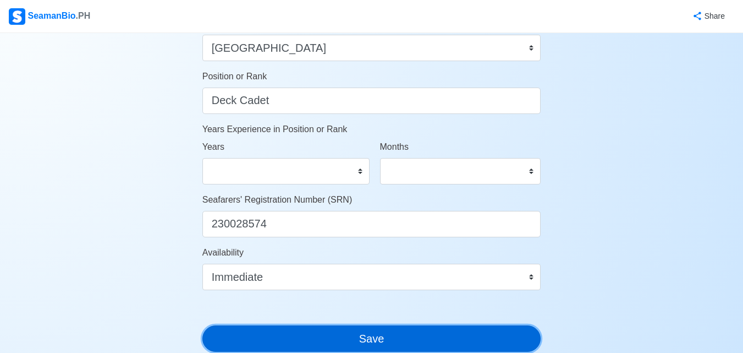
click at [348, 344] on button "Save" at bounding box center [371, 338] width 339 height 26
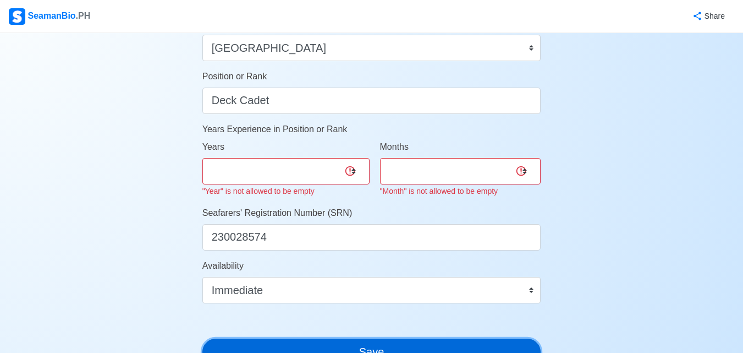
click at [372, 342] on button "Save" at bounding box center [371, 351] width 339 height 26
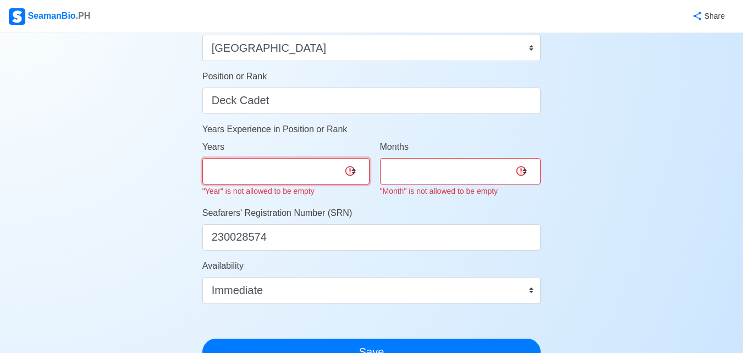
click at [355, 170] on select "0 1 2 3 4 5 6 7 8 9 10 11 12 13 14 15 16 17 18 19 20 21 22 23 24 25 26 27 28 29…" at bounding box center [285, 171] width 167 height 26
select select "0"
click at [202, 158] on select "0 1 2 3 4 5 6 7 8 9 10 11 12 13 14 15 16 17 18 19 20 21 22 23 24 25 26 27 28 29…" at bounding box center [285, 171] width 167 height 26
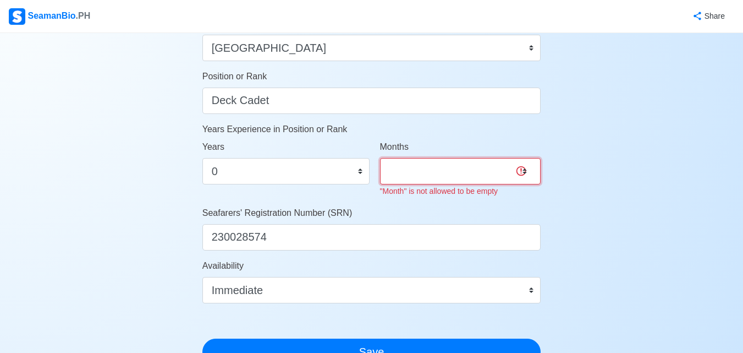
click at [528, 169] on select "0 1 2 3 4 5 6 7 8 9 10 11" at bounding box center [460, 171] width 161 height 26
select select "0"
click at [380, 158] on select "0 1 2 3 4 5 6 7 8 9 10 11" at bounding box center [460, 171] width 161 height 26
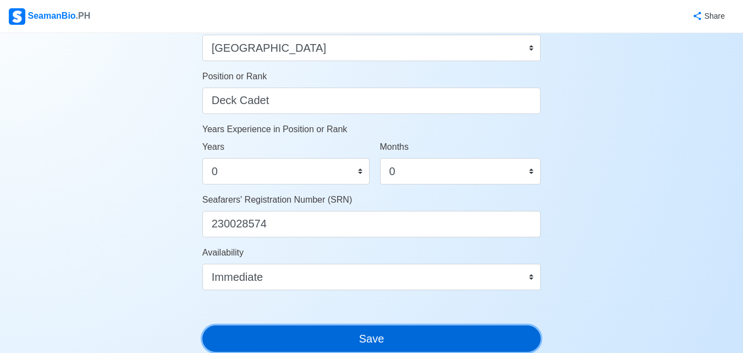
click at [428, 346] on button "Save" at bounding box center [371, 338] width 339 height 26
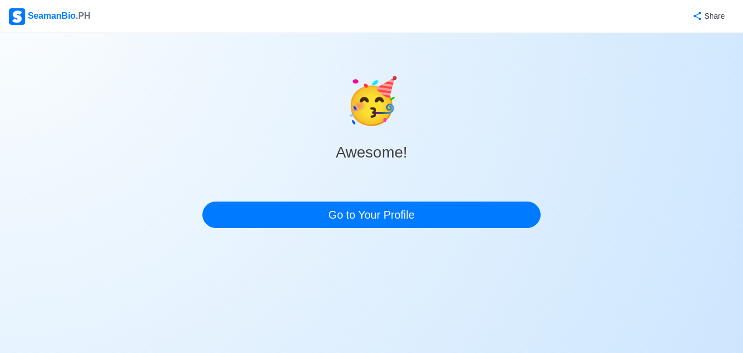
scroll to position [0, 0]
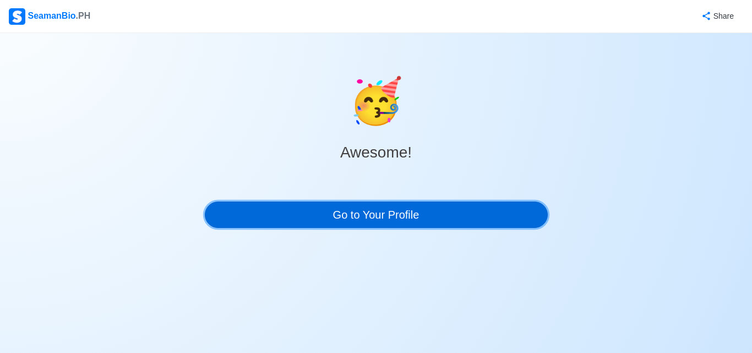
click at [464, 211] on link "Go to Your Profile" at bounding box center [376, 214] width 343 height 26
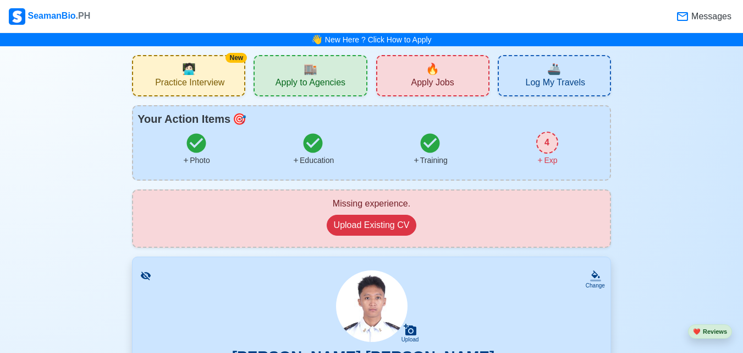
scroll to position [308, 0]
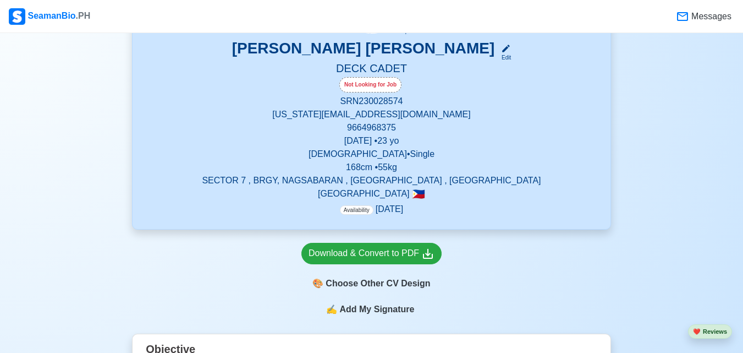
click at [374, 206] on p "Availability Jan 2100" at bounding box center [371, 208] width 63 height 13
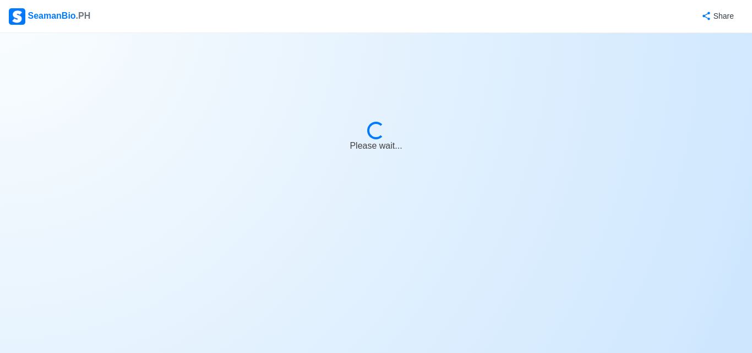
select select "Not Looking for Job"
select select "Visible for Hiring"
select select "Single"
select select "[DEMOGRAPHIC_DATA]"
select select "PH"
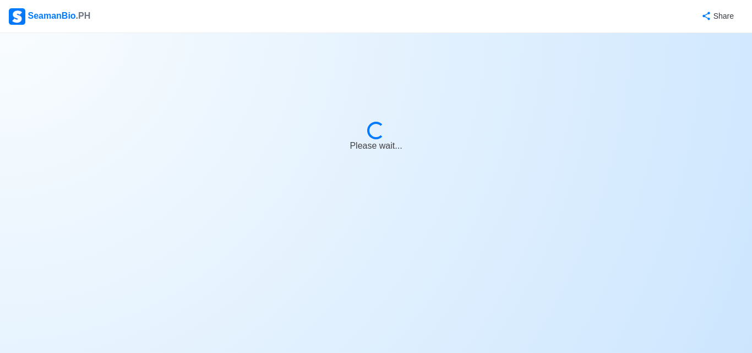
select select "4102473600000"
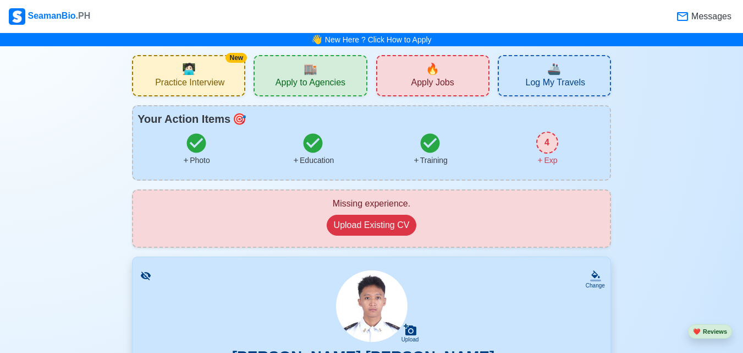
scroll to position [308, 0]
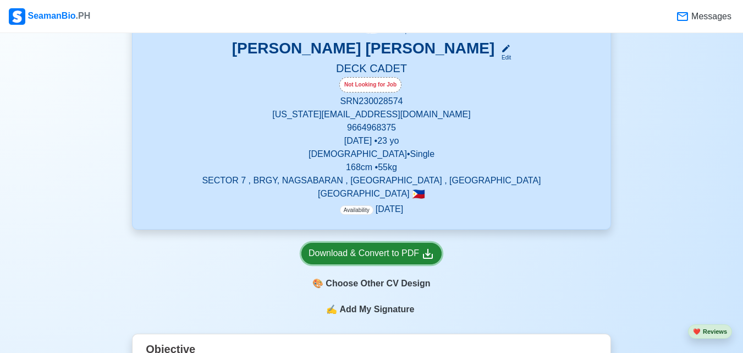
click at [390, 245] on link "Download & Convert to PDF" at bounding box center [372, 253] width 140 height 21
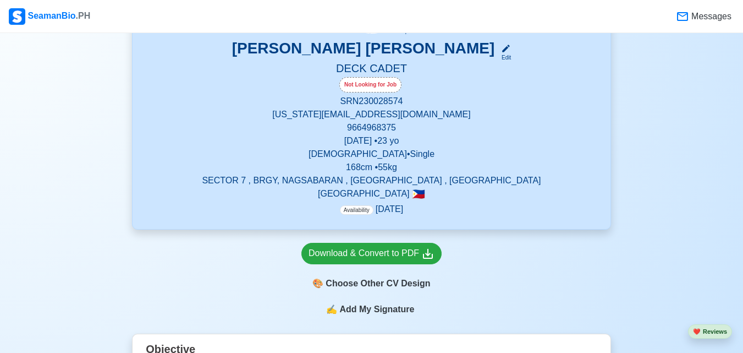
click at [397, 116] on p "[US_STATE][EMAIL_ADDRESS][DOMAIN_NAME]" at bounding box center [372, 114] width 452 height 13
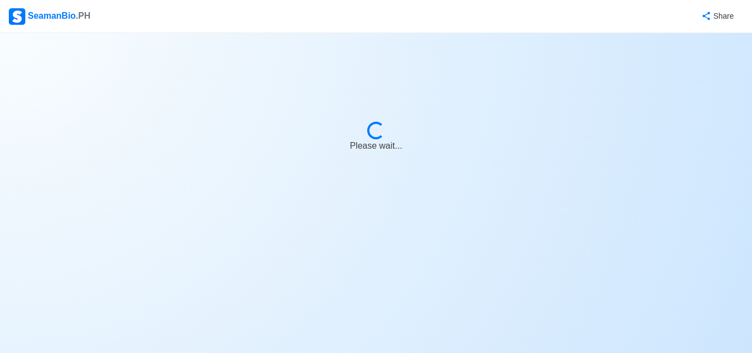
select select "Not Looking for Job"
select select "Visible for Hiring"
select select "Single"
select select "[DEMOGRAPHIC_DATA]"
select select "PH"
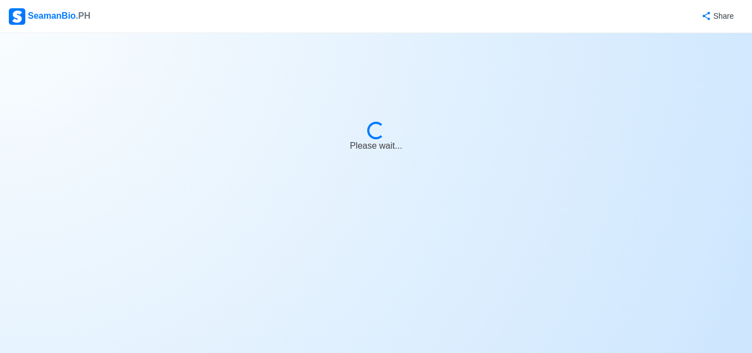
select select "4102473600000"
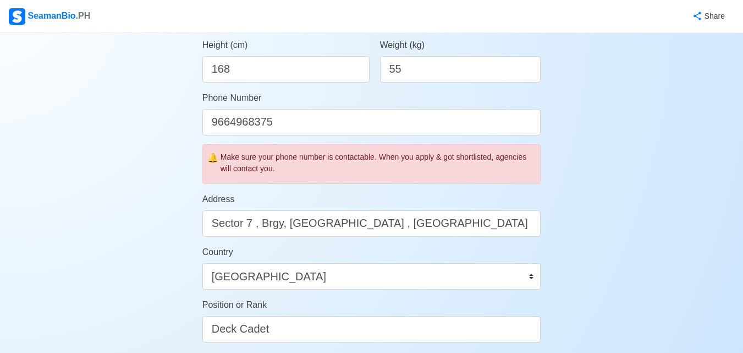
scroll to position [616, 0]
